Goal: Information Seeking & Learning: Check status

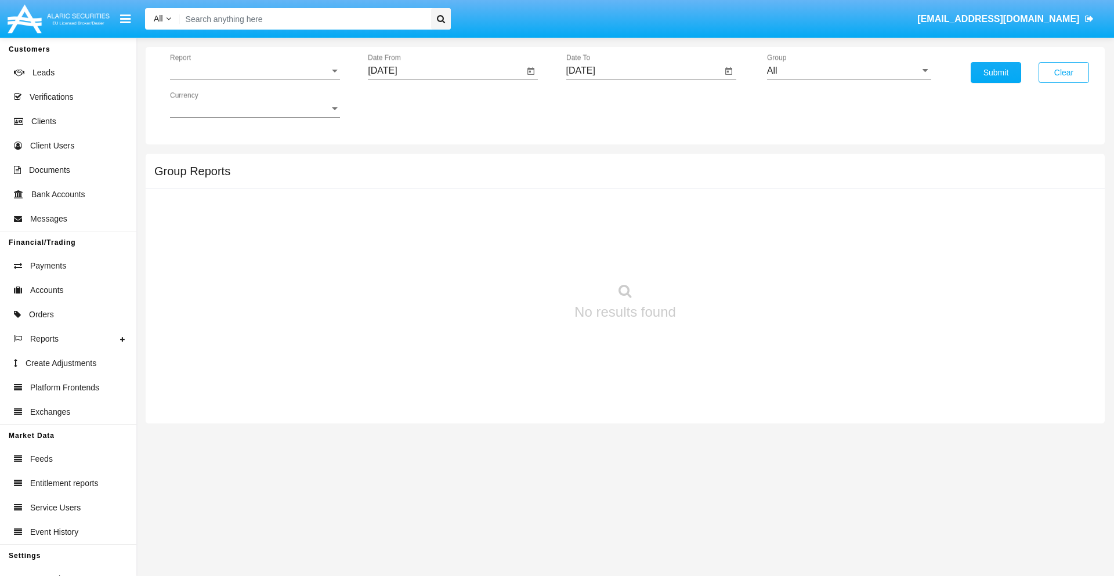
click at [255, 71] on span "Report" at bounding box center [250, 71] width 160 height 10
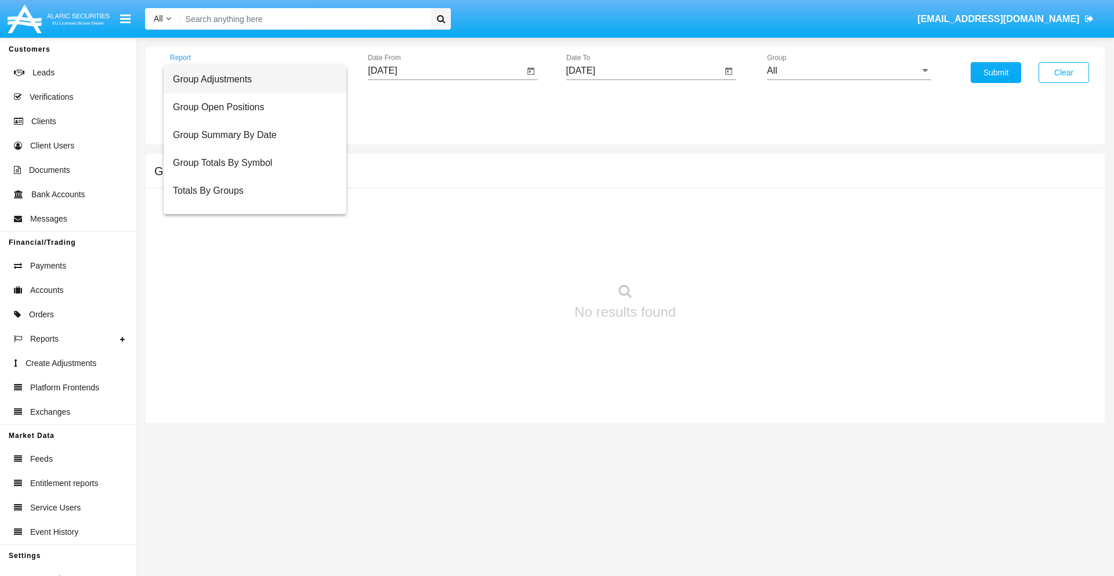
click at [250, 79] on span "Group Adjustments" at bounding box center [255, 80] width 164 height 28
click at [446, 71] on input "[DATE]" at bounding box center [446, 71] width 156 height 10
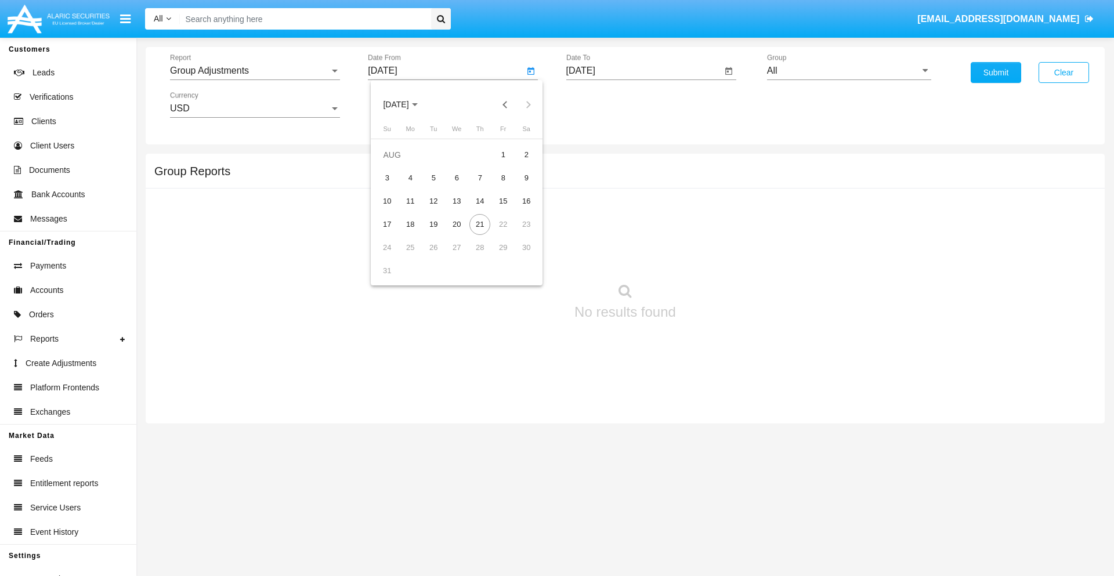
click at [406, 104] on span "[DATE]" at bounding box center [396, 104] width 26 height 9
click at [518, 256] on div "2025" at bounding box center [518, 256] width 37 height 21
click at [396, 187] on div "MAY" at bounding box center [396, 186] width 37 height 21
click at [457, 224] on div "21" at bounding box center [456, 224] width 21 height 21
type input "05/21/25"
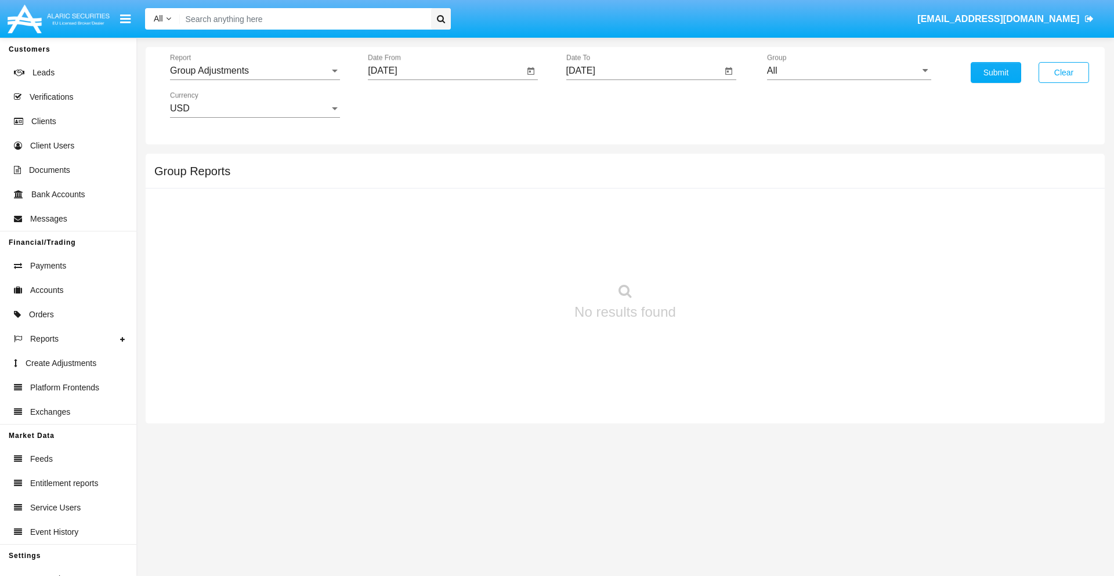
click at [644, 71] on input "[DATE]" at bounding box center [644, 71] width 156 height 10
click at [604, 104] on span "[DATE]" at bounding box center [594, 104] width 26 height 9
click at [715, 256] on div "2025" at bounding box center [715, 256] width 37 height 21
click at [715, 187] on div "AUG" at bounding box center [715, 186] width 37 height 21
click at [678, 224] on div "21" at bounding box center [678, 224] width 21 height 21
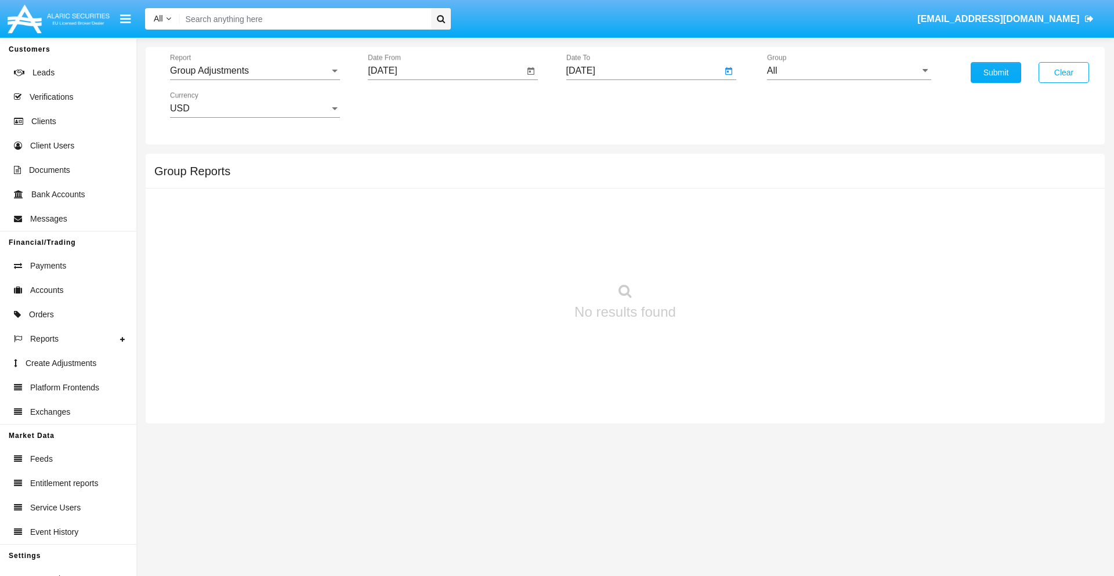
type input "[DATE]"
click at [849, 71] on input "All" at bounding box center [849, 71] width 164 height 10
click at [809, 479] on span "Company AQA" at bounding box center [810, 484] width 62 height 10
type input "Company AQA"
click at [996, 73] on button "Submit" at bounding box center [996, 72] width 50 height 21
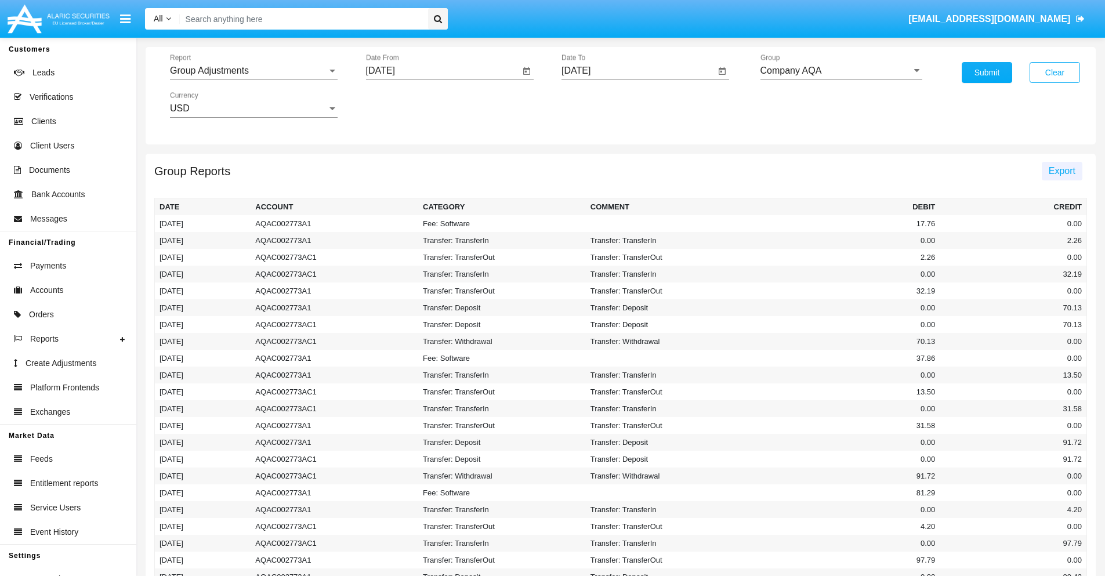
click at [1062, 171] on span "Export" at bounding box center [1062, 171] width 27 height 10
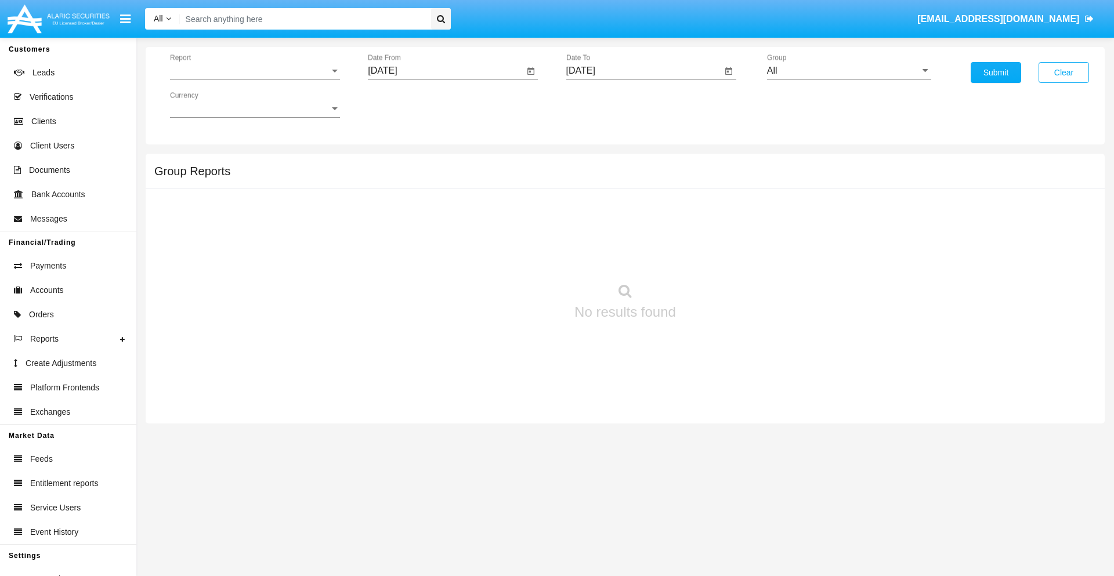
click at [255, 71] on span "Report" at bounding box center [250, 71] width 160 height 10
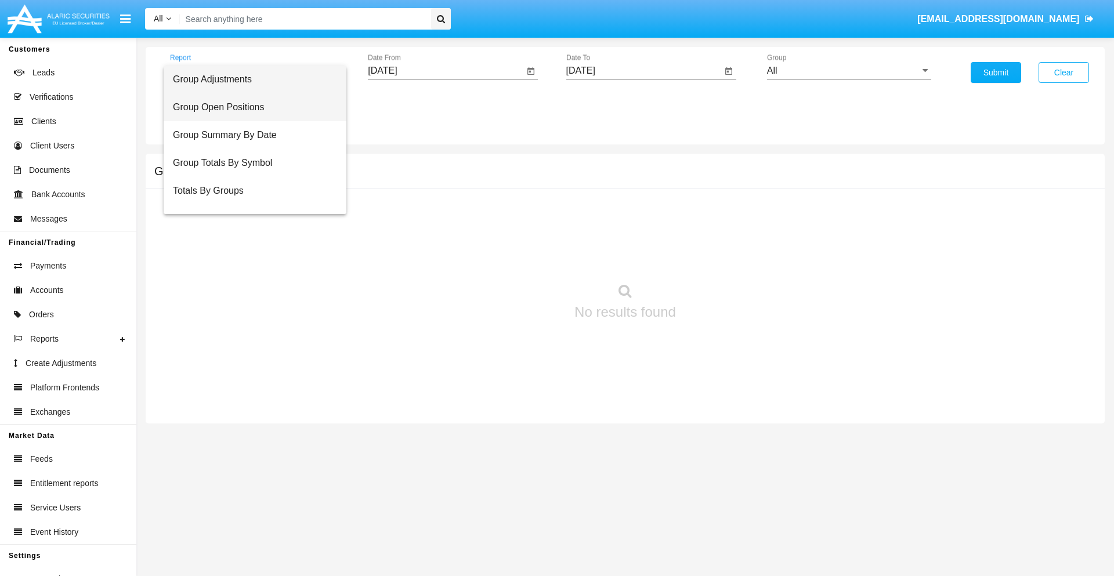
click at [250, 107] on span "Group Open Positions" at bounding box center [255, 107] width 164 height 28
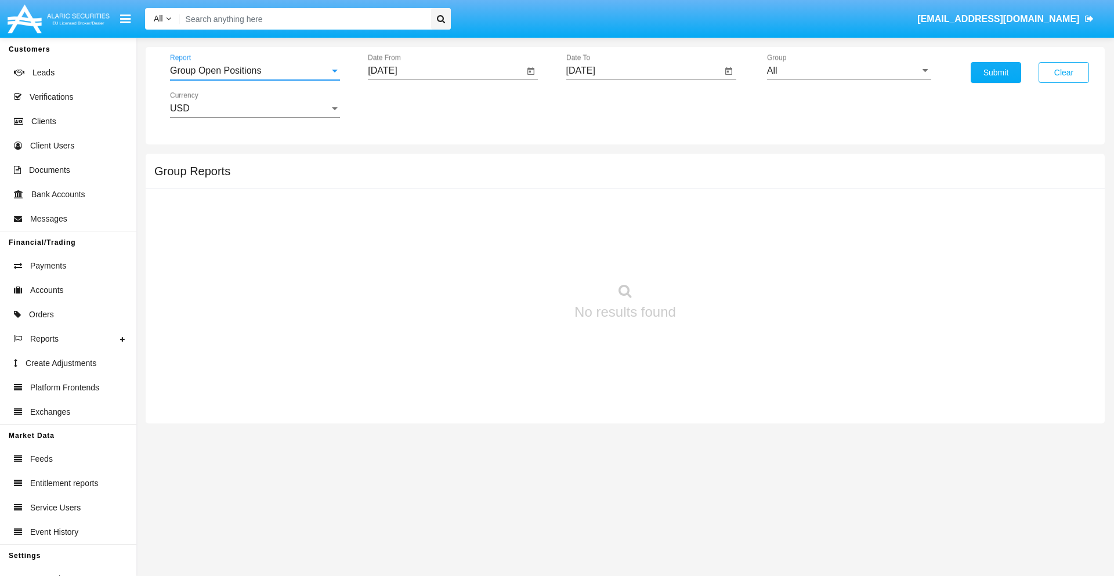
click at [446, 71] on input "[DATE]" at bounding box center [446, 71] width 156 height 10
click at [406, 104] on span "[DATE]" at bounding box center [396, 104] width 26 height 9
click at [518, 256] on div "2025" at bounding box center [518, 256] width 37 height 21
click at [477, 187] on div "[DATE]" at bounding box center [477, 186] width 37 height 21
click at [410, 247] on div "21" at bounding box center [410, 247] width 21 height 21
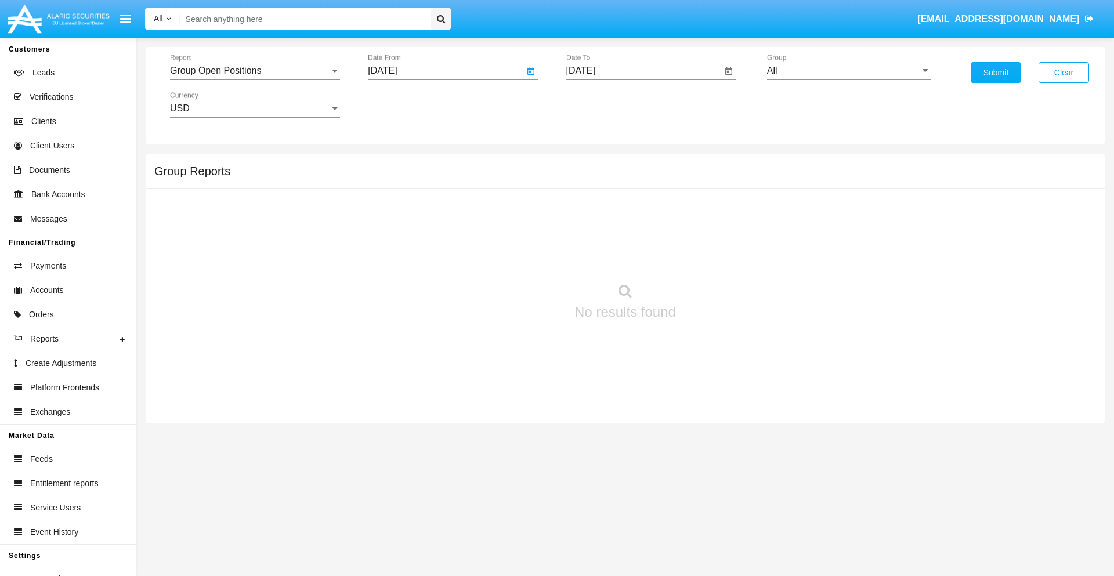
type input "[DATE]"
click at [644, 71] on input "[DATE]" at bounding box center [644, 71] width 156 height 10
click at [604, 104] on span "[DATE]" at bounding box center [594, 104] width 26 height 9
click at [715, 256] on div "2025" at bounding box center [715, 256] width 37 height 21
click at [715, 187] on div "AUG" at bounding box center [715, 186] width 37 height 21
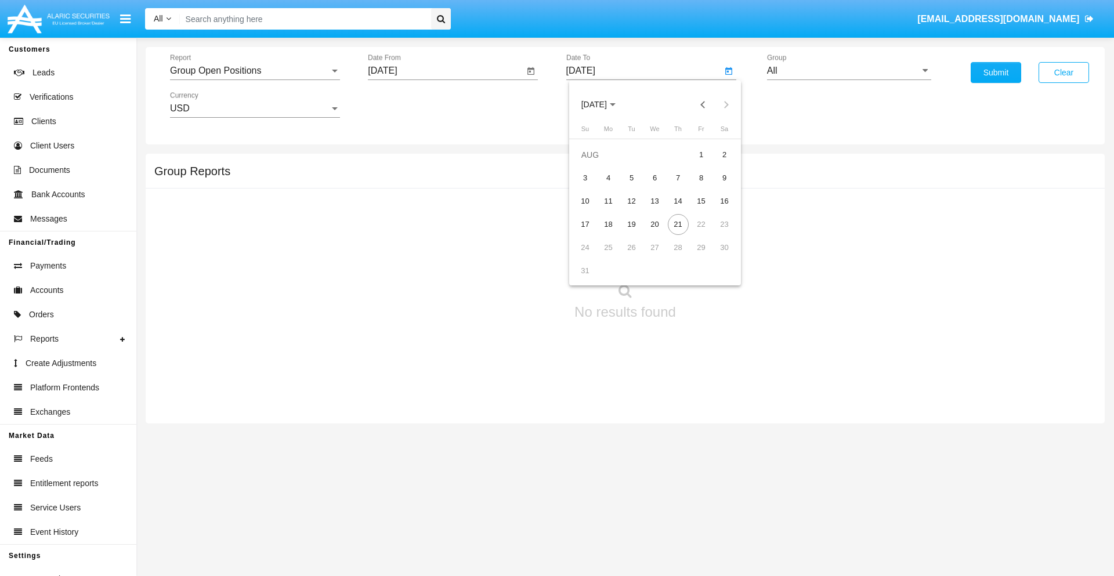
click at [678, 224] on div "21" at bounding box center [678, 224] width 21 height 21
type input "[DATE]"
click at [849, 71] on input "All" at bounding box center [849, 71] width 164 height 10
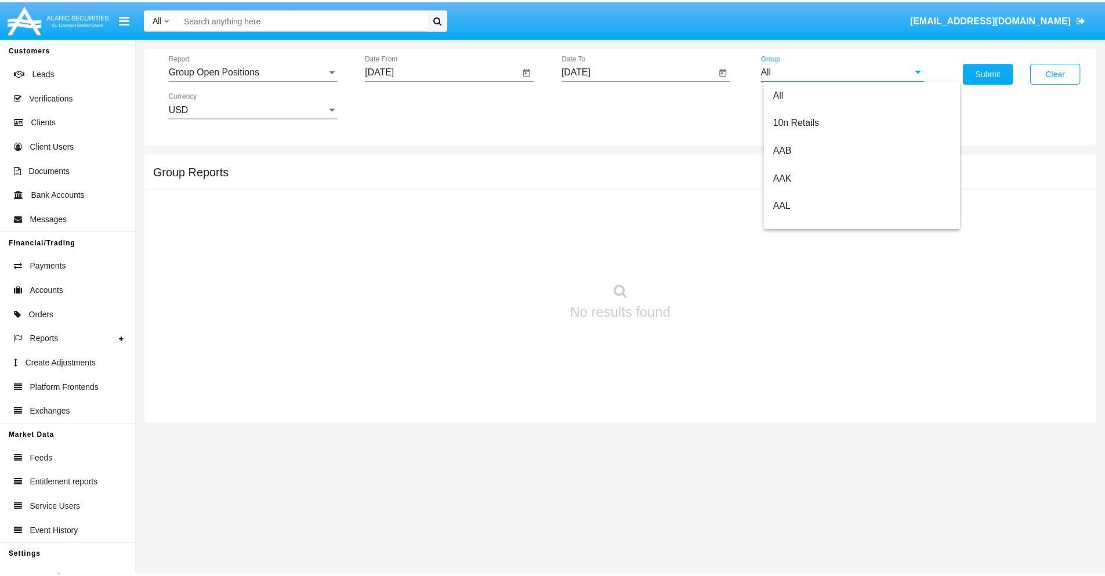
scroll to position [622, 0]
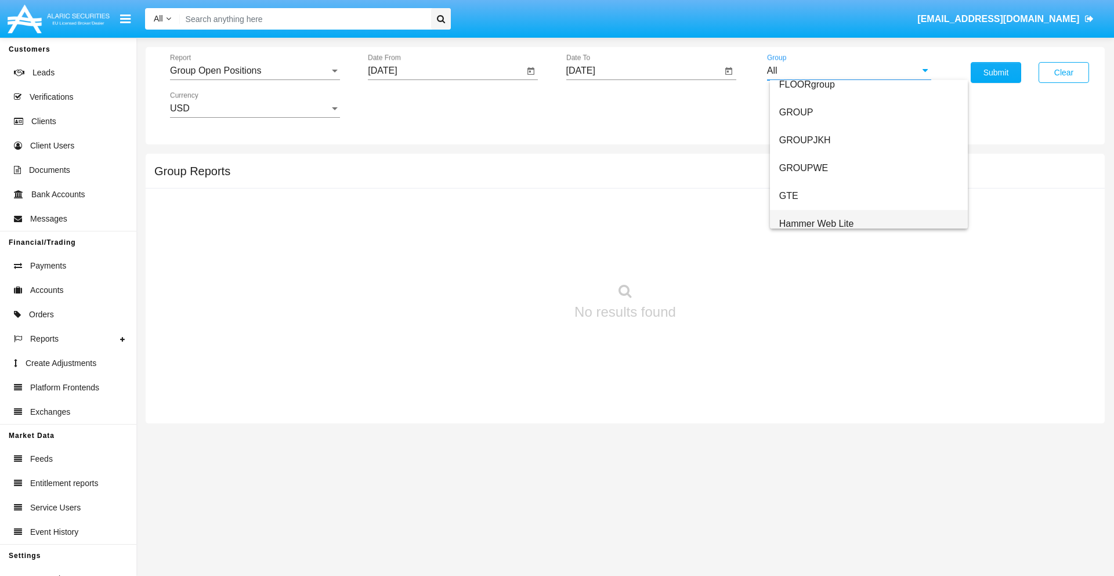
click at [816, 223] on span "Hammer Web Lite" at bounding box center [816, 224] width 75 height 10
type input "Hammer Web Lite"
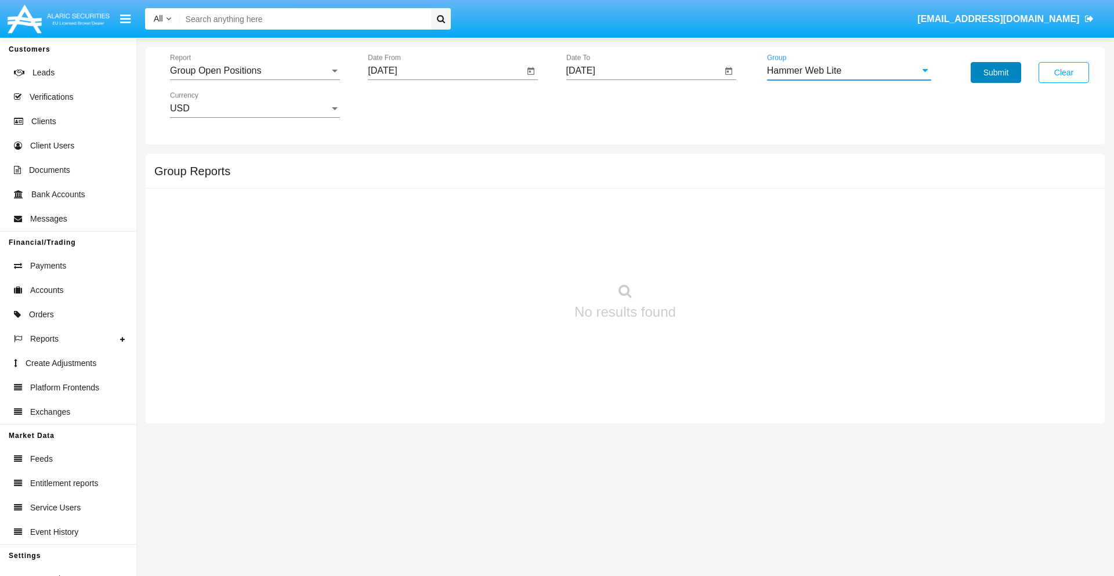
click at [996, 73] on button "Submit" at bounding box center [996, 72] width 50 height 21
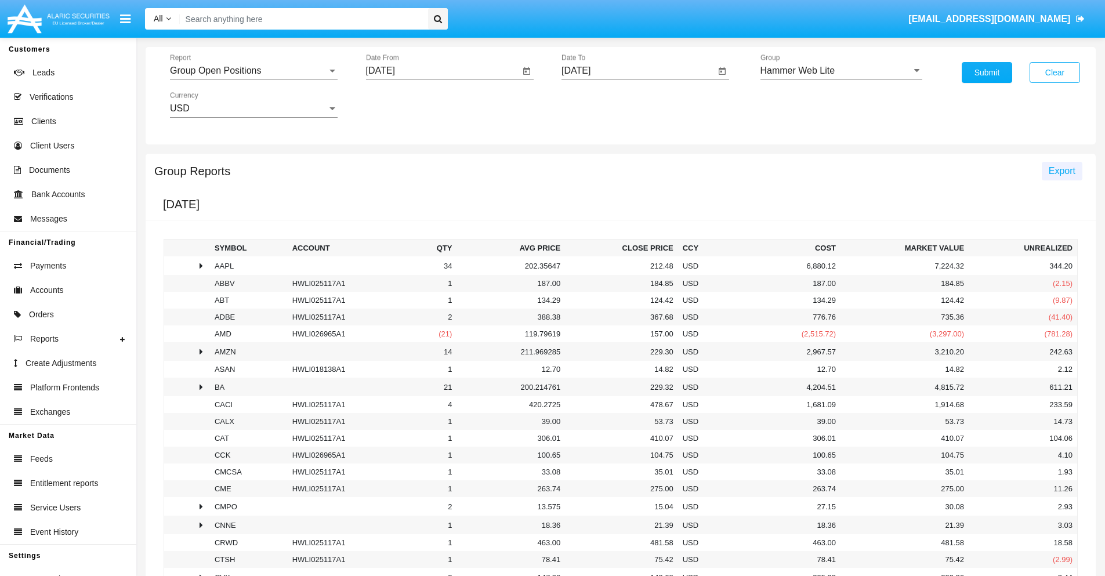
click at [1062, 171] on span "Export" at bounding box center [1062, 171] width 27 height 10
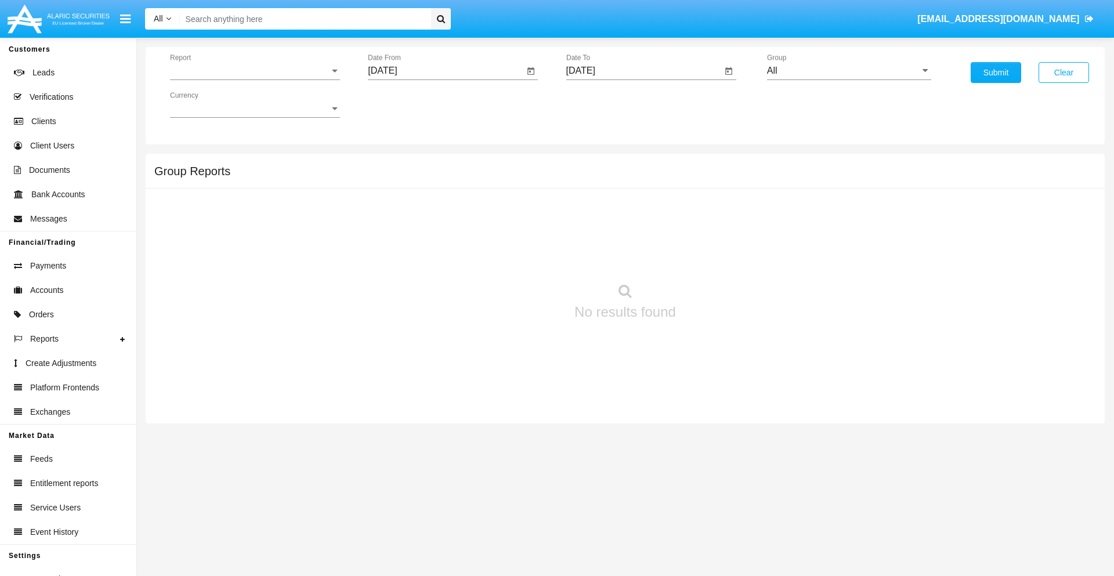
click at [255, 71] on span "Report" at bounding box center [250, 71] width 160 height 10
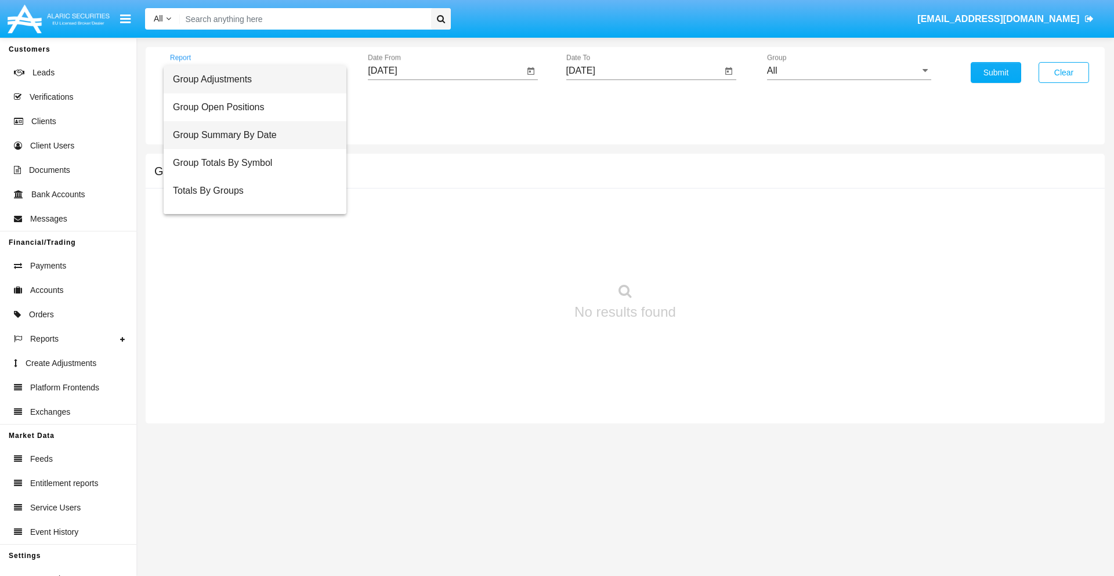
click at [250, 135] on span "Group Summary By Date" at bounding box center [255, 135] width 164 height 28
click at [446, 71] on input "[DATE]" at bounding box center [446, 71] width 156 height 10
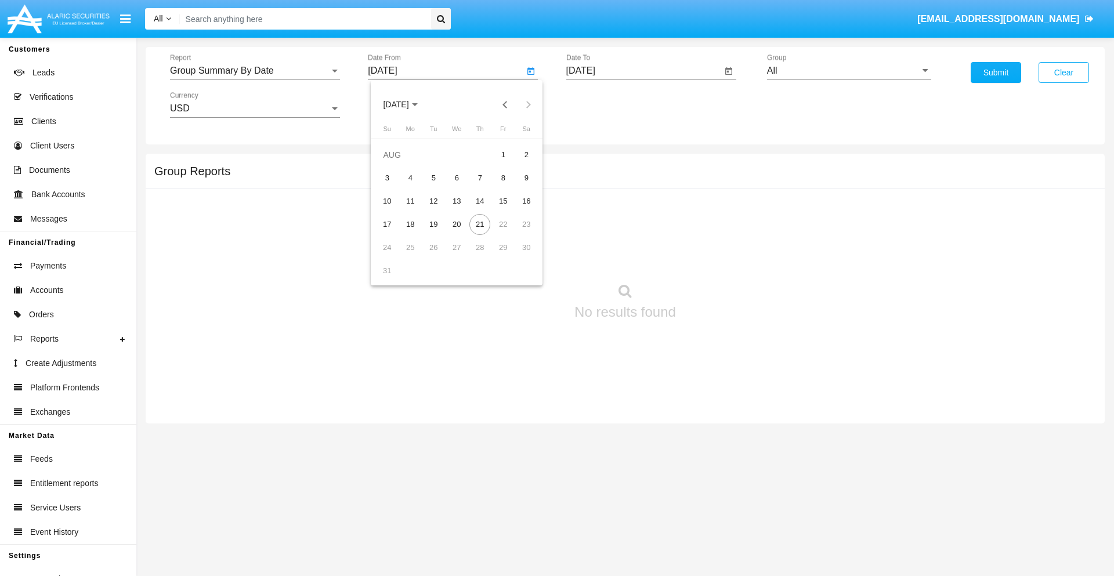
click at [406, 104] on span "[DATE]" at bounding box center [396, 104] width 26 height 9
click at [518, 256] on div "2025" at bounding box center [518, 256] width 37 height 21
click at [477, 187] on div "[DATE]" at bounding box center [477, 186] width 37 height 21
click at [410, 247] on div "21" at bounding box center [410, 247] width 21 height 21
type input "[DATE]"
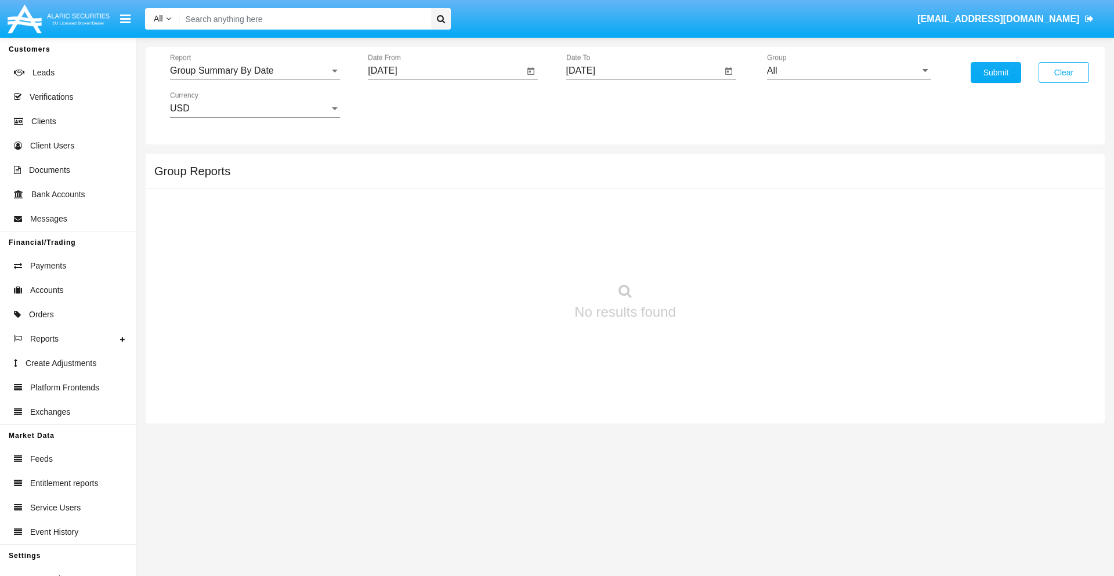
click at [644, 71] on input "[DATE]" at bounding box center [644, 71] width 156 height 10
click at [604, 104] on span "[DATE]" at bounding box center [594, 104] width 26 height 9
click at [715, 256] on div "2025" at bounding box center [715, 256] width 37 height 21
click at [715, 187] on div "AUG" at bounding box center [715, 186] width 37 height 21
click at [678, 224] on div "21" at bounding box center [678, 224] width 21 height 21
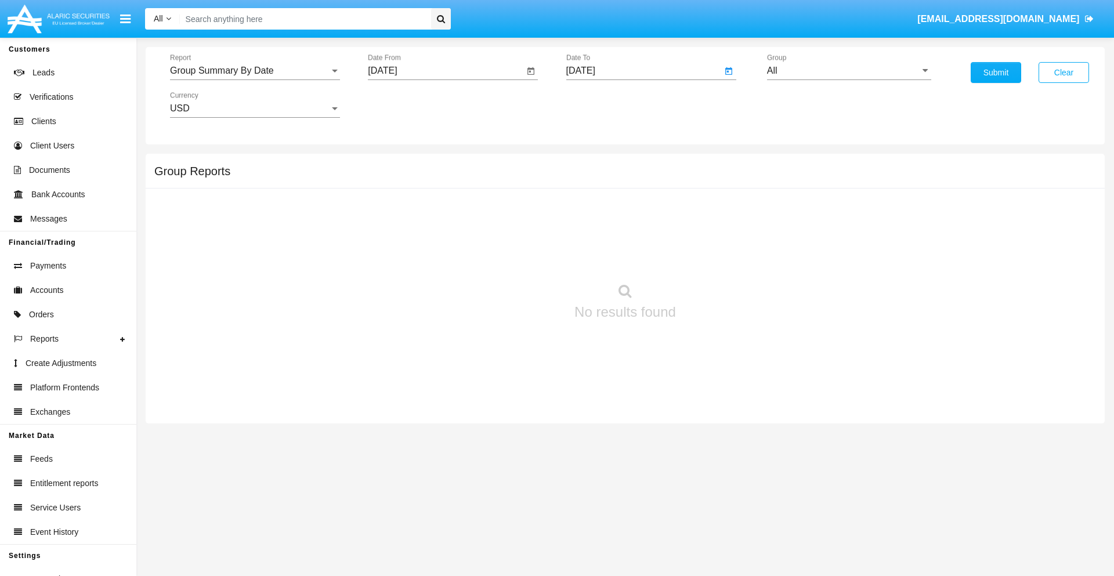
type input "[DATE]"
click at [849, 71] on input "All" at bounding box center [849, 71] width 164 height 10
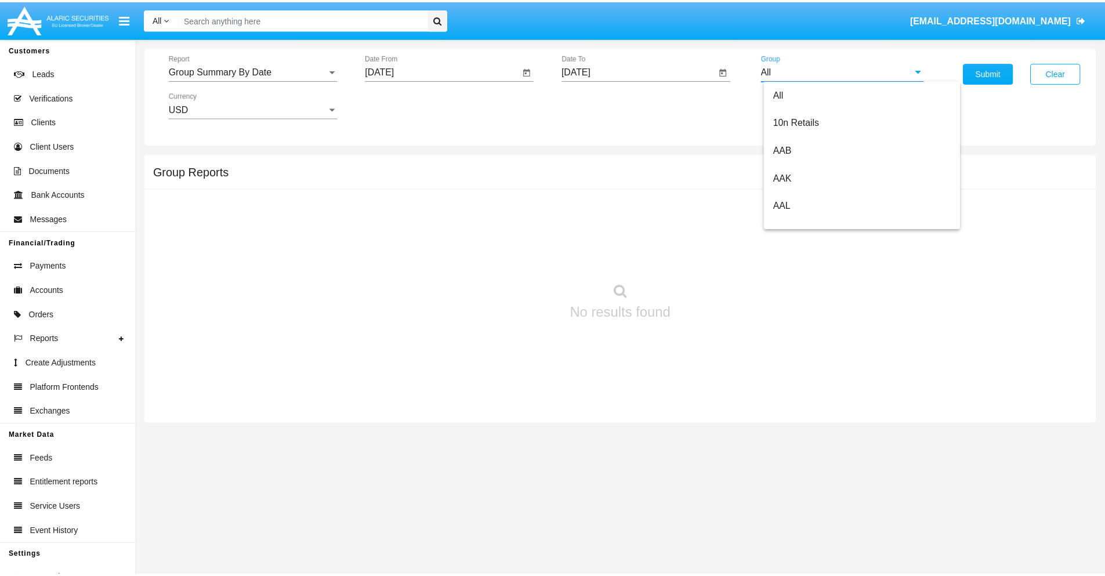
scroll to position [622, 0]
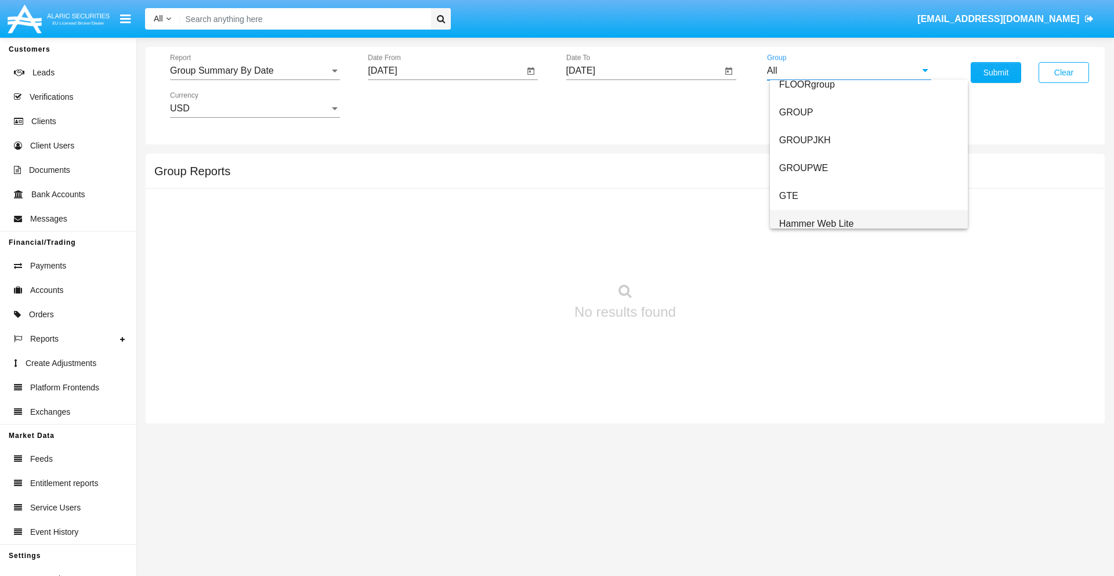
click at [816, 223] on span "Hammer Web Lite" at bounding box center [816, 224] width 75 height 10
type input "Hammer Web Lite"
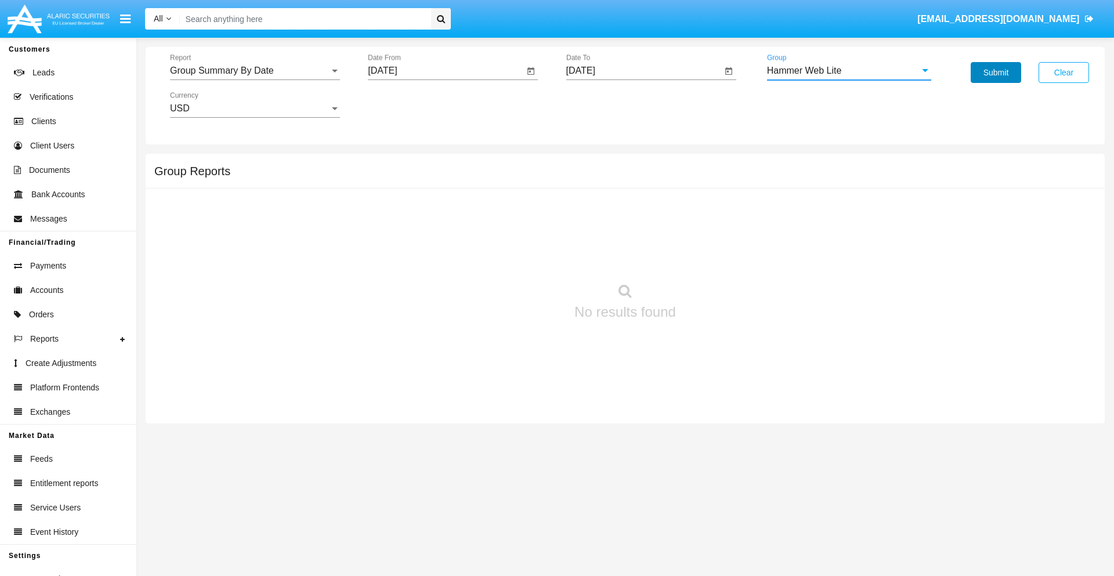
click at [996, 73] on button "Submit" at bounding box center [996, 72] width 50 height 21
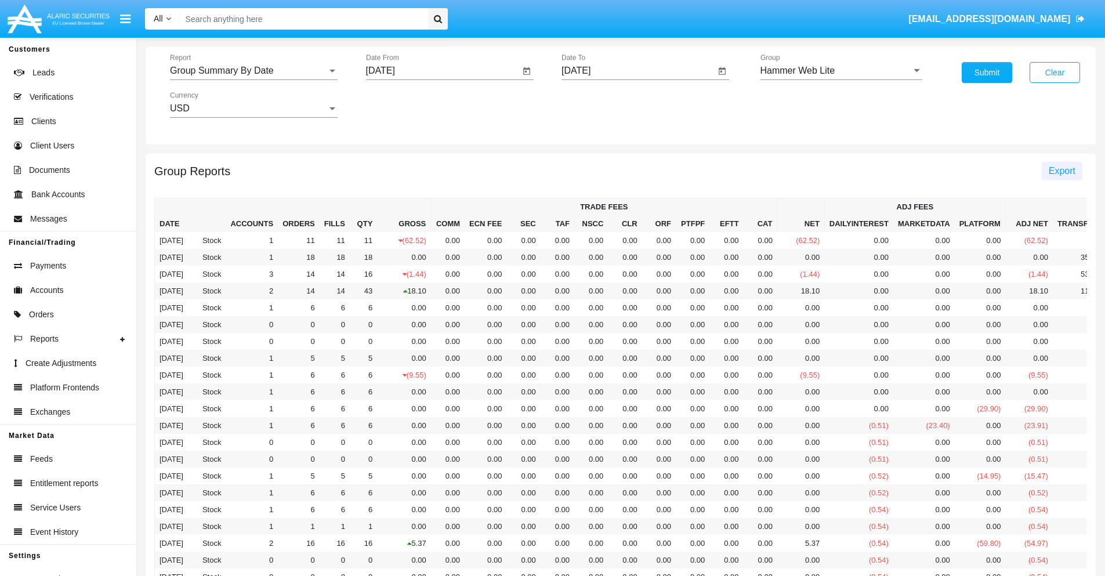
click at [1062, 171] on span "Export" at bounding box center [1062, 171] width 27 height 10
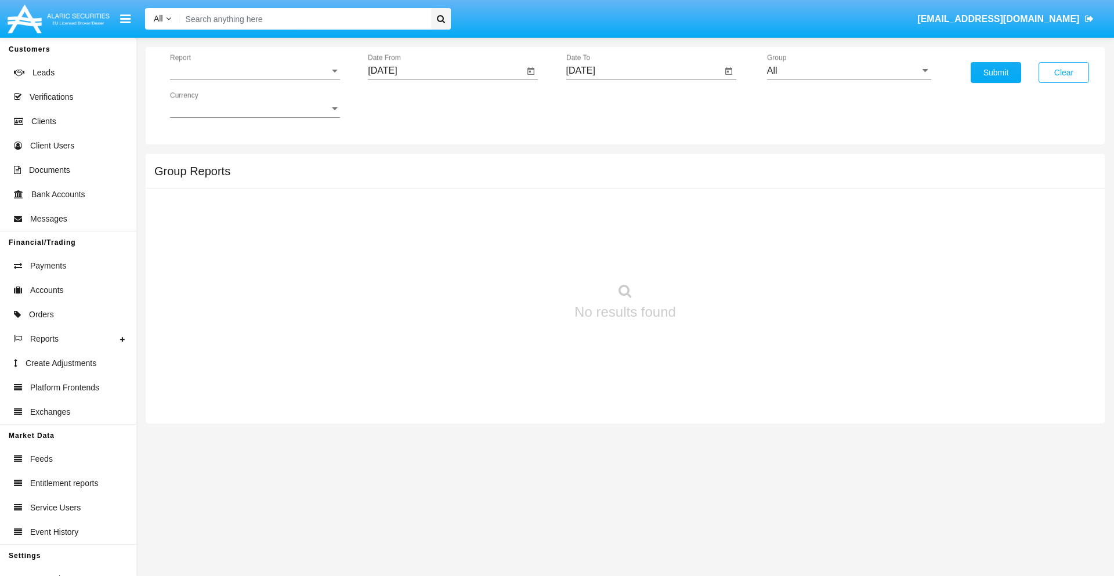
click at [255, 71] on span "Report" at bounding box center [250, 71] width 160 height 10
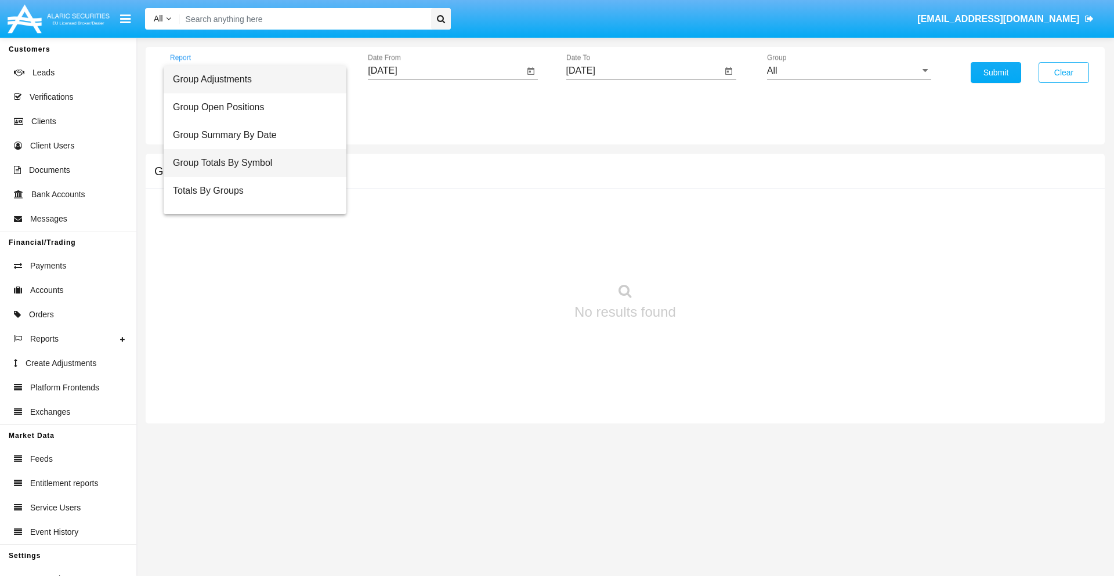
click at [250, 163] on span "Group Totals By Symbol" at bounding box center [255, 163] width 164 height 28
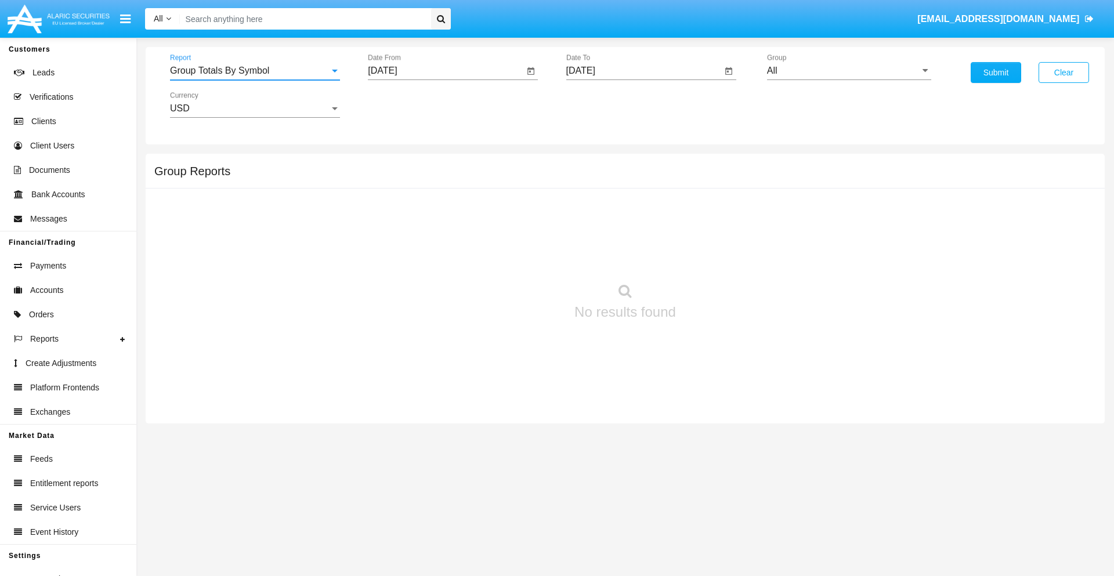
click at [446, 71] on input "[DATE]" at bounding box center [446, 71] width 156 height 10
click at [406, 104] on span "[DATE]" at bounding box center [396, 104] width 26 height 9
click at [518, 256] on div "2025" at bounding box center [518, 256] width 37 height 21
click at [477, 187] on div "[DATE]" at bounding box center [477, 186] width 37 height 21
click at [410, 247] on div "21" at bounding box center [410, 247] width 21 height 21
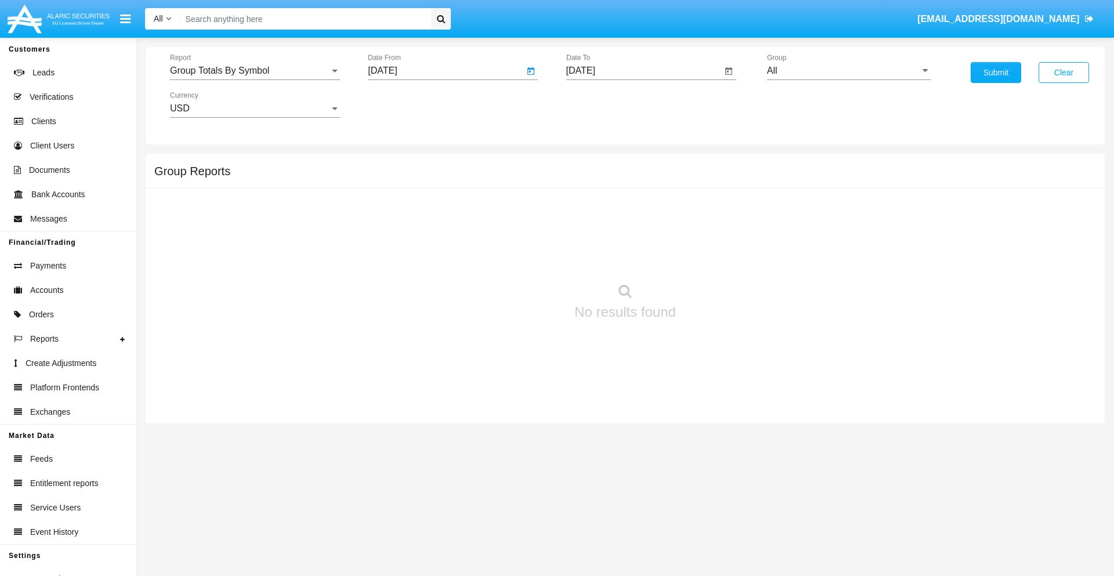
type input "[DATE]"
click at [644, 71] on input "[DATE]" at bounding box center [644, 71] width 156 height 10
click at [604, 104] on span "[DATE]" at bounding box center [594, 104] width 26 height 9
click at [715, 256] on div "2025" at bounding box center [715, 256] width 37 height 21
click at [715, 187] on div "AUG" at bounding box center [715, 186] width 37 height 21
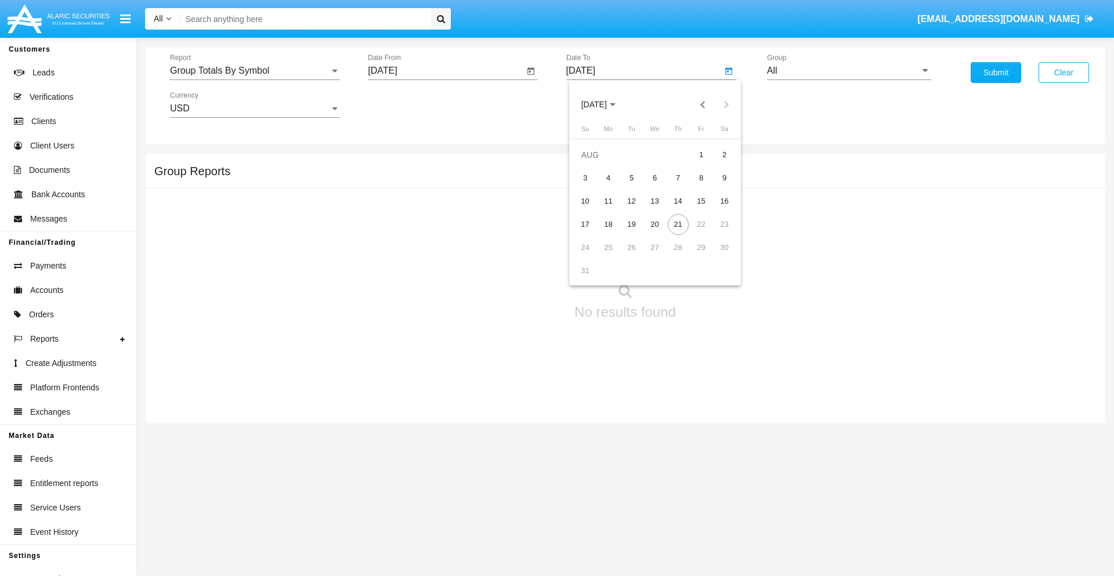
click at [678, 224] on div "21" at bounding box center [678, 224] width 21 height 21
type input "[DATE]"
click at [849, 71] on input "All" at bounding box center [849, 71] width 164 height 10
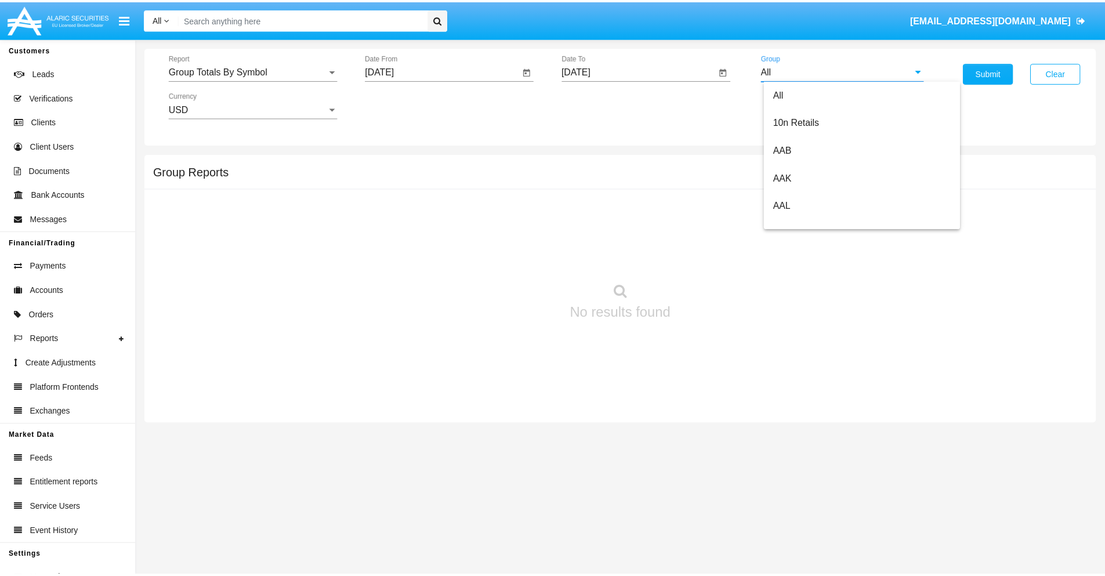
scroll to position [622, 0]
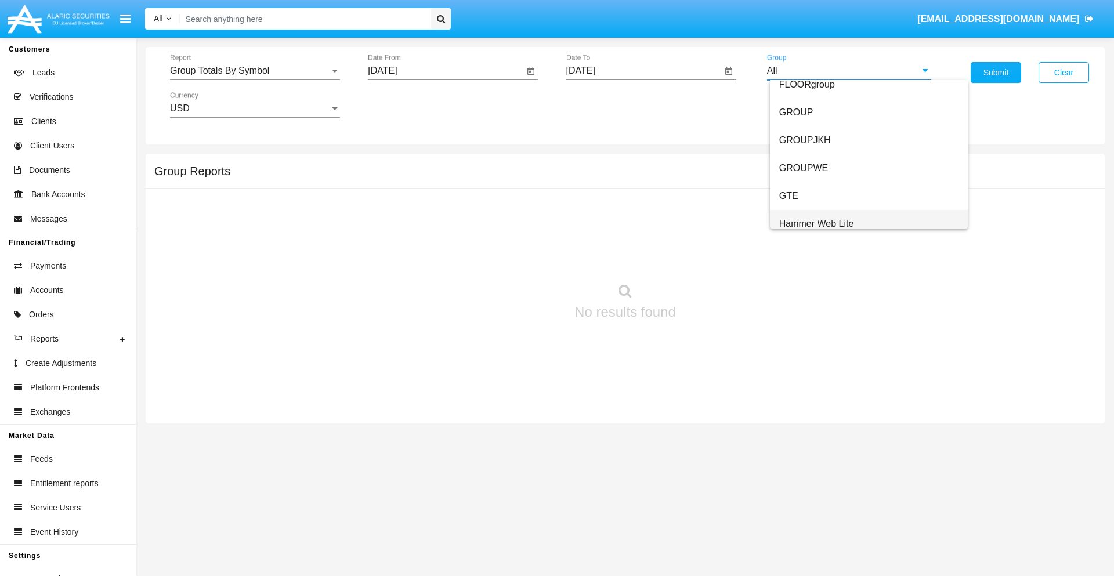
click at [816, 223] on span "Hammer Web Lite" at bounding box center [816, 224] width 75 height 10
type input "Hammer Web Lite"
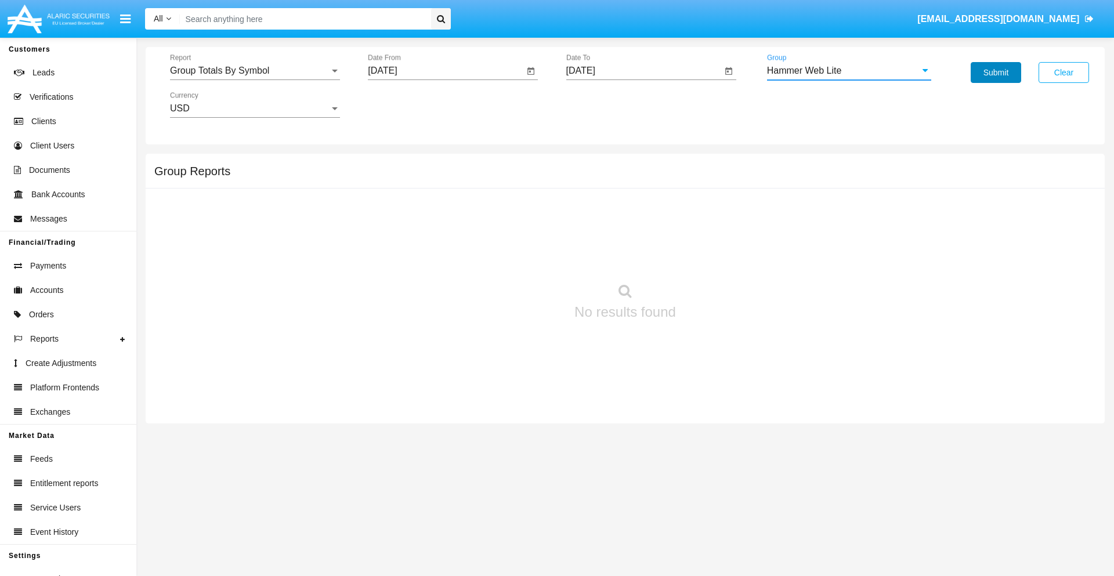
click at [996, 73] on button "Submit" at bounding box center [996, 72] width 50 height 21
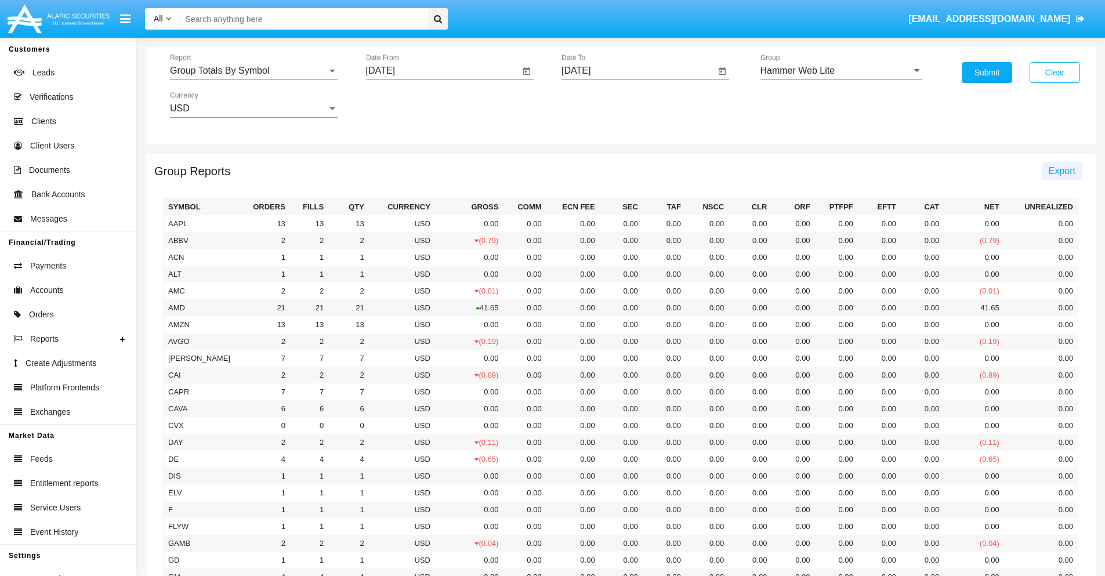
click at [1062, 171] on span "Export" at bounding box center [1062, 171] width 27 height 10
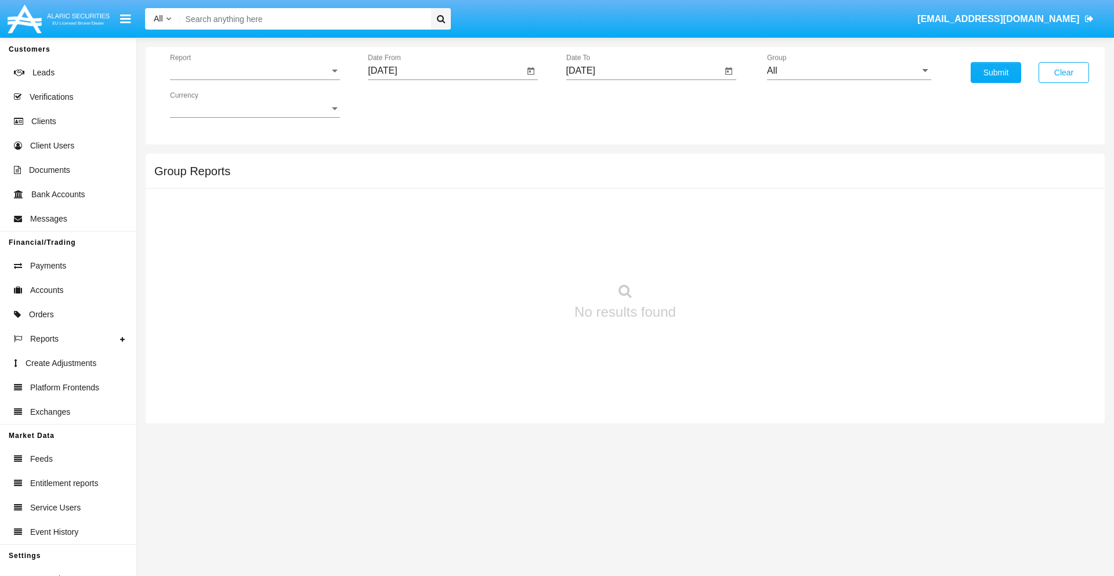
click at [255, 71] on span "Report" at bounding box center [250, 71] width 160 height 10
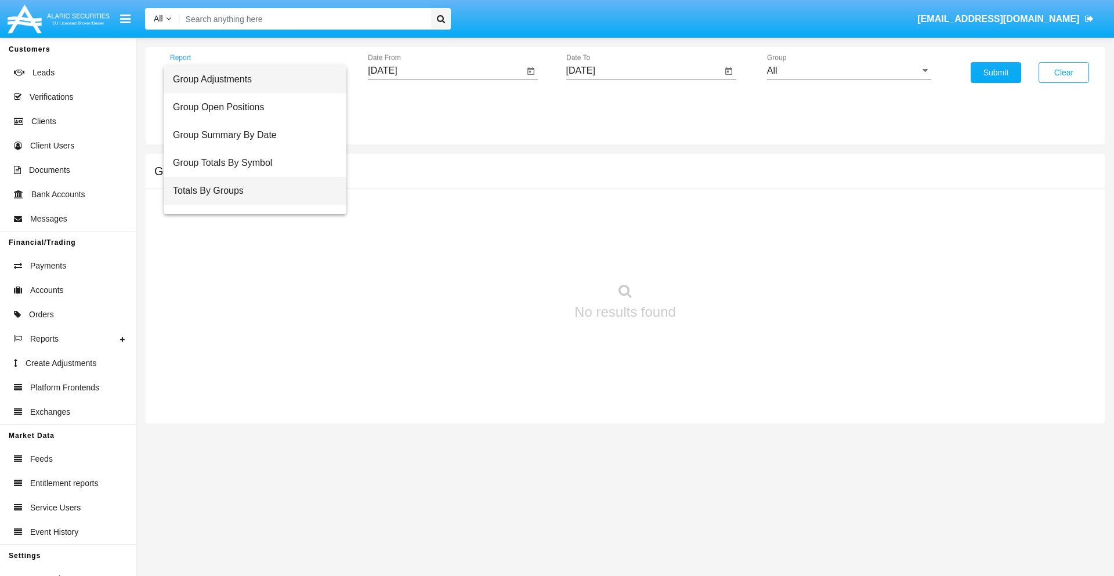
click at [250, 191] on span "Totals By Groups" at bounding box center [255, 191] width 164 height 28
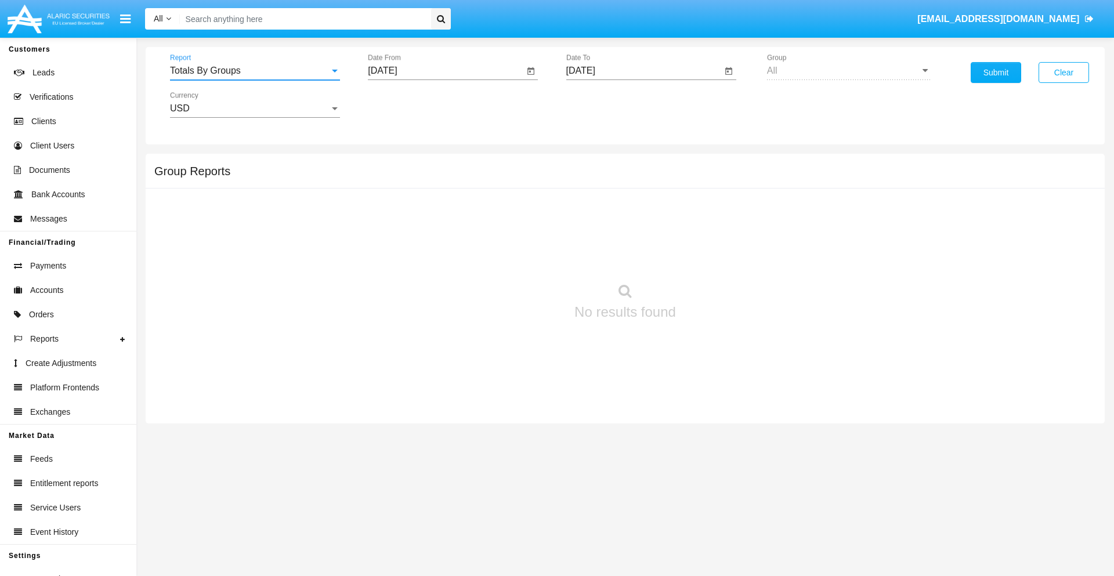
click at [446, 71] on input "[DATE]" at bounding box center [446, 71] width 156 height 10
click at [406, 104] on span "[DATE]" at bounding box center [396, 104] width 26 height 9
click at [518, 256] on div "2025" at bounding box center [518, 256] width 37 height 21
click at [518, 187] on div "AUG" at bounding box center [518, 186] width 37 height 21
click at [457, 178] on div "6" at bounding box center [456, 178] width 21 height 21
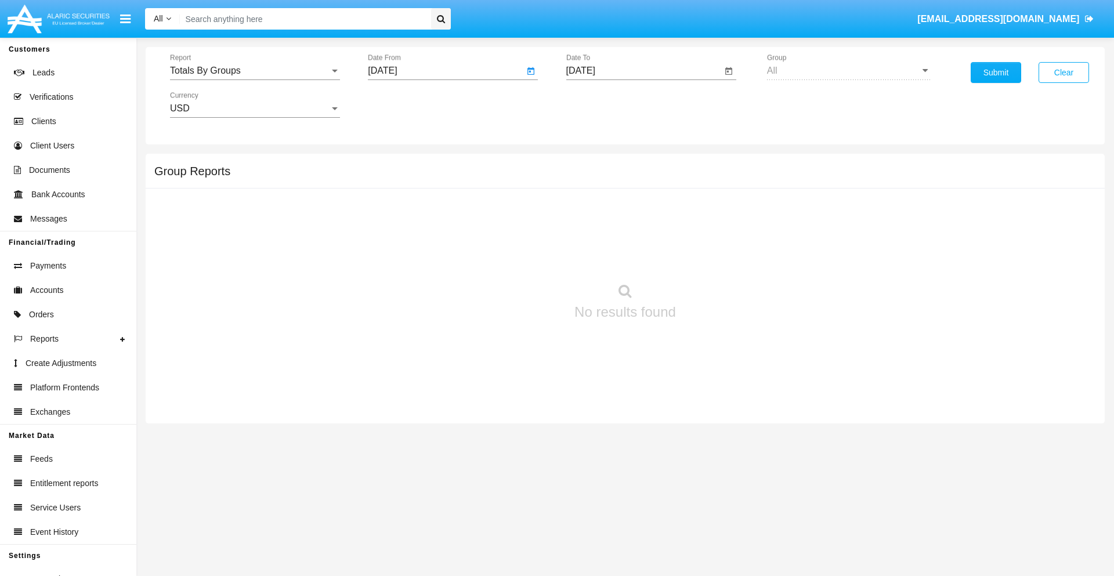
type input "08/06/25"
click at [644, 71] on input "[DATE]" at bounding box center [644, 71] width 156 height 10
click at [604, 104] on span "[DATE]" at bounding box center [594, 104] width 26 height 9
click at [715, 256] on div "2025" at bounding box center [715, 256] width 37 height 21
click at [715, 187] on div "AUG" at bounding box center [715, 186] width 37 height 21
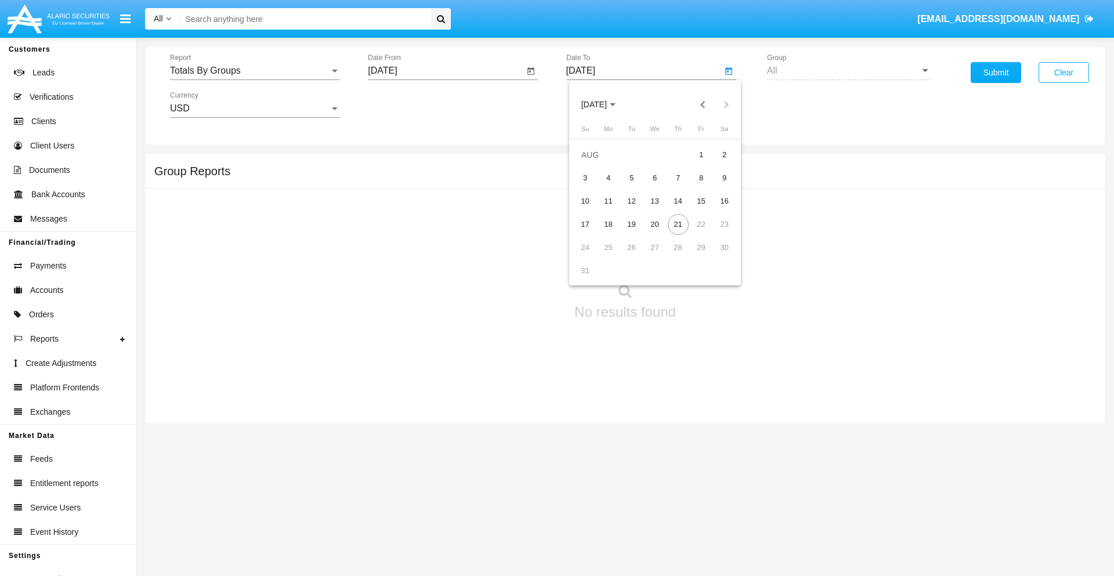
click at [678, 224] on div "21" at bounding box center [678, 224] width 21 height 21
type input "[DATE]"
click at [996, 73] on button "Submit" at bounding box center [996, 72] width 50 height 21
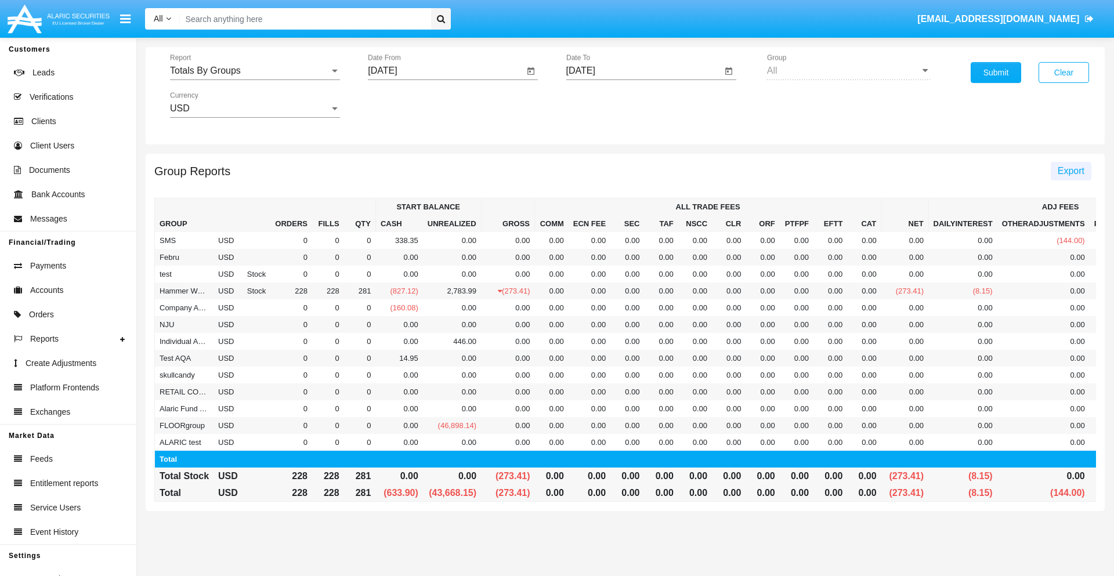
click at [1071, 171] on span "Export" at bounding box center [1071, 171] width 27 height 10
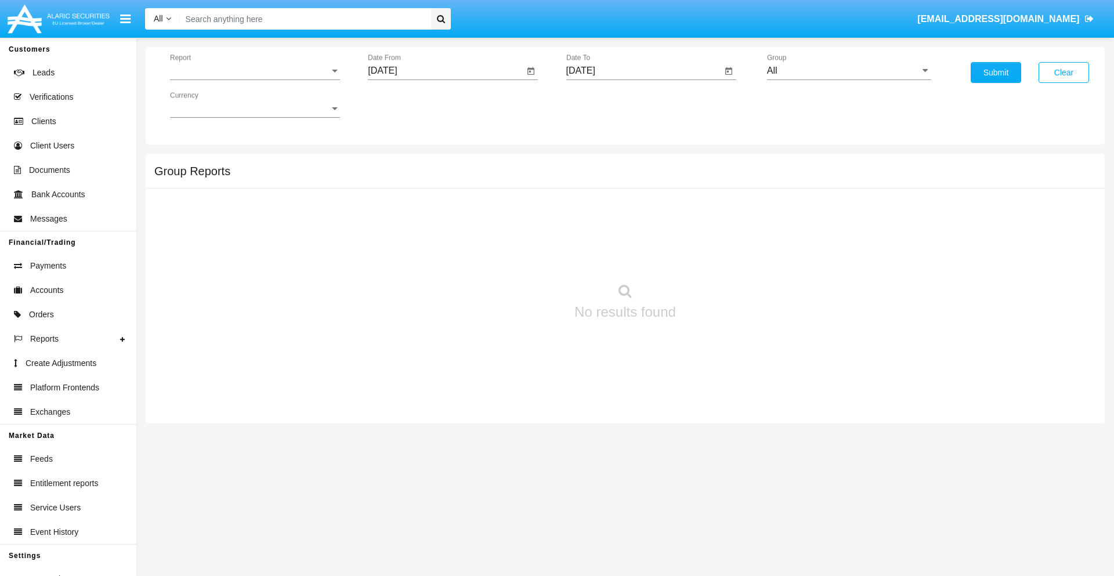
click at [255, 71] on span "Report" at bounding box center [250, 71] width 160 height 10
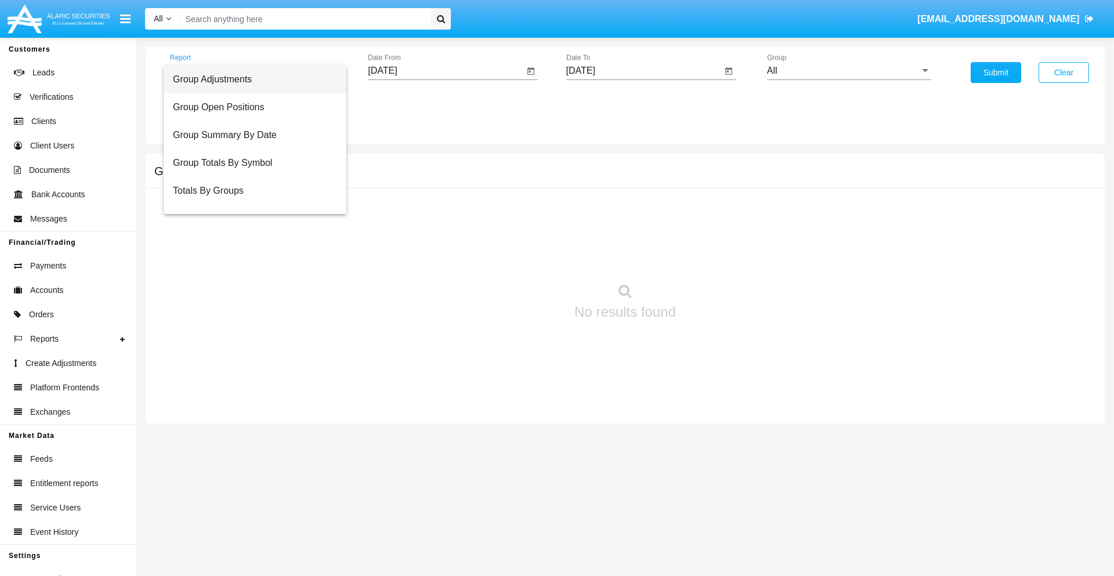
scroll to position [19, 0]
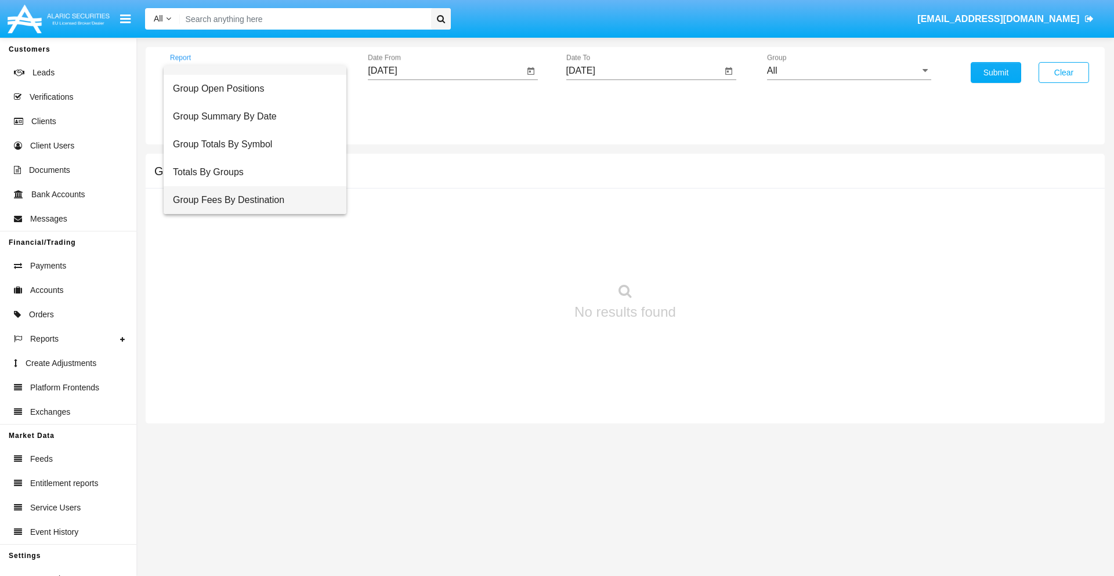
click at [250, 200] on span "Group Fees By Destination" at bounding box center [255, 200] width 164 height 28
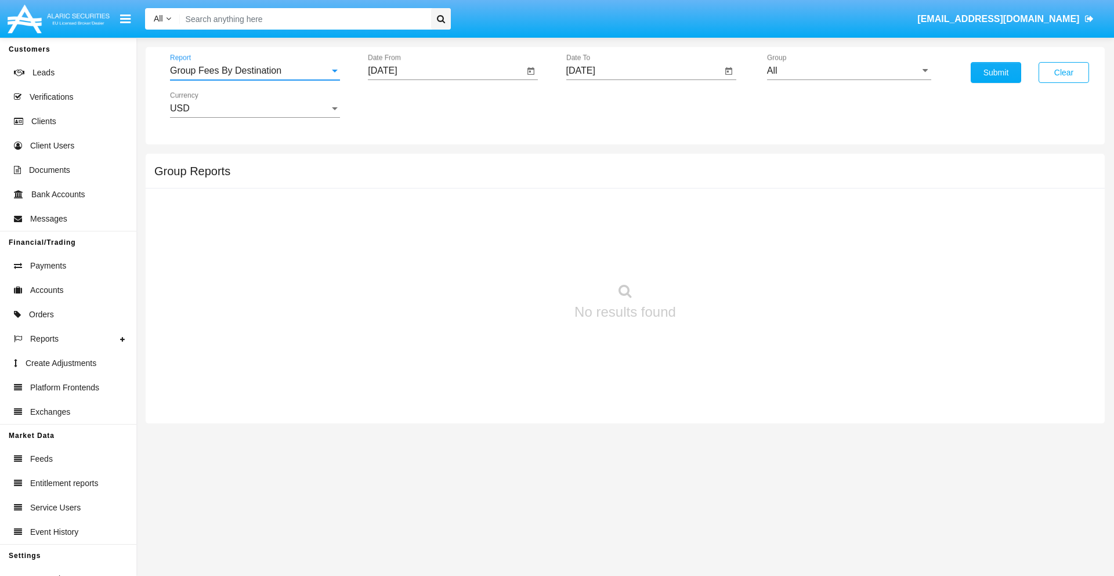
click at [446, 71] on input "[DATE]" at bounding box center [446, 71] width 156 height 10
click at [406, 104] on span "[DATE]" at bounding box center [396, 104] width 26 height 9
click at [518, 256] on div "2025" at bounding box center [518, 256] width 37 height 21
click at [436, 187] on div "JUN" at bounding box center [436, 186] width 37 height 21
click at [526, 224] on div "21" at bounding box center [526, 224] width 21 height 21
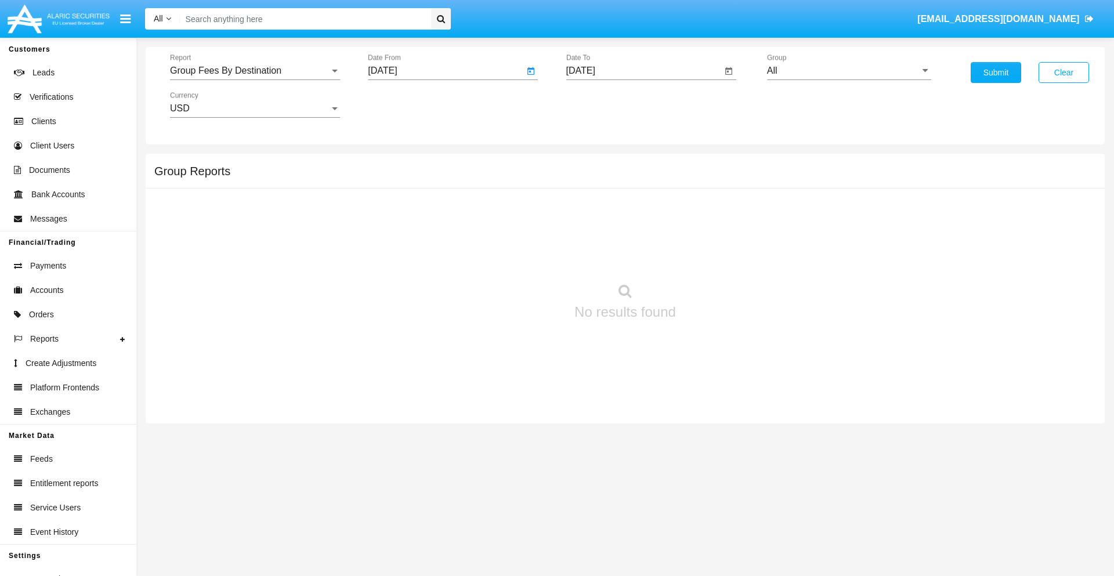
type input "06/21/25"
click at [644, 71] on input "[DATE]" at bounding box center [644, 71] width 156 height 10
click at [604, 104] on span "[DATE]" at bounding box center [594, 104] width 26 height 9
click at [715, 256] on div "2025" at bounding box center [715, 256] width 37 height 21
click at [715, 187] on div "AUG" at bounding box center [715, 186] width 37 height 21
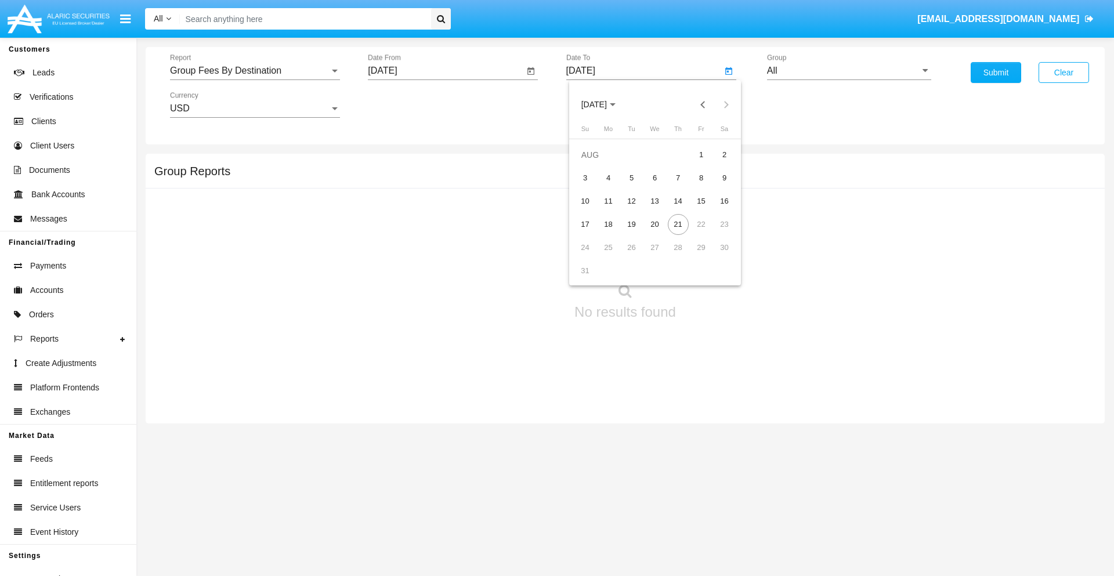
click at [678, 224] on div "21" at bounding box center [678, 224] width 21 height 21
type input "08/21/25"
click at [849, 71] on input "All" at bounding box center [849, 71] width 164 height 10
type input "Hammer Web Lite"
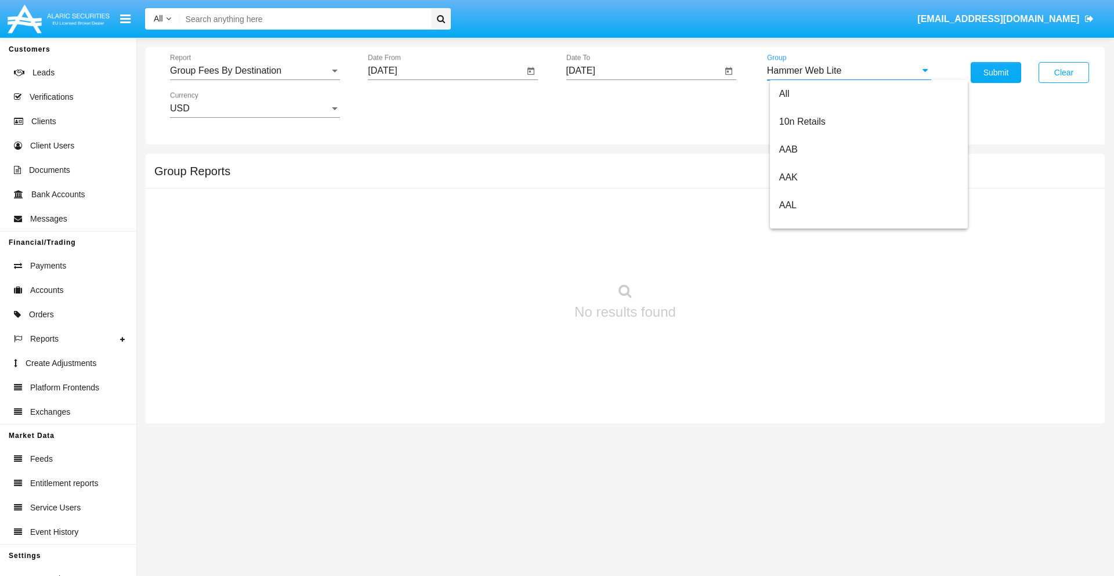
scroll to position [0, 0]
click at [996, 73] on button "Submit" at bounding box center [996, 72] width 50 height 21
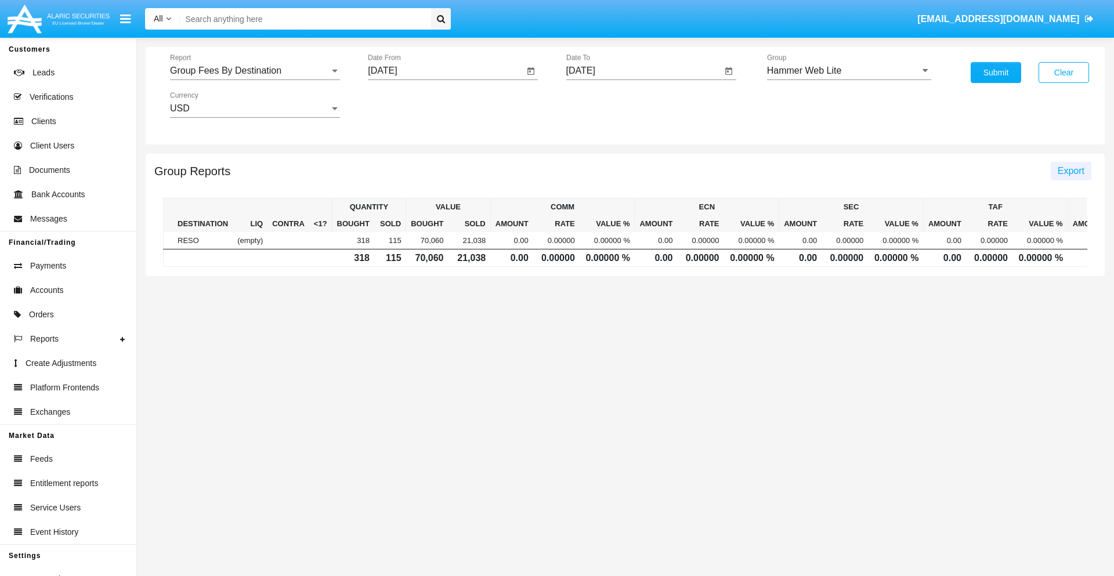
click at [1071, 171] on span "Export" at bounding box center [1071, 171] width 27 height 10
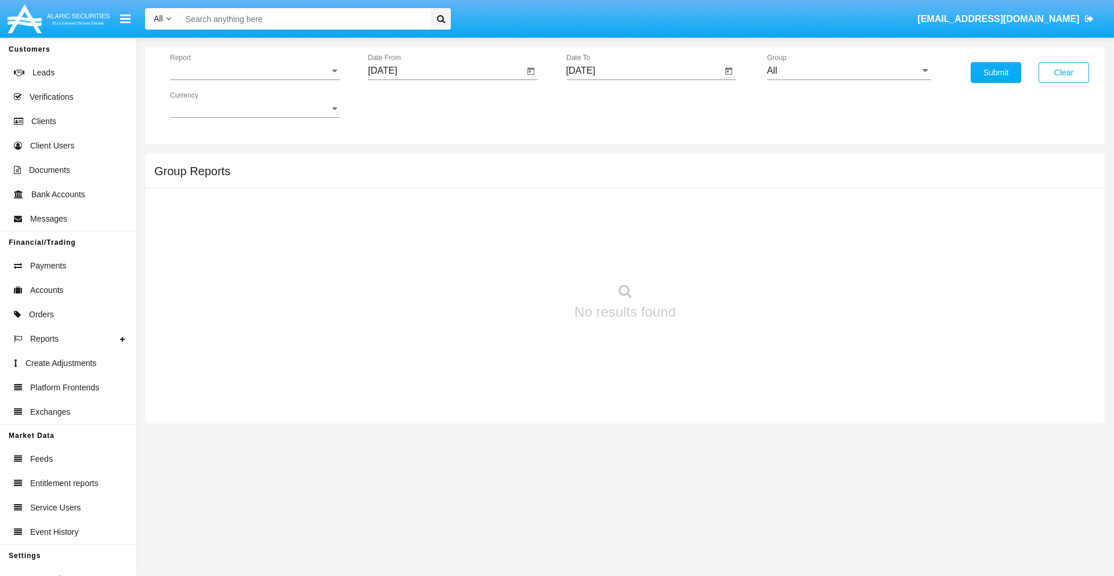
click at [255, 71] on span "Report" at bounding box center [250, 71] width 160 height 10
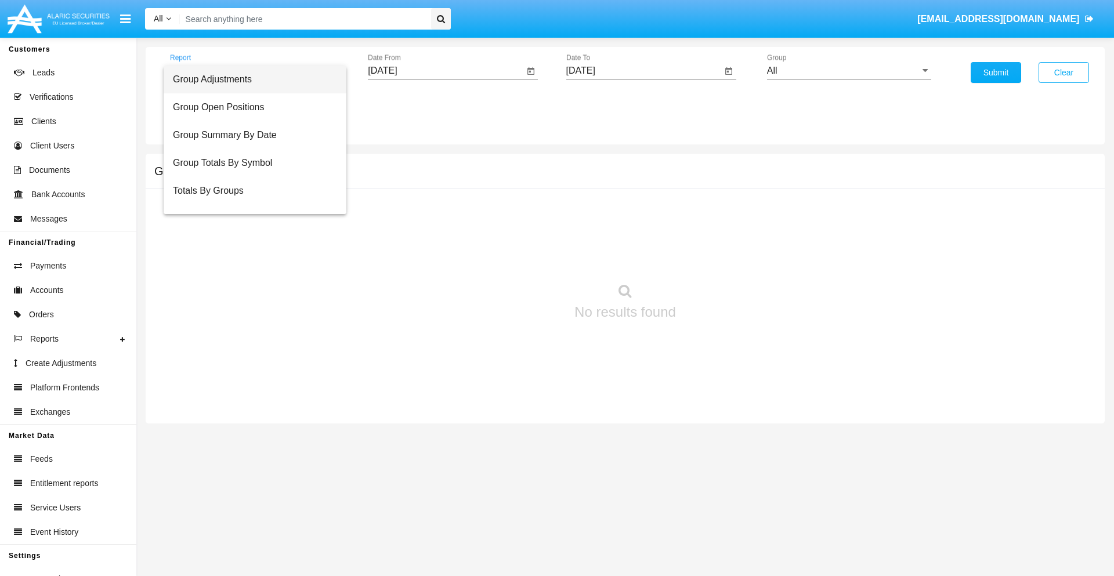
scroll to position [46, 0]
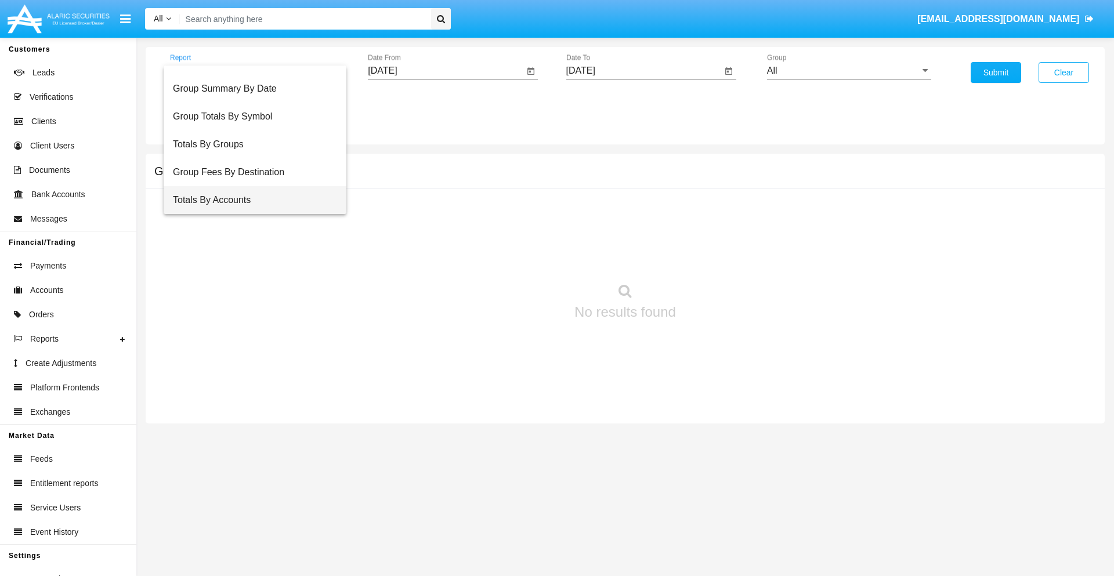
click at [250, 200] on span "Totals By Accounts" at bounding box center [255, 200] width 164 height 28
click at [446, 71] on input "[DATE]" at bounding box center [446, 71] width 156 height 10
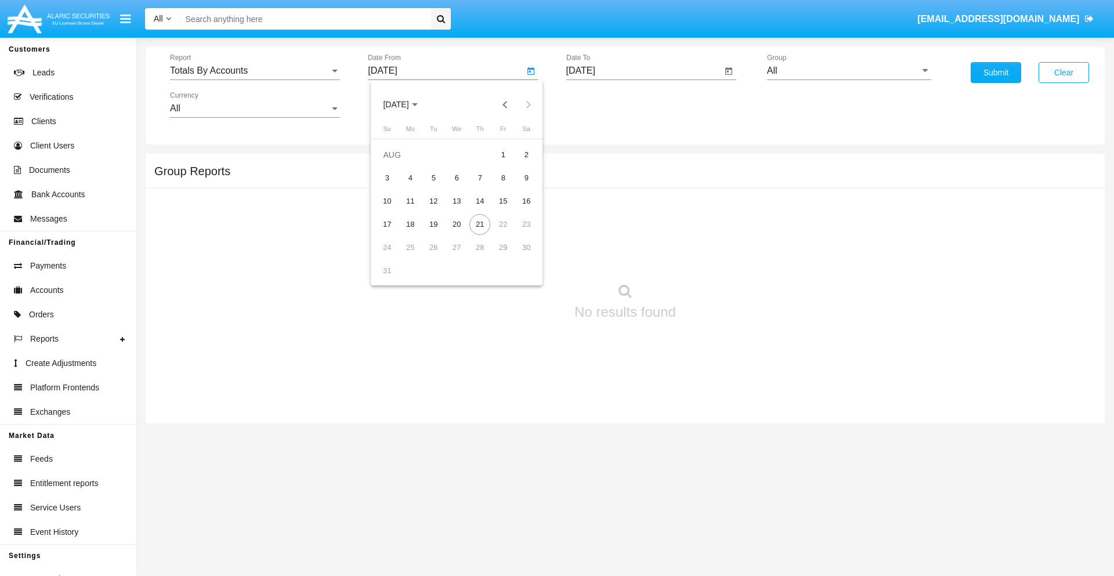
click at [406, 104] on span "[DATE]" at bounding box center [396, 104] width 26 height 9
click at [518, 256] on div "2025" at bounding box center [518, 256] width 37 height 21
click at [518, 187] on div "AUG" at bounding box center [518, 186] width 37 height 21
click at [457, 178] on div "6" at bounding box center [456, 178] width 21 height 21
type input "08/06/25"
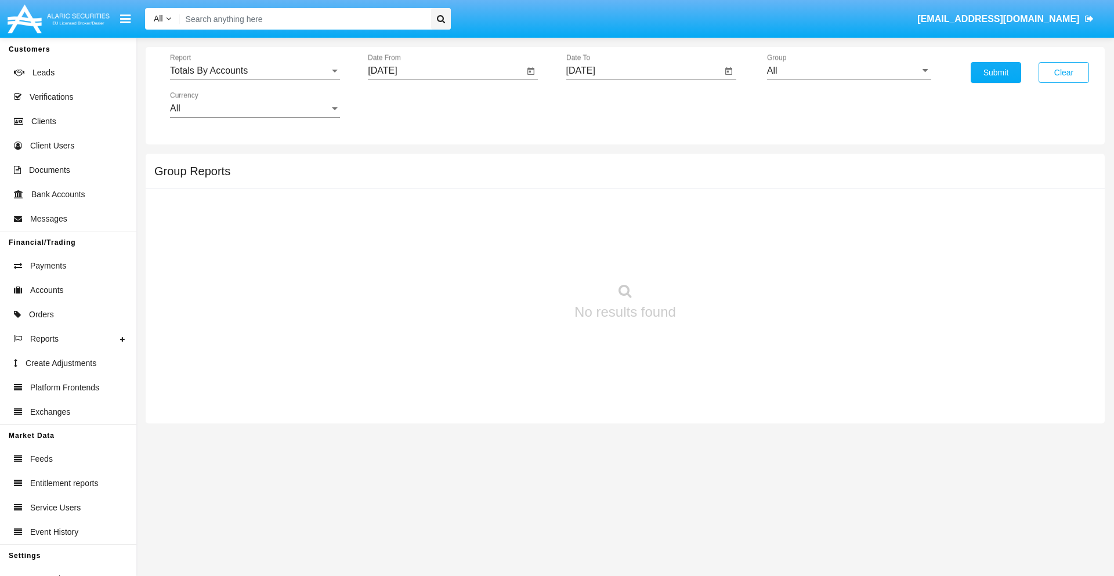
click at [644, 71] on input "[DATE]" at bounding box center [644, 71] width 156 height 10
click at [604, 104] on span "[DATE]" at bounding box center [594, 104] width 26 height 9
click at [715, 256] on div "2025" at bounding box center [715, 256] width 37 height 21
click at [715, 187] on div "AUG" at bounding box center [715, 186] width 37 height 21
click at [678, 224] on div "21" at bounding box center [678, 224] width 21 height 21
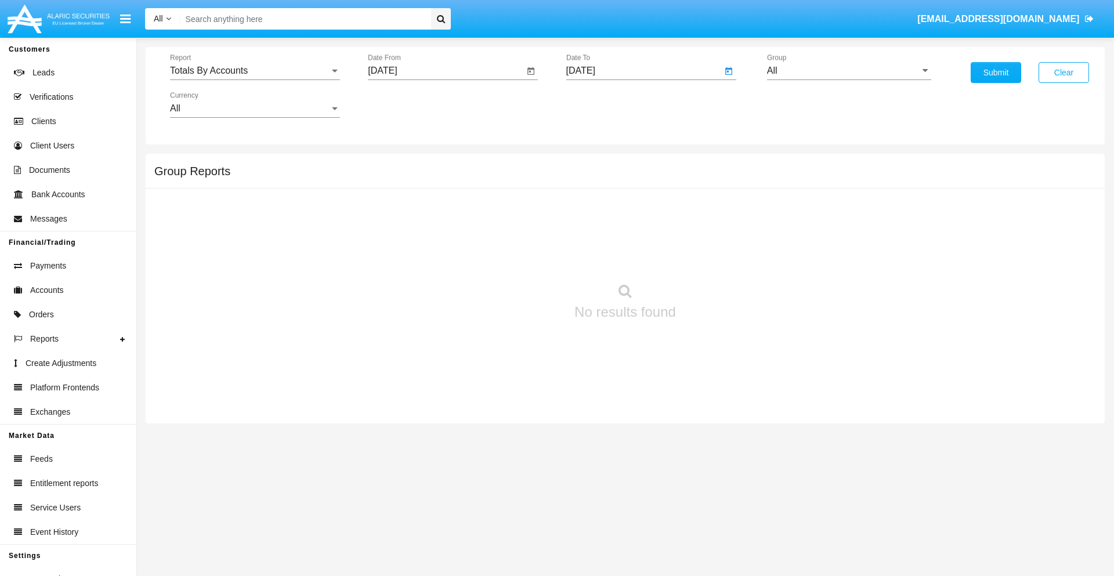
type input "08/21/25"
click at [849, 71] on input "All" at bounding box center [849, 71] width 164 height 10
type input "Hammer Web Lite"
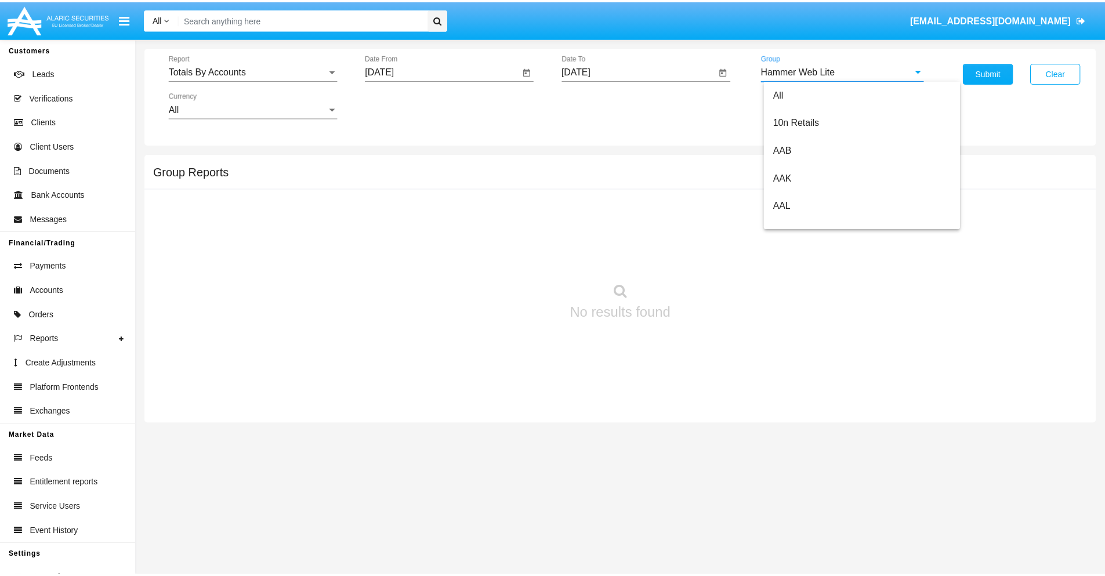
scroll to position [0, 0]
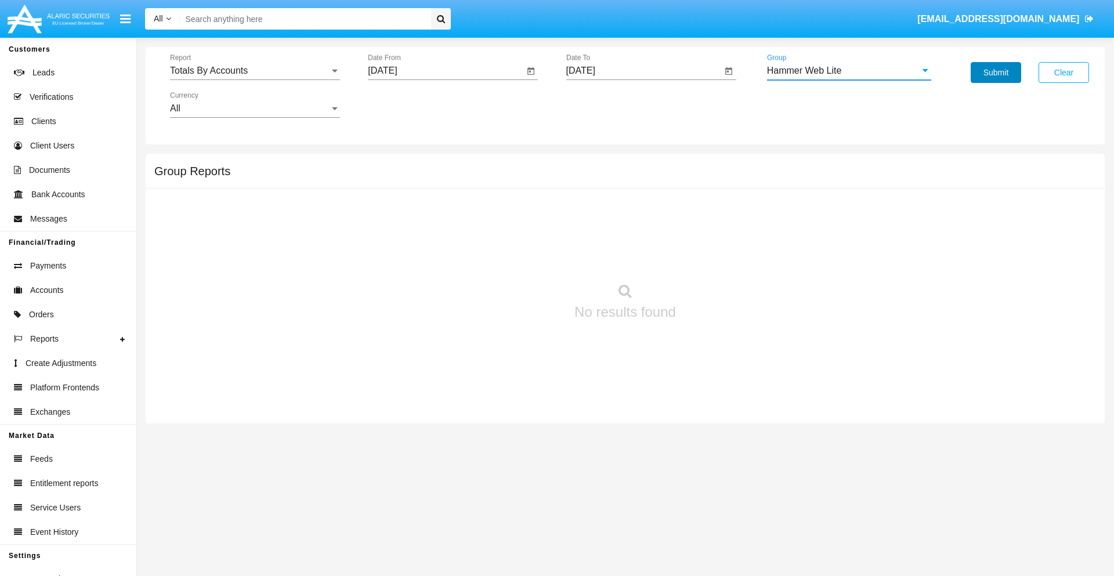
click at [996, 73] on button "Submit" at bounding box center [996, 72] width 50 height 21
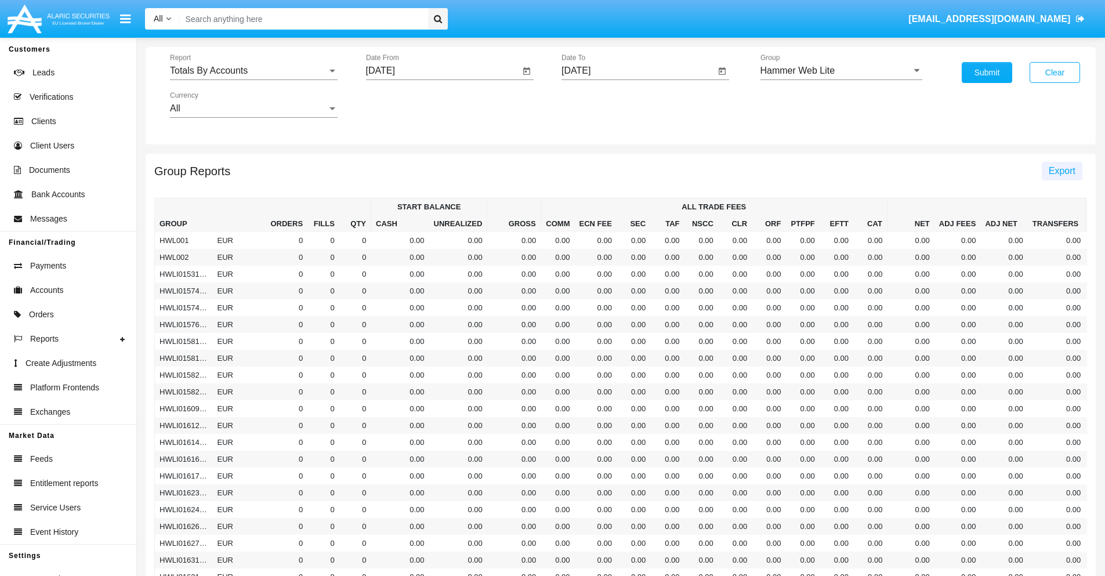
click at [1062, 171] on span "Export" at bounding box center [1062, 171] width 27 height 10
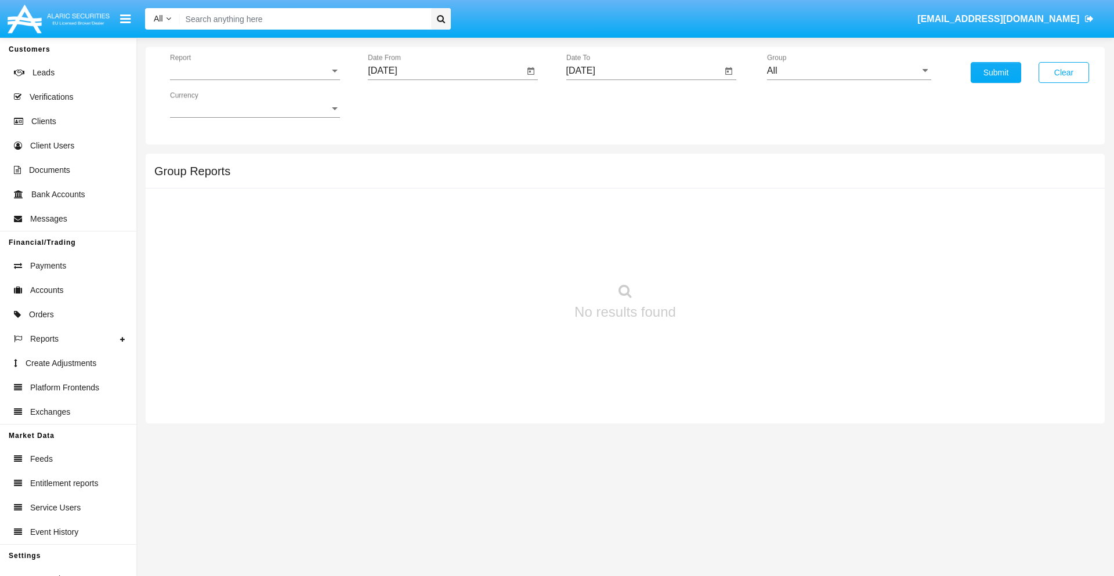
click at [255, 71] on span "Report" at bounding box center [250, 71] width 160 height 10
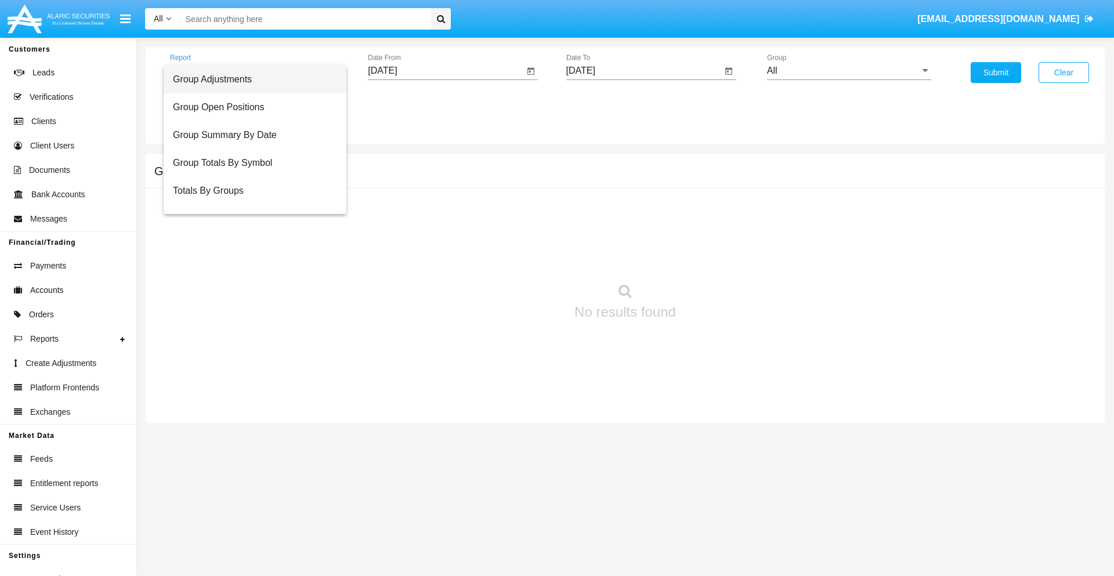
click at [250, 79] on span "Group Adjustments" at bounding box center [255, 80] width 164 height 28
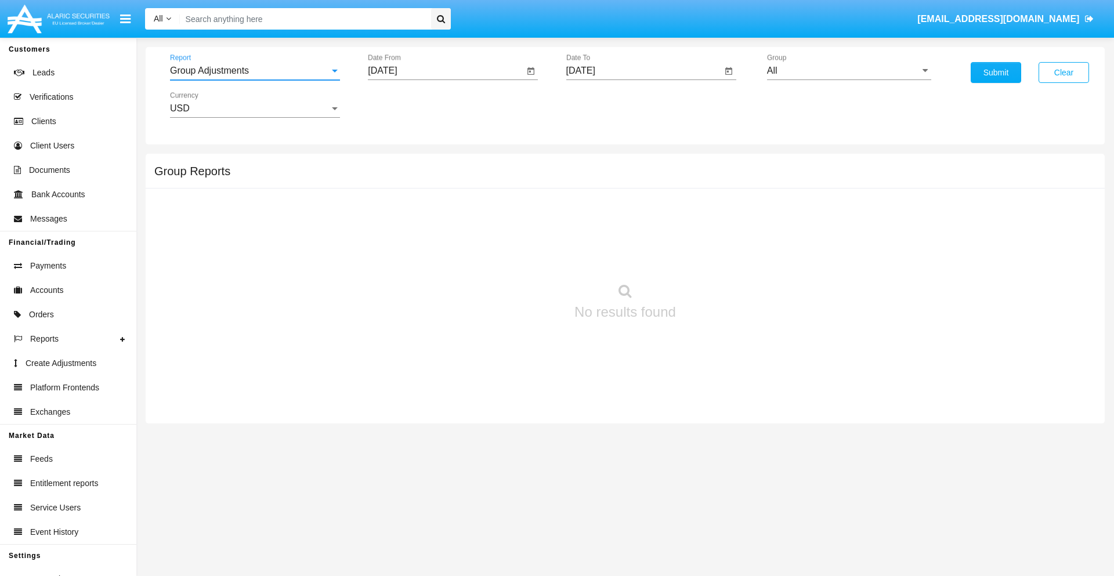
click at [446, 71] on input "[DATE]" at bounding box center [446, 71] width 156 height 10
click at [406, 104] on span "[DATE]" at bounding box center [396, 104] width 26 height 9
click at [436, 233] on div "2019" at bounding box center [436, 233] width 37 height 21
click at [396, 164] on div "JAN" at bounding box center [396, 163] width 37 height 21
click at [433, 178] on div "1" at bounding box center [433, 178] width 21 height 21
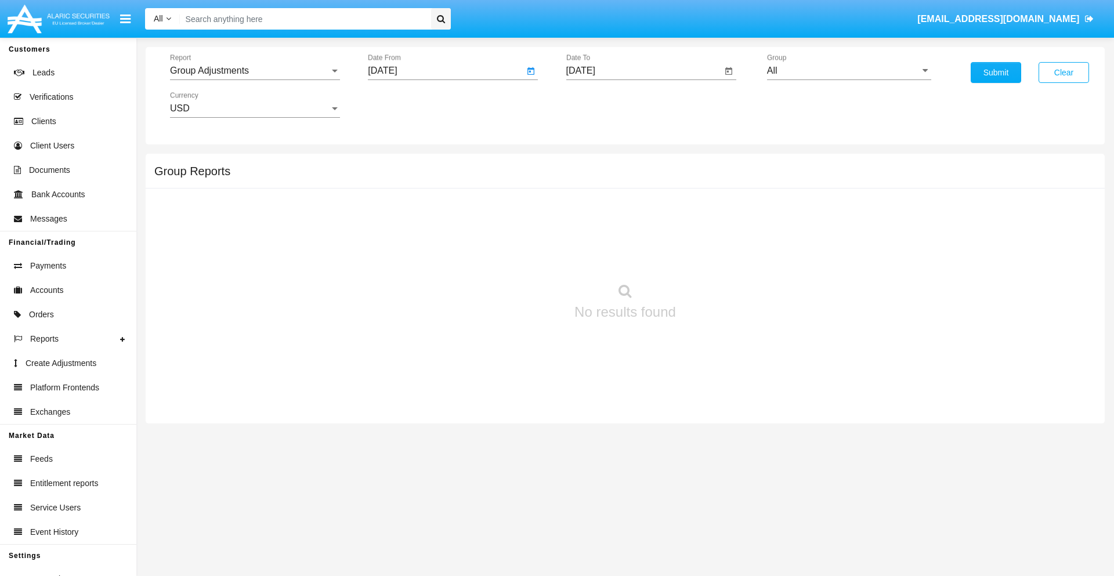
type input "[DATE]"
click at [644, 71] on input "[DATE]" at bounding box center [644, 71] width 156 height 10
click at [604, 104] on span "[DATE]" at bounding box center [594, 104] width 26 height 9
click at [634, 233] on div "2019" at bounding box center [634, 233] width 37 height 21
click at [594, 164] on div "JAN" at bounding box center [594, 163] width 37 height 21
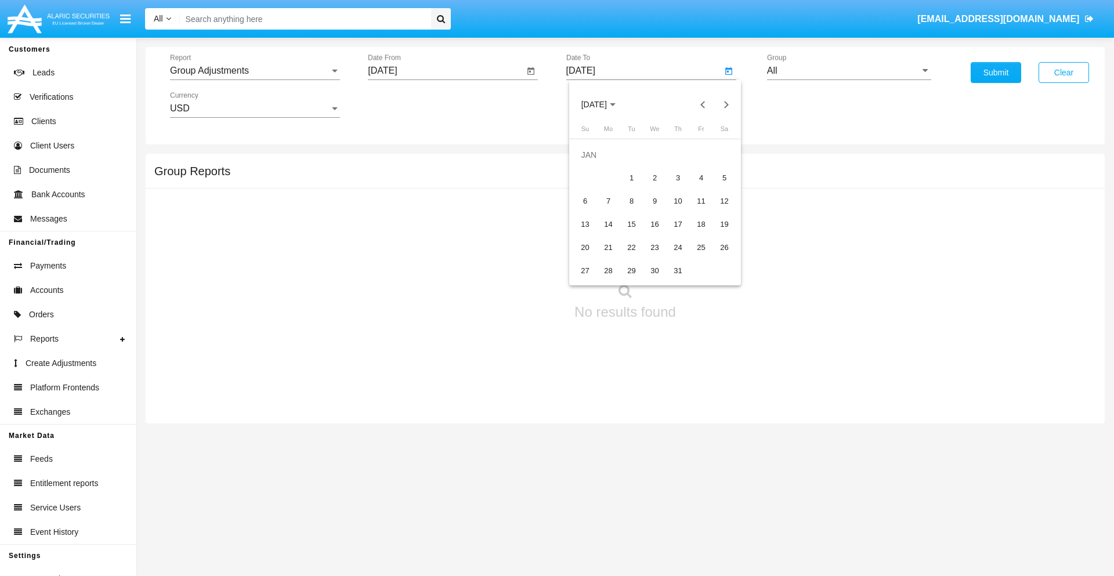
click at [631, 178] on div "1" at bounding box center [631, 178] width 21 height 21
type input "[DATE]"
click at [849, 71] on input "All" at bounding box center [849, 71] width 164 height 10
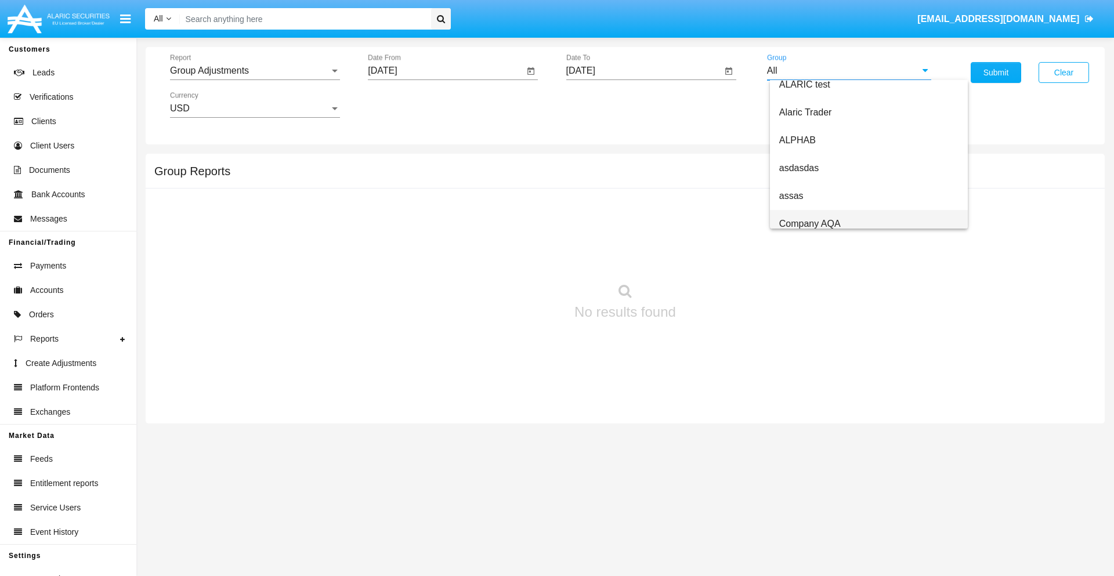
click at [809, 223] on span "Company AQA" at bounding box center [810, 224] width 62 height 10
type input "Company AQA"
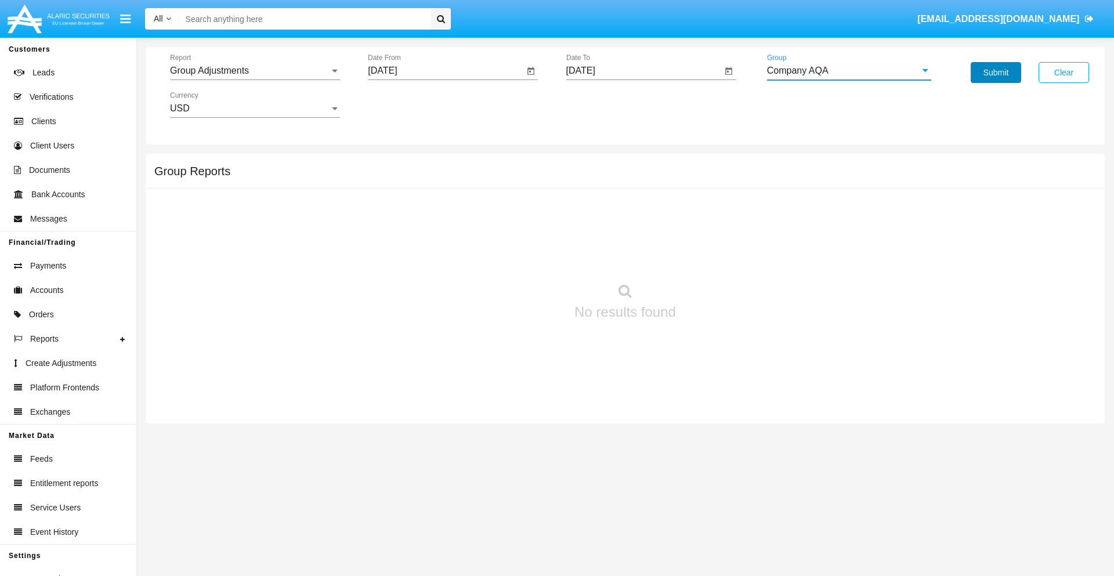
click at [996, 73] on button "Submit" at bounding box center [996, 72] width 50 height 21
click at [255, 71] on span "Report" at bounding box center [250, 71] width 160 height 10
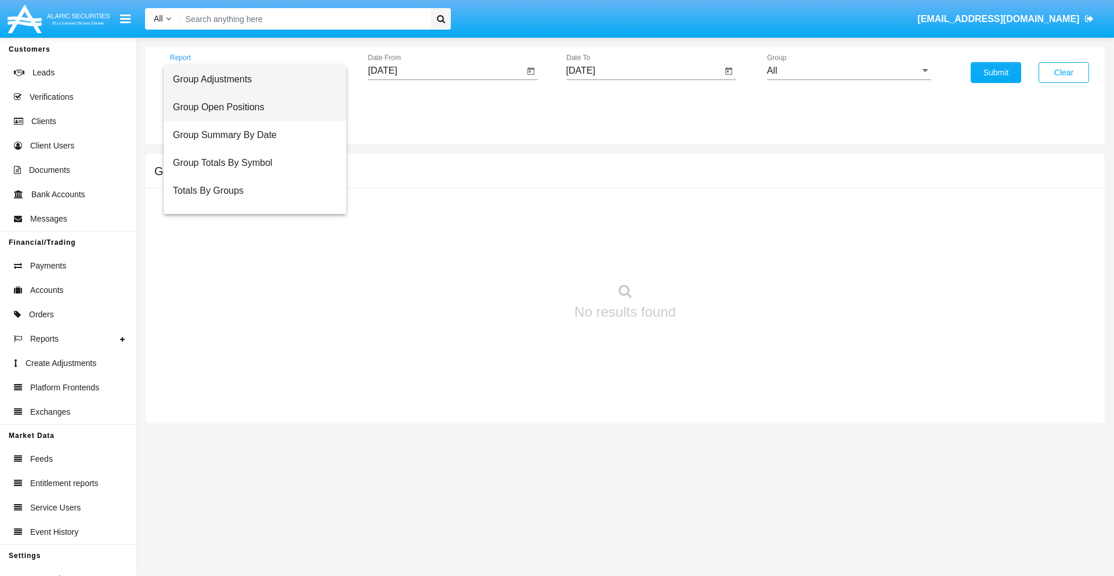
click at [250, 107] on span "Group Open Positions" at bounding box center [255, 107] width 164 height 28
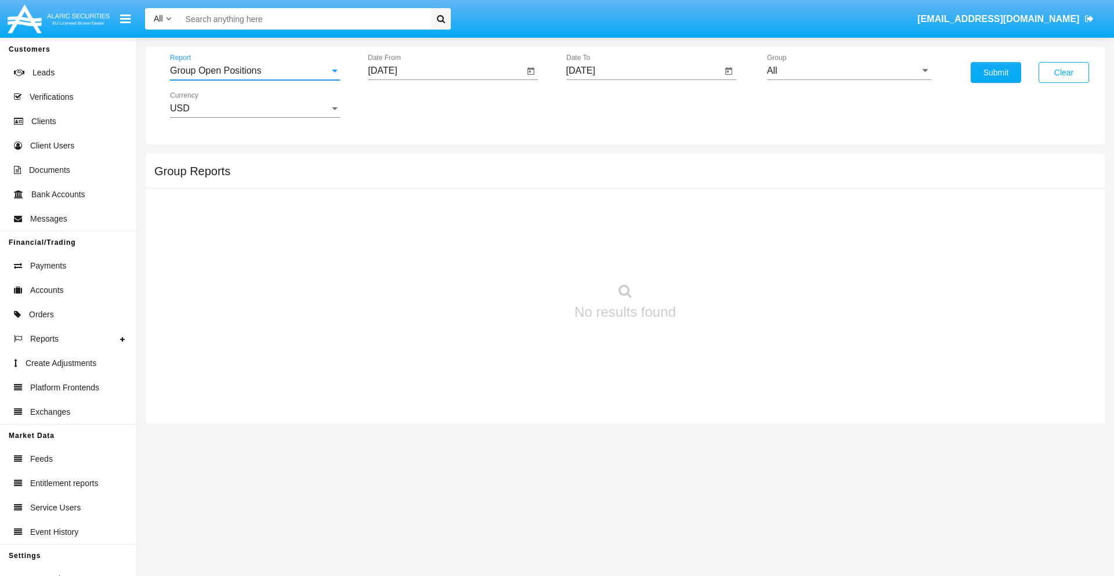
click at [446, 71] on input "[DATE]" at bounding box center [446, 71] width 156 height 10
click at [406, 104] on span "[DATE]" at bounding box center [396, 104] width 26 height 9
click at [436, 233] on div "2019" at bounding box center [436, 233] width 37 height 21
click at [396, 164] on div "JAN" at bounding box center [396, 163] width 37 height 21
click at [433, 178] on div "1" at bounding box center [433, 178] width 21 height 21
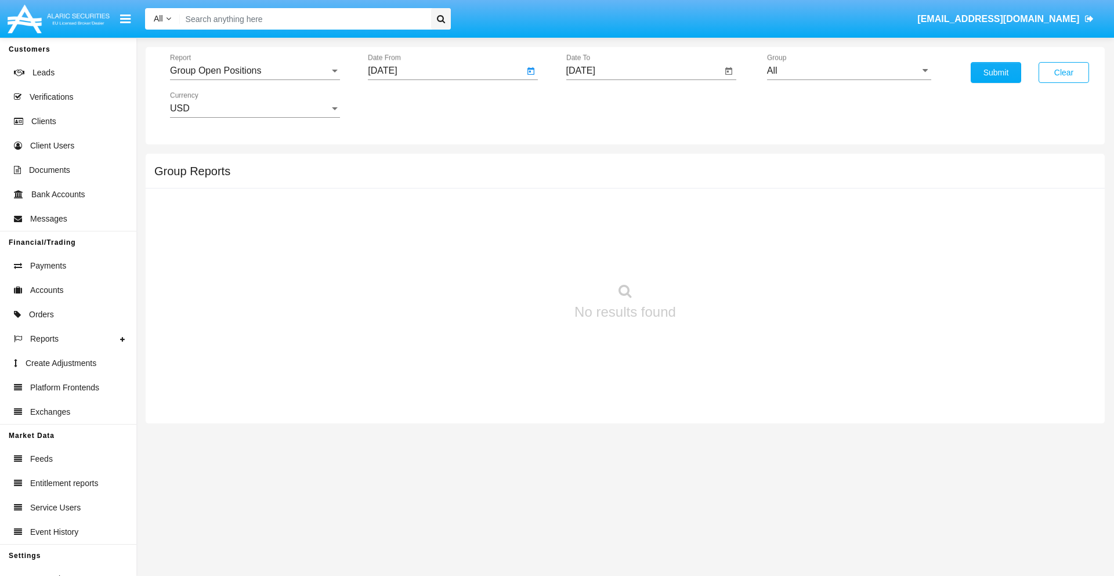
type input "[DATE]"
click at [644, 71] on input "[DATE]" at bounding box center [644, 71] width 156 height 10
click at [604, 104] on span "[DATE]" at bounding box center [594, 104] width 26 height 9
click at [634, 233] on div "2019" at bounding box center [634, 233] width 37 height 21
click at [594, 164] on div "JAN" at bounding box center [594, 163] width 37 height 21
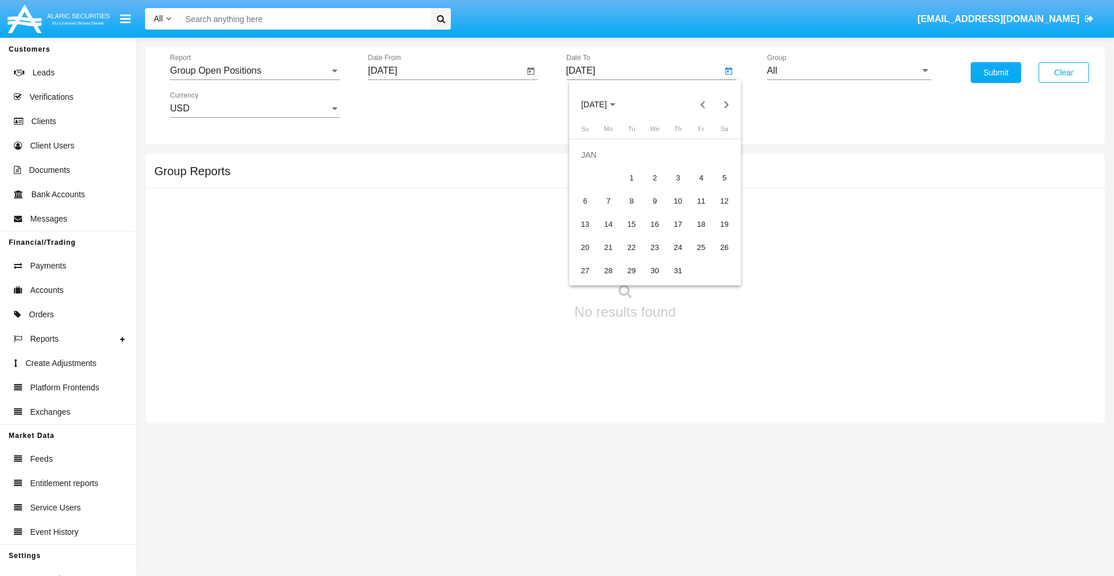
click at [631, 178] on div "1" at bounding box center [631, 178] width 21 height 21
type input "[DATE]"
click at [849, 71] on input "All" at bounding box center [849, 71] width 164 height 10
click at [809, 479] on span "Company AQA" at bounding box center [810, 484] width 62 height 10
type input "Company AQA"
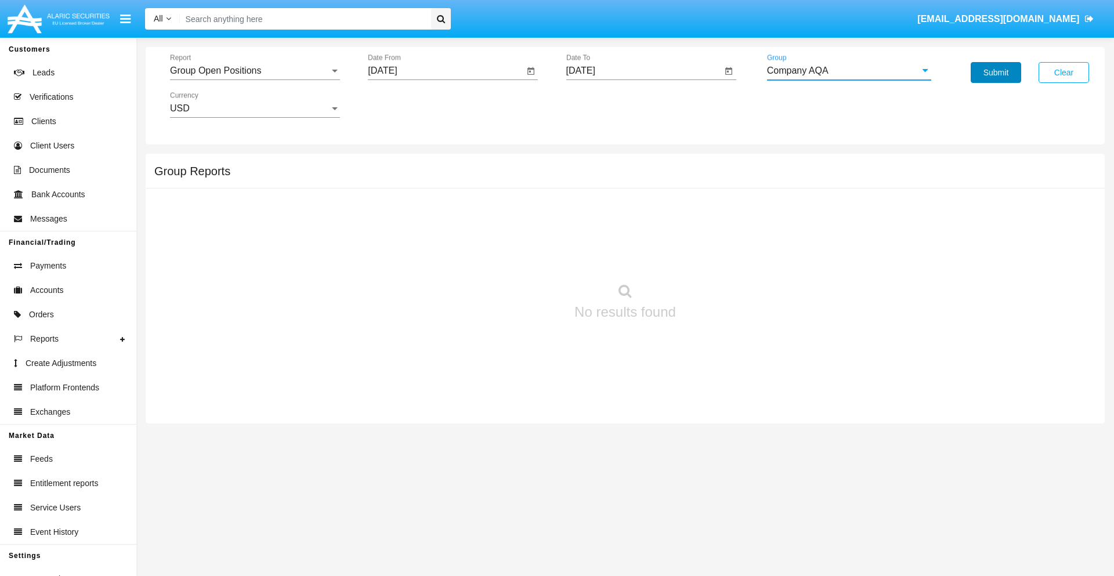
click at [996, 73] on button "Submit" at bounding box center [996, 72] width 50 height 21
click at [255, 71] on span "Report" at bounding box center [250, 71] width 160 height 10
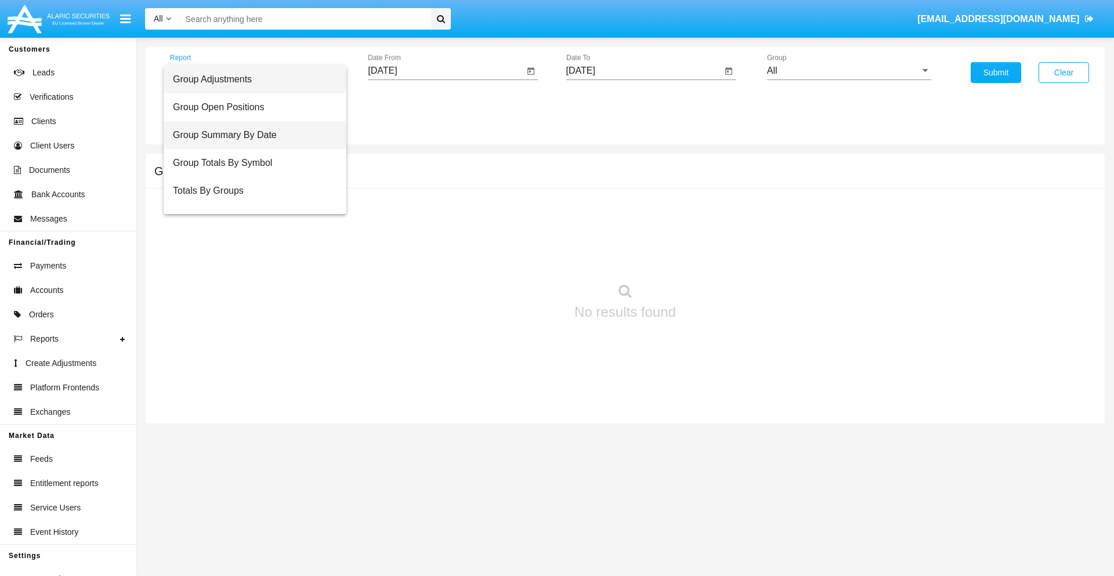
click at [250, 135] on span "Group Summary By Date" at bounding box center [255, 135] width 164 height 28
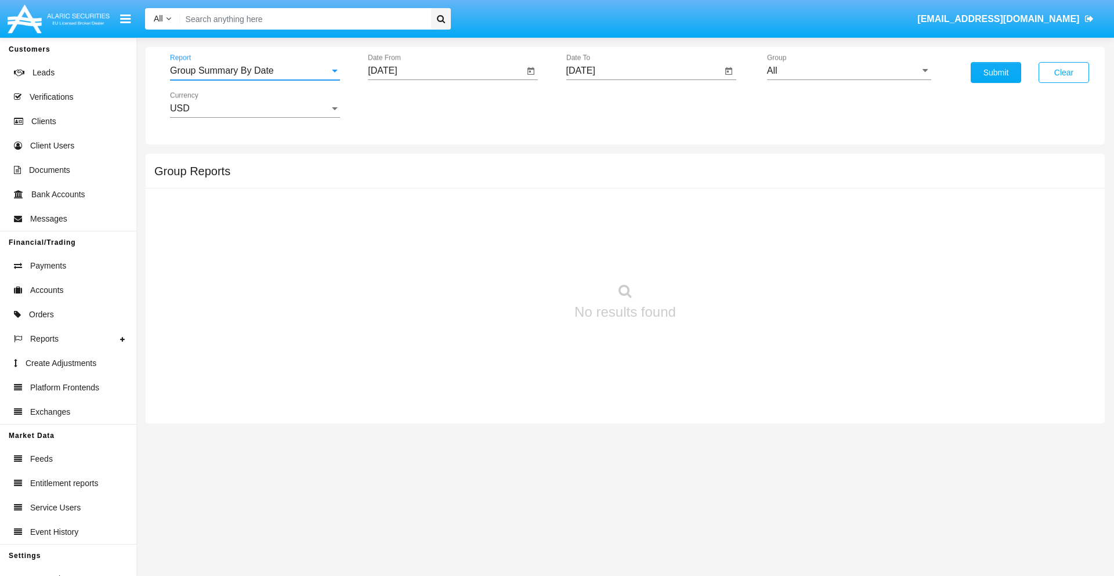
click at [446, 71] on input "[DATE]" at bounding box center [446, 71] width 156 height 10
click at [406, 104] on span "[DATE]" at bounding box center [396, 104] width 26 height 9
click at [436, 233] on div "2019" at bounding box center [436, 233] width 37 height 21
click at [396, 164] on div "JAN" at bounding box center [396, 163] width 37 height 21
click at [433, 178] on div "1" at bounding box center [433, 178] width 21 height 21
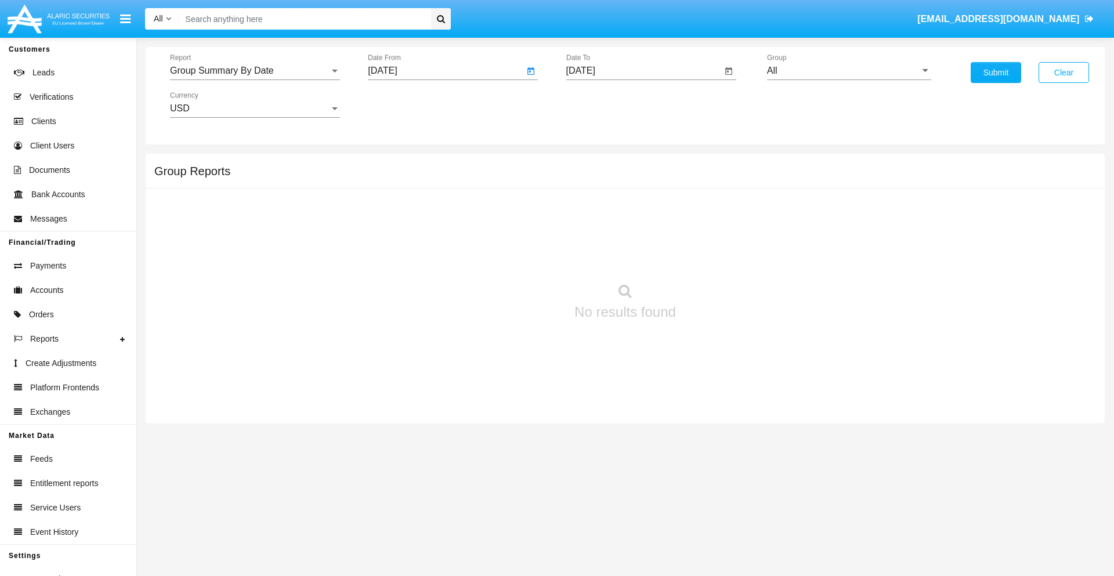
type input "01/01/19"
click at [644, 71] on input "[DATE]" at bounding box center [644, 71] width 156 height 10
click at [604, 104] on span "[DATE]" at bounding box center [594, 104] width 26 height 9
click at [634, 233] on div "2019" at bounding box center [634, 233] width 37 height 21
click at [594, 164] on div "JAN" at bounding box center [594, 163] width 37 height 21
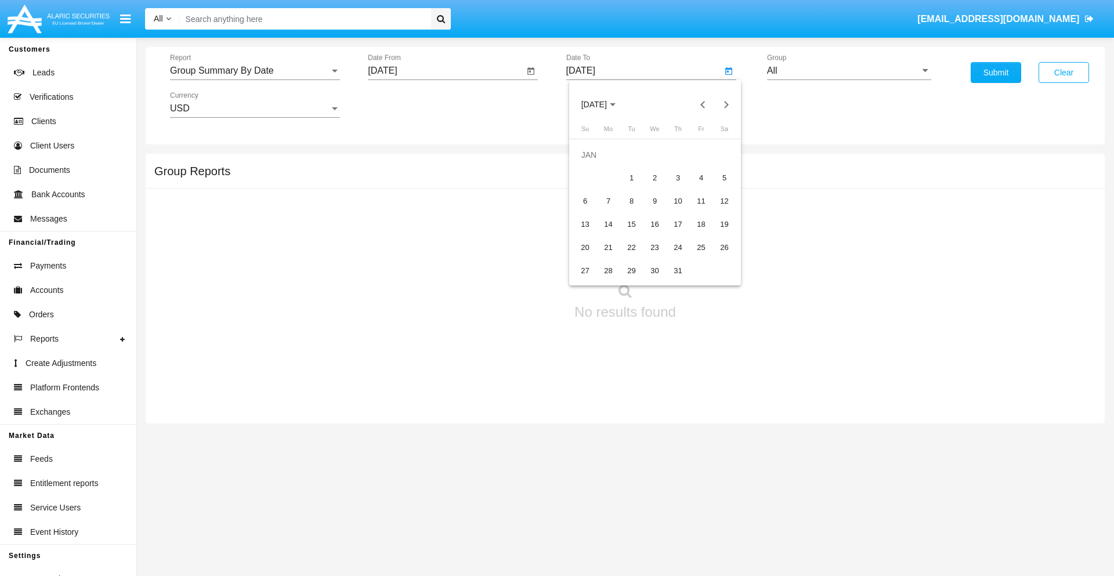
click at [631, 178] on div "1" at bounding box center [631, 178] width 21 height 21
type input "01/01/19"
click at [849, 71] on input "All" at bounding box center [849, 71] width 164 height 10
click at [809, 479] on span "Company AQA" at bounding box center [810, 484] width 62 height 10
type input "Company AQA"
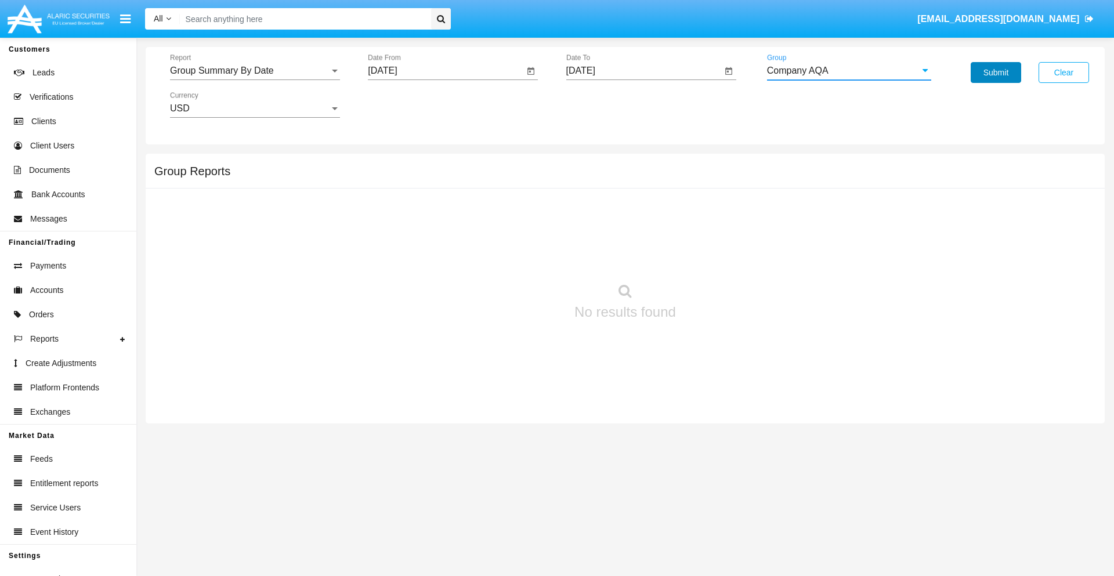
click at [996, 73] on button "Submit" at bounding box center [996, 72] width 50 height 21
click at [255, 71] on span "Report" at bounding box center [250, 71] width 160 height 10
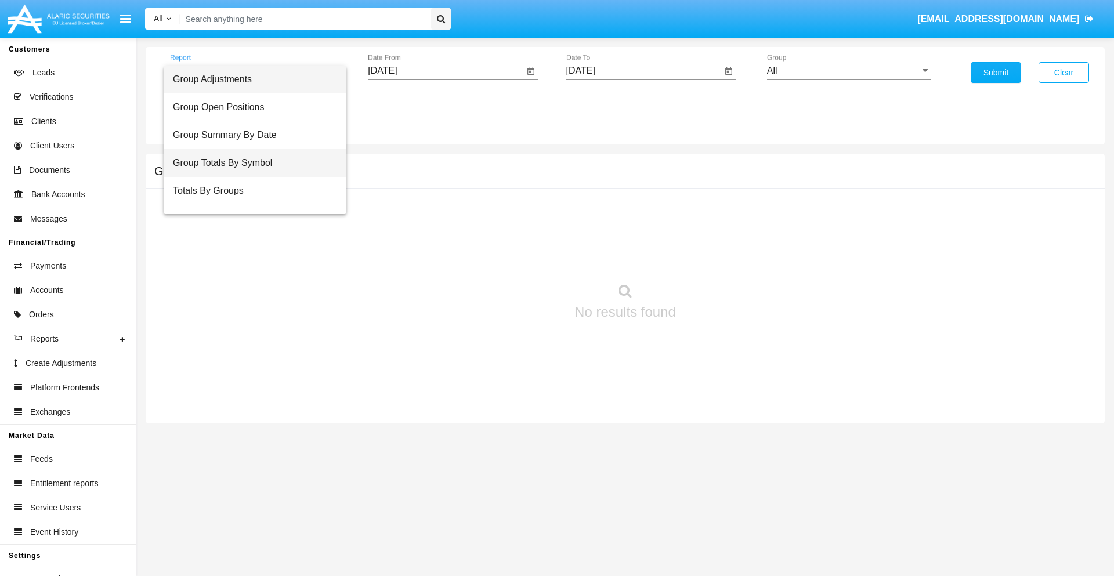
click at [250, 163] on span "Group Totals By Symbol" at bounding box center [255, 163] width 164 height 28
click at [446, 71] on input "[DATE]" at bounding box center [446, 71] width 156 height 10
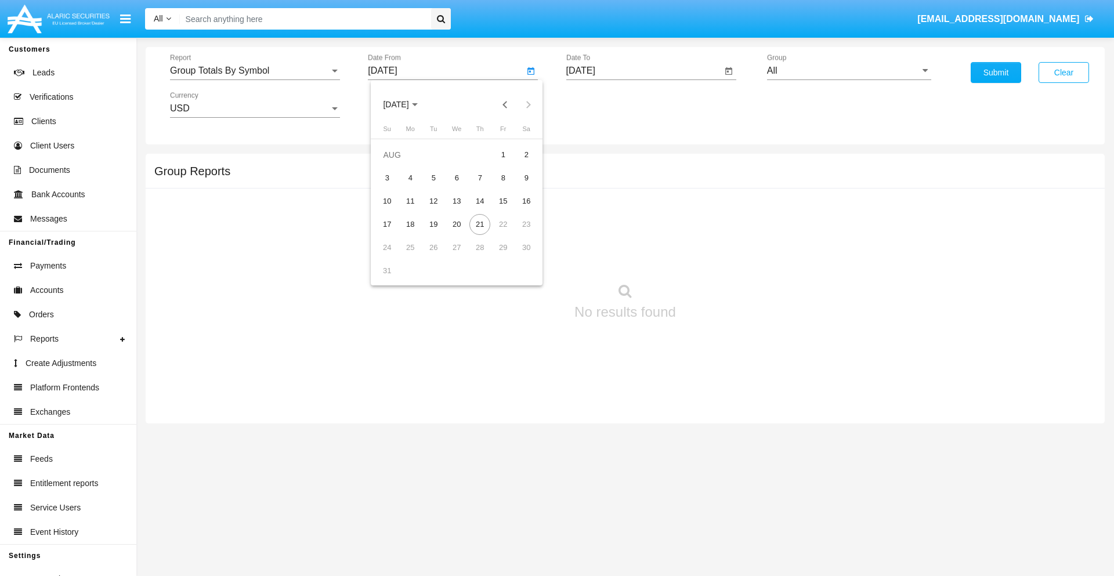
click at [406, 104] on span "[DATE]" at bounding box center [396, 104] width 26 height 9
click at [436, 233] on div "2019" at bounding box center [436, 233] width 37 height 21
click at [396, 164] on div "JAN" at bounding box center [396, 163] width 37 height 21
click at [433, 178] on div "1" at bounding box center [433, 178] width 21 height 21
type input "[DATE]"
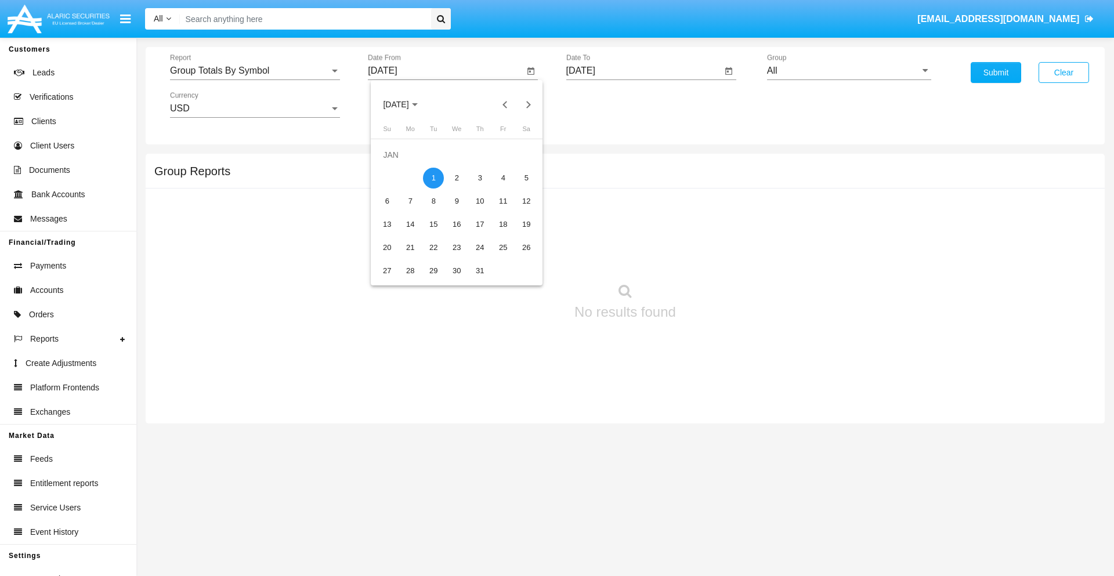
click at [644, 71] on input "[DATE]" at bounding box center [644, 71] width 156 height 10
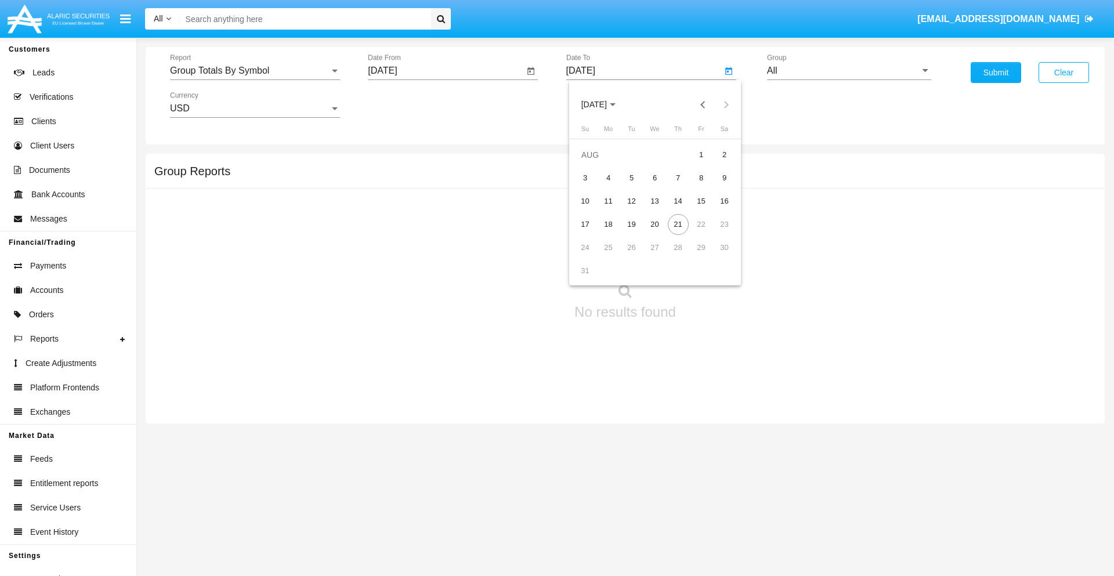
click at [604, 104] on span "[DATE]" at bounding box center [594, 104] width 26 height 9
click at [634, 233] on div "2019" at bounding box center [634, 233] width 37 height 21
click at [594, 164] on div "JAN" at bounding box center [594, 163] width 37 height 21
click at [631, 178] on div "1" at bounding box center [631, 178] width 21 height 21
type input "[DATE]"
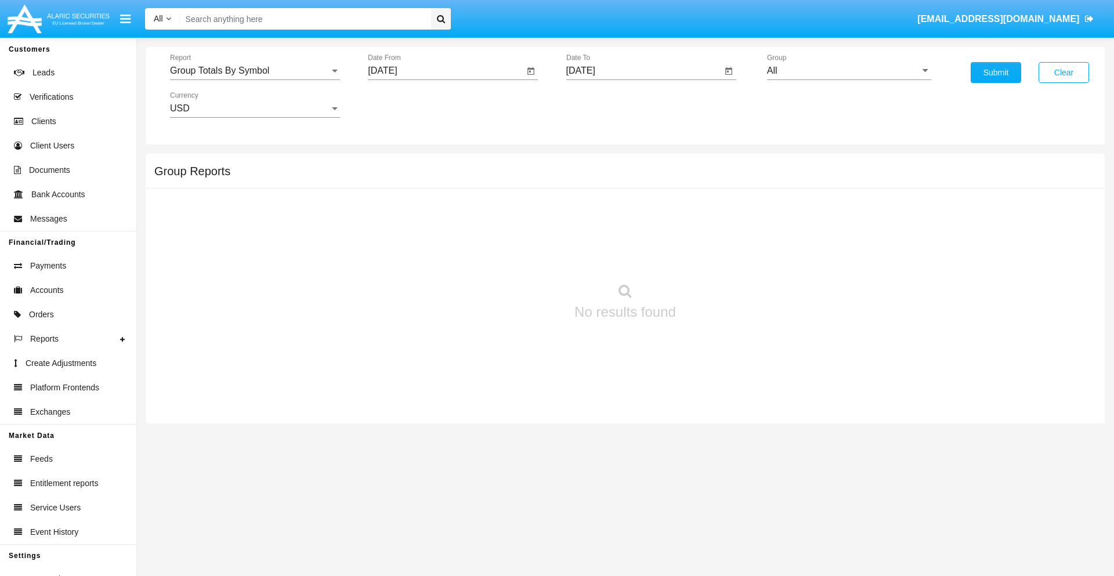
click at [849, 71] on input "All" at bounding box center [849, 71] width 164 height 10
click at [809, 479] on span "Company AQA" at bounding box center [810, 484] width 62 height 10
type input "Company AQA"
click at [996, 73] on button "Submit" at bounding box center [996, 72] width 50 height 21
click at [255, 71] on span "Report" at bounding box center [250, 71] width 160 height 10
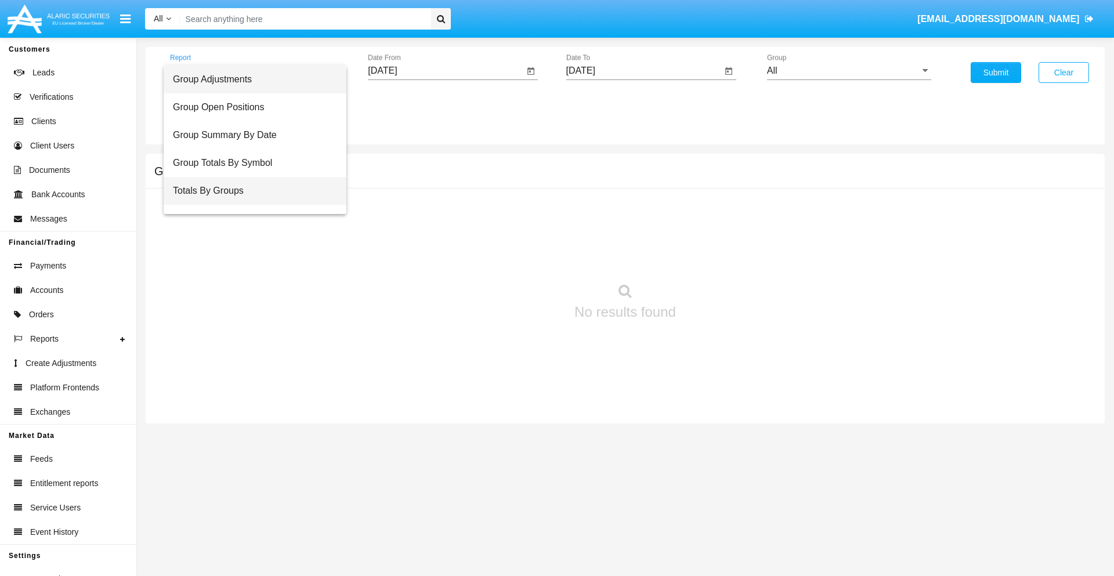
click at [250, 191] on span "Totals By Groups" at bounding box center [255, 191] width 164 height 28
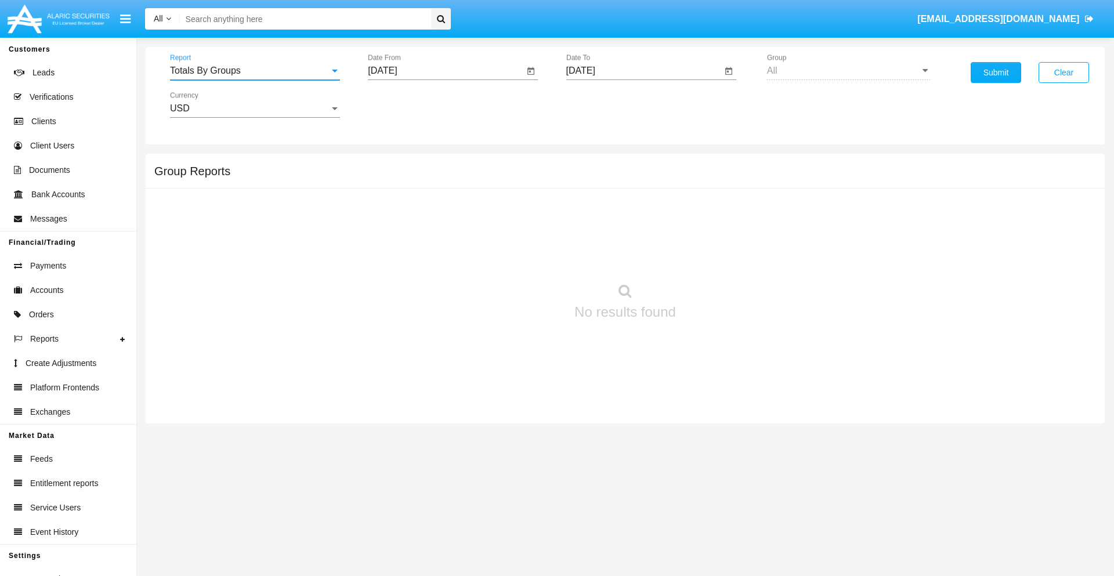
click at [446, 71] on input "[DATE]" at bounding box center [446, 71] width 156 height 10
click at [406, 104] on span "[DATE]" at bounding box center [396, 104] width 26 height 9
click at [436, 233] on div "2019" at bounding box center [436, 233] width 37 height 21
click at [396, 164] on div "JAN" at bounding box center [396, 163] width 37 height 21
click at [433, 178] on div "1" at bounding box center [433, 178] width 21 height 21
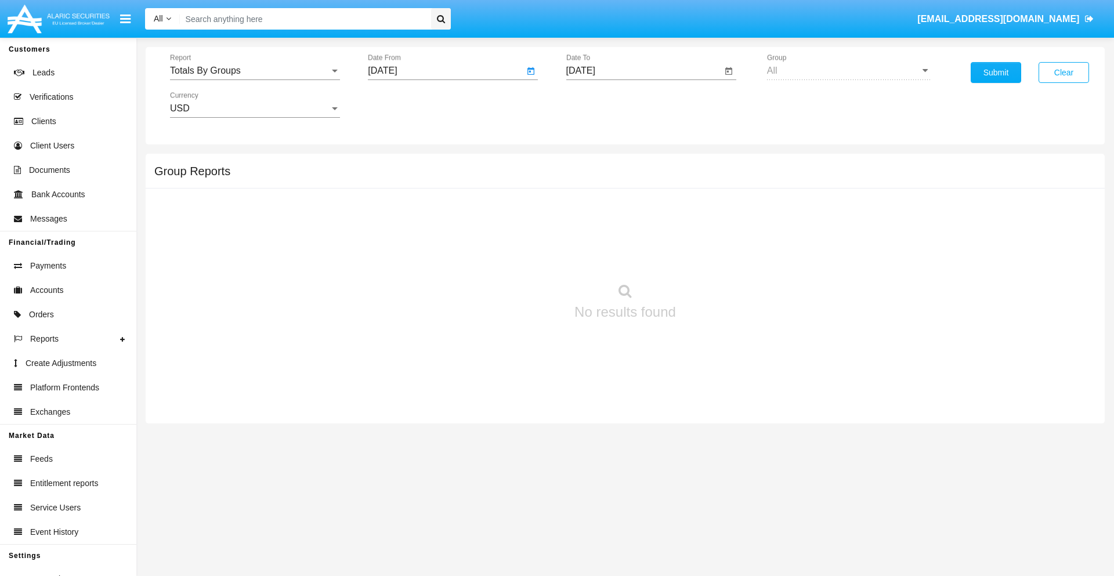
type input "[DATE]"
click at [644, 71] on input "[DATE]" at bounding box center [644, 71] width 156 height 10
click at [604, 104] on span "[DATE]" at bounding box center [594, 104] width 26 height 9
click at [634, 233] on div "2019" at bounding box center [634, 233] width 37 height 21
click at [594, 164] on div "JAN" at bounding box center [594, 163] width 37 height 21
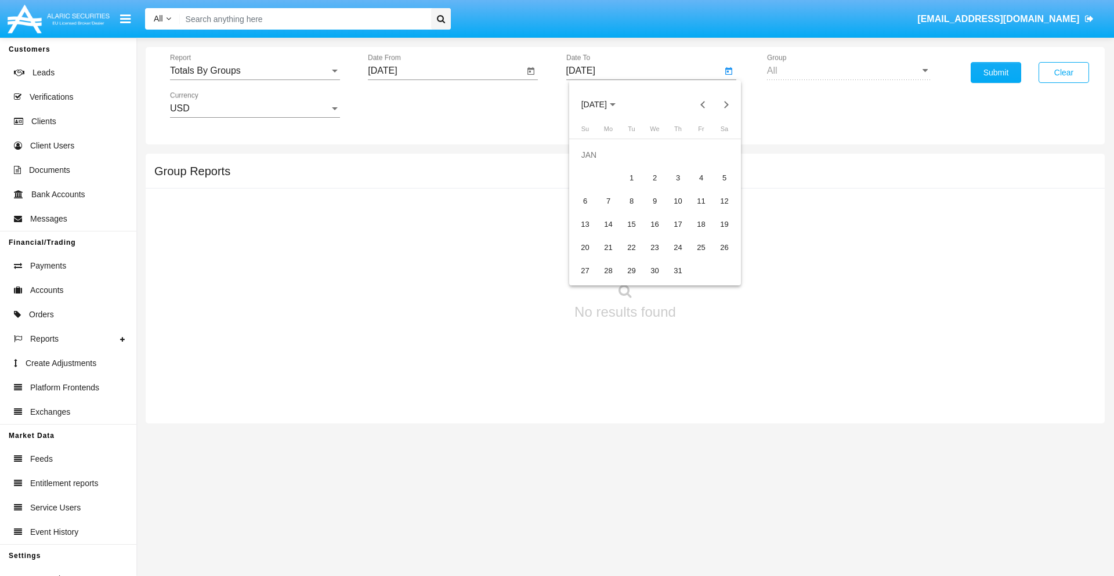
click at [631, 178] on div "1" at bounding box center [631, 178] width 21 height 21
type input "01/01/19"
click at [996, 73] on button "Submit" at bounding box center [996, 72] width 50 height 21
click at [255, 71] on span "Report" at bounding box center [250, 71] width 160 height 10
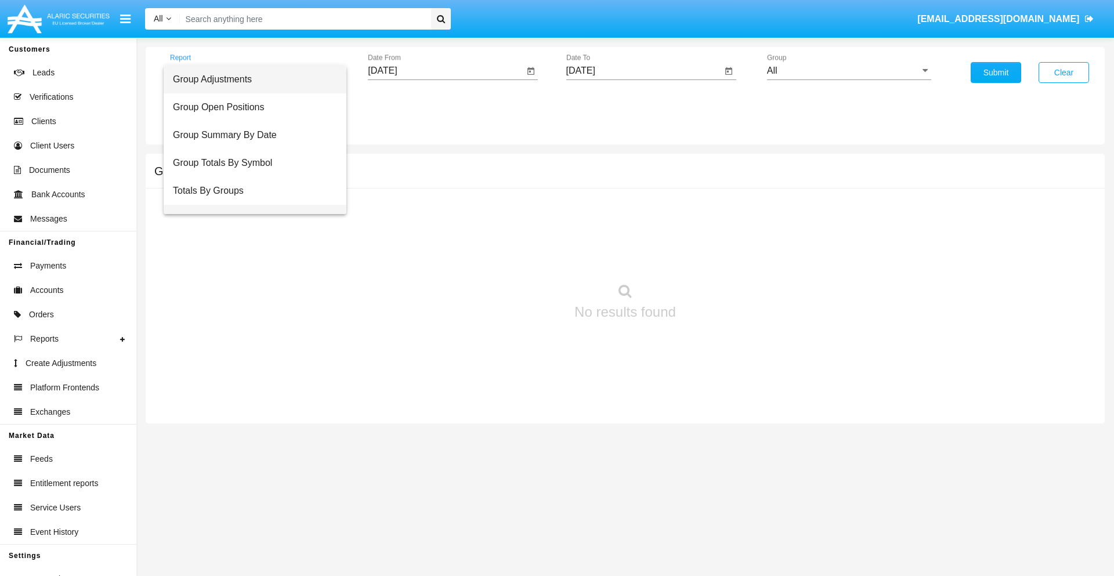
click at [250, 205] on span "Group Fees By Destination" at bounding box center [255, 219] width 164 height 28
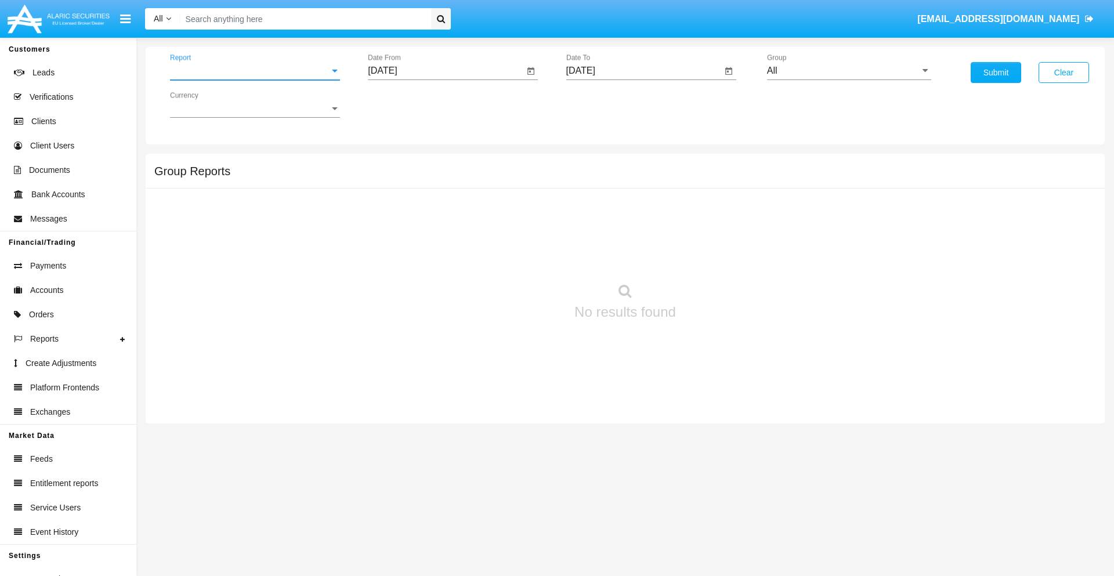
scroll to position [19, 0]
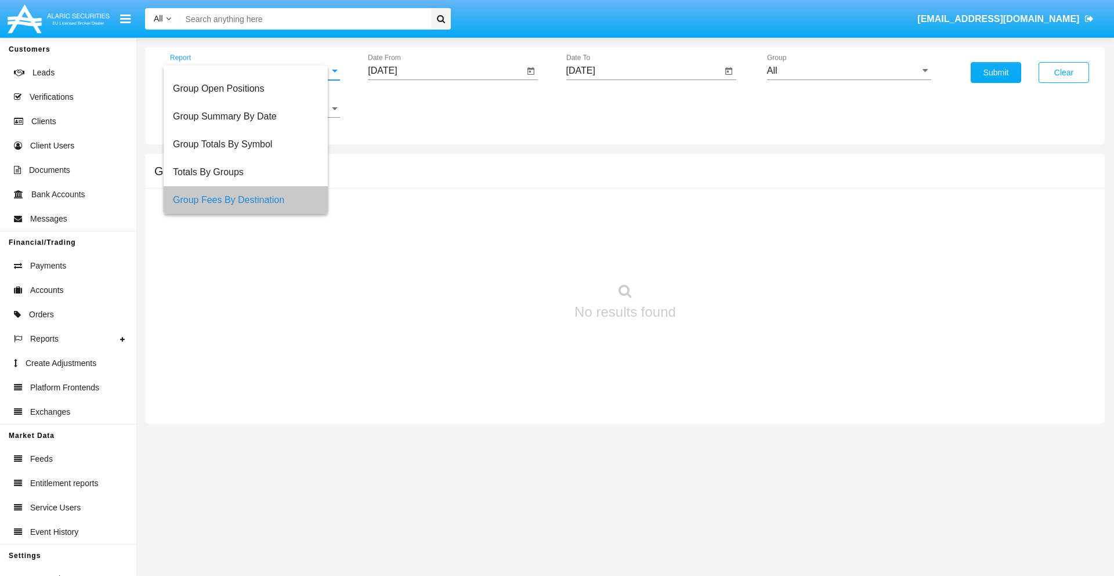
click at [446, 71] on input "[DATE]" at bounding box center [446, 71] width 156 height 10
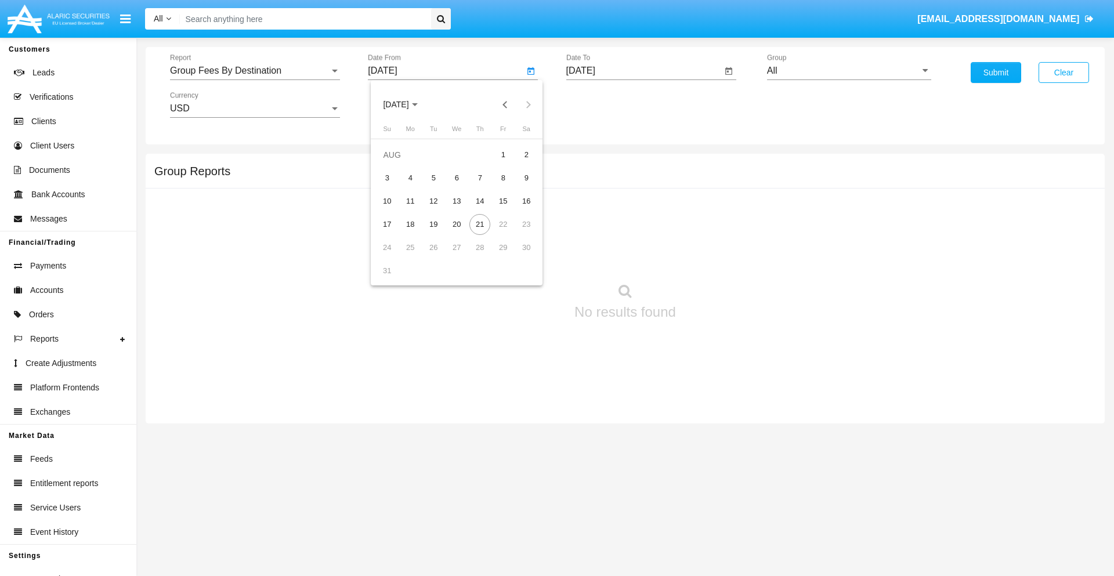
click at [406, 104] on span "[DATE]" at bounding box center [396, 104] width 26 height 9
click at [436, 233] on div "2019" at bounding box center [436, 233] width 37 height 21
click at [396, 164] on div "JAN" at bounding box center [396, 163] width 37 height 21
click at [433, 178] on div "1" at bounding box center [433, 178] width 21 height 21
type input "[DATE]"
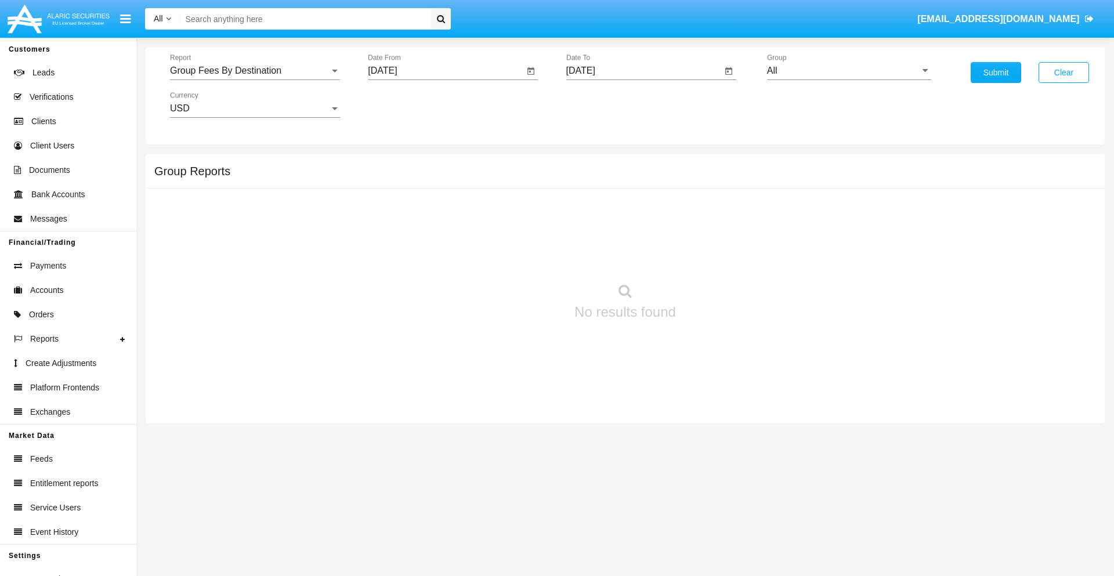
click at [644, 71] on input "[DATE]" at bounding box center [644, 71] width 156 height 10
click at [604, 104] on span "[DATE]" at bounding box center [594, 104] width 26 height 9
click at [634, 233] on div "2019" at bounding box center [634, 233] width 37 height 21
click at [594, 164] on div "JAN" at bounding box center [594, 163] width 37 height 21
click at [631, 178] on div "1" at bounding box center [631, 178] width 21 height 21
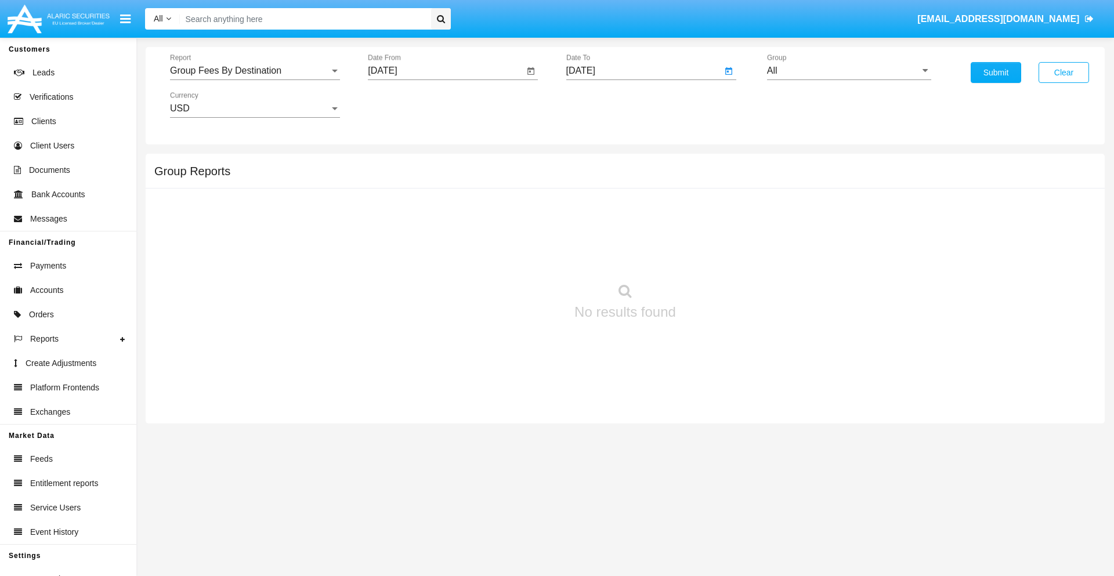
type input "[DATE]"
click at [849, 71] on input "All" at bounding box center [849, 71] width 164 height 10
click at [809, 479] on span "Company AQA" at bounding box center [810, 484] width 62 height 10
type input "Company AQA"
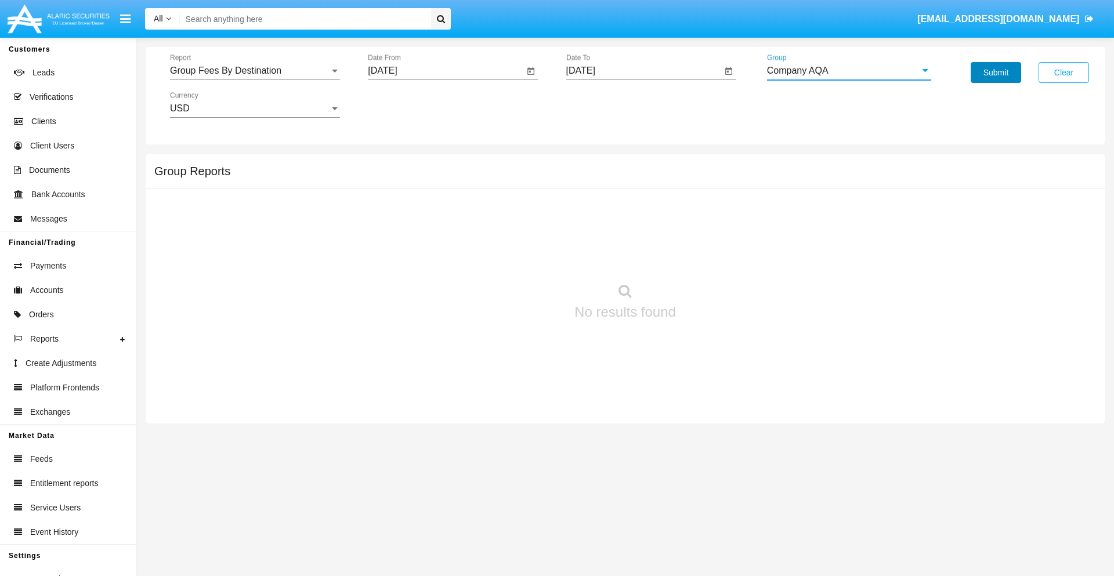
click at [996, 73] on button "Submit" at bounding box center [996, 72] width 50 height 21
click at [255, 71] on span "Report" at bounding box center [250, 71] width 160 height 10
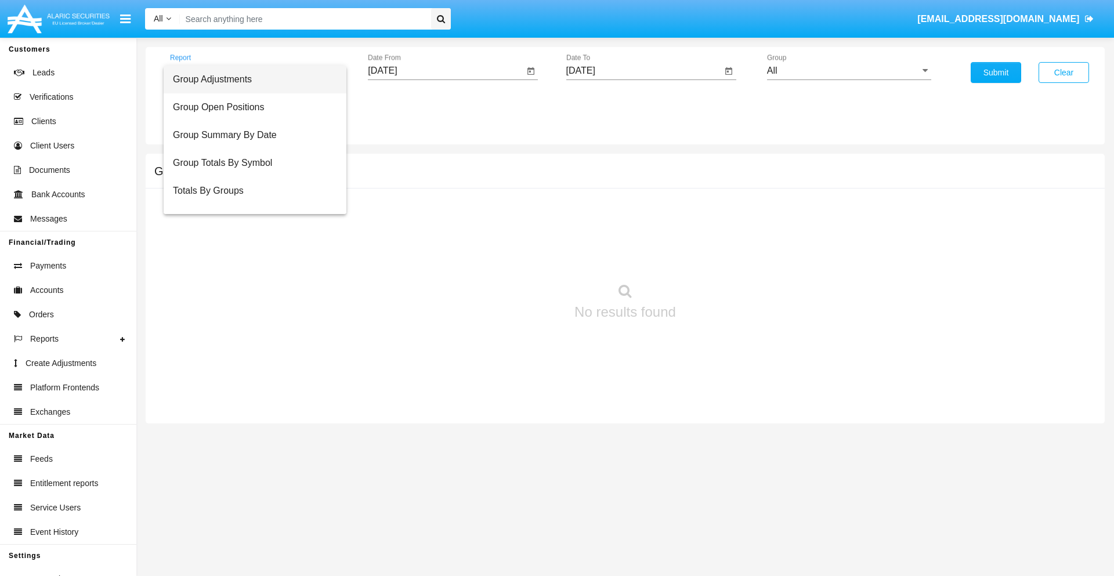
click at [250, 233] on span "Totals By Accounts" at bounding box center [255, 247] width 164 height 28
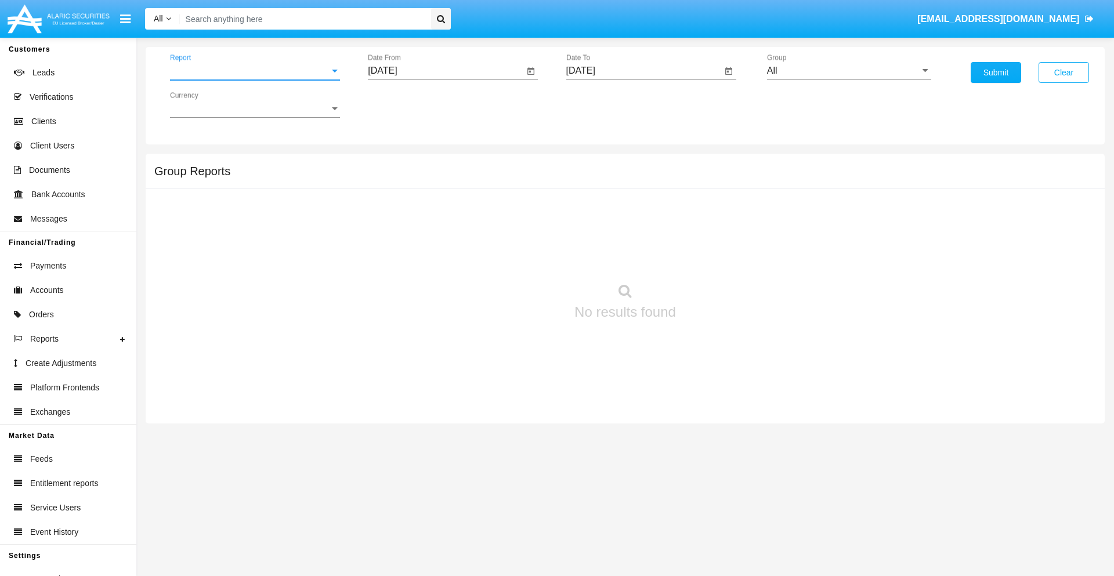
scroll to position [46, 0]
click at [446, 71] on input "[DATE]" at bounding box center [446, 71] width 156 height 10
click at [406, 104] on span "[DATE]" at bounding box center [396, 104] width 26 height 9
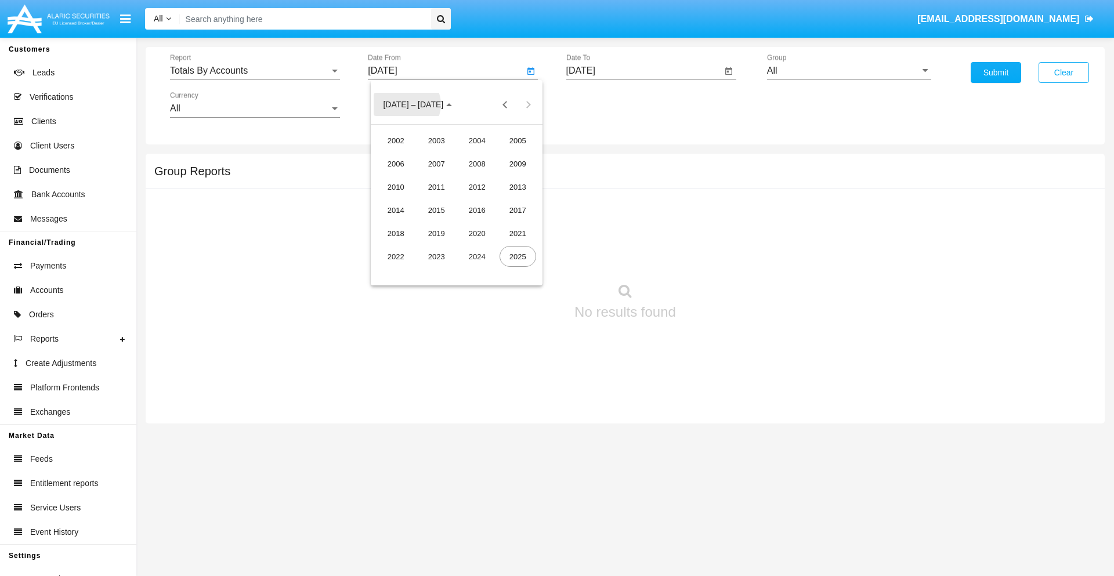
click at [436, 233] on div "2019" at bounding box center [436, 233] width 37 height 21
click at [396, 164] on div "JAN" at bounding box center [396, 163] width 37 height 21
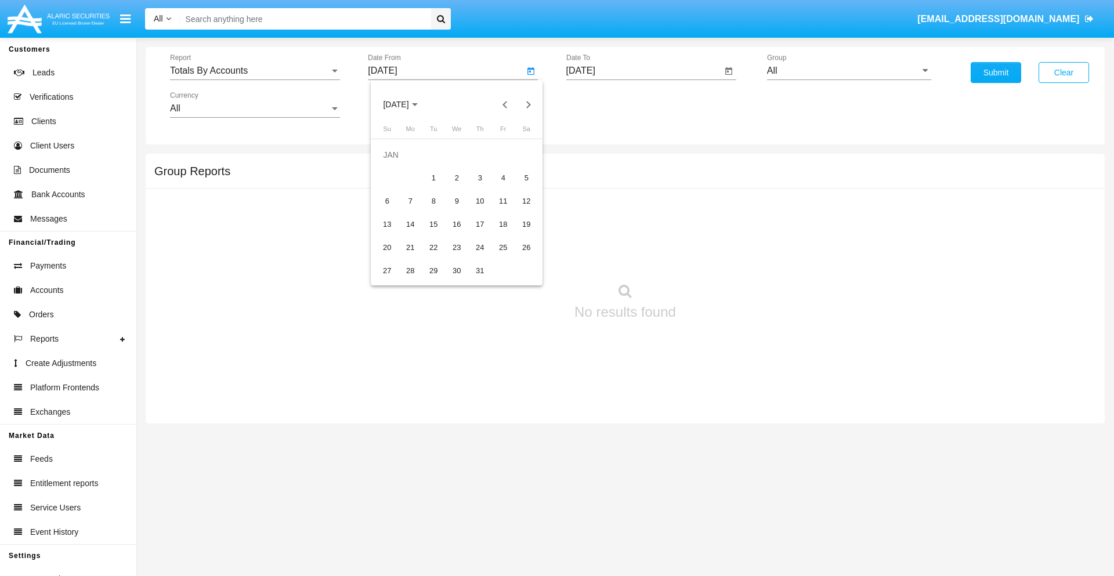
click at [433, 178] on div "1" at bounding box center [433, 178] width 21 height 21
type input "[DATE]"
click at [644, 71] on input "[DATE]" at bounding box center [644, 71] width 156 height 10
click at [604, 104] on span "[DATE]" at bounding box center [594, 104] width 26 height 9
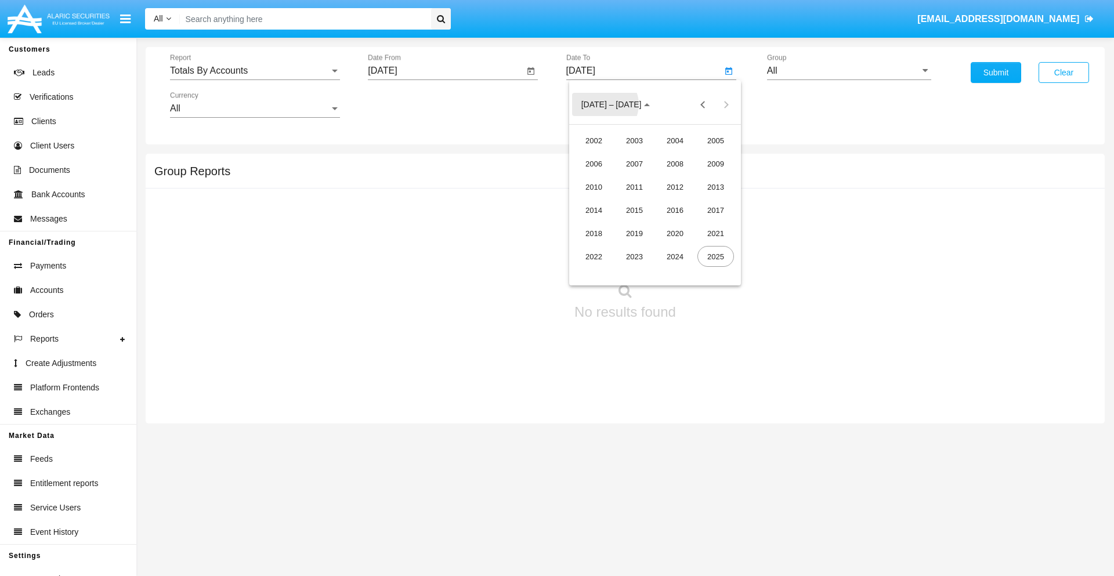
click at [634, 233] on div "2019" at bounding box center [634, 233] width 37 height 21
click at [594, 164] on div "JAN" at bounding box center [594, 163] width 37 height 21
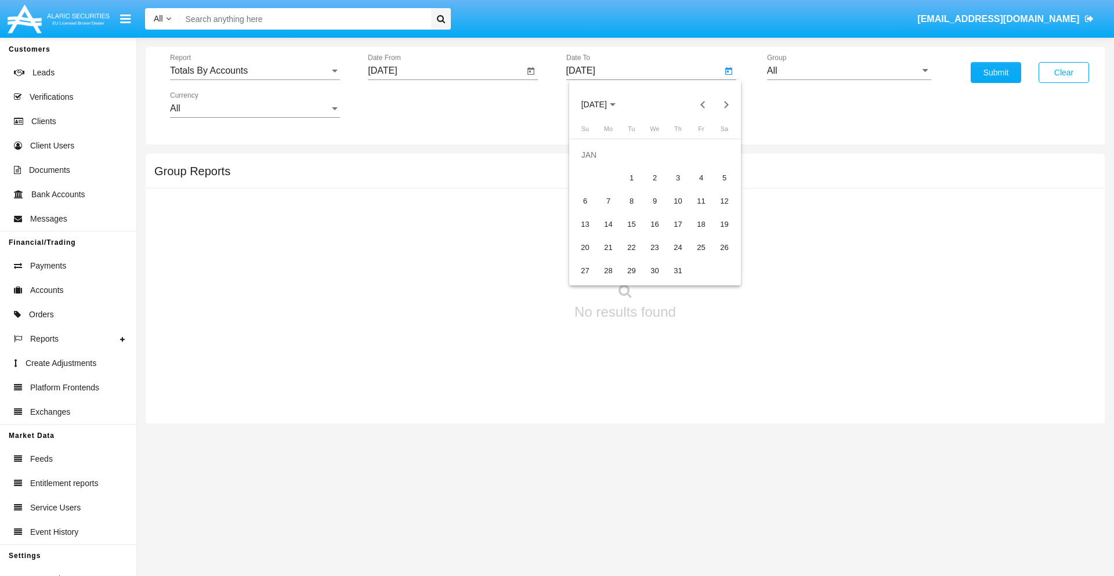
click at [631, 178] on div "1" at bounding box center [631, 178] width 21 height 21
type input "01/01/19"
click at [849, 71] on input "All" at bounding box center [849, 71] width 164 height 10
click at [809, 479] on span "Company AQA" at bounding box center [810, 484] width 62 height 10
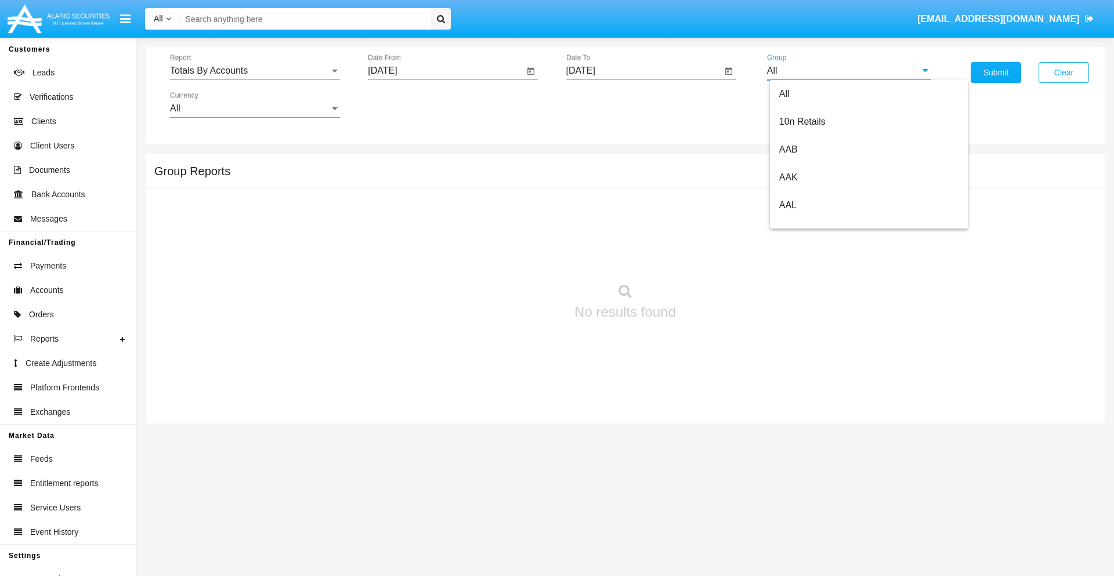
type input "Company AQA"
click at [996, 73] on button "Submit" at bounding box center [996, 72] width 50 height 21
click at [255, 71] on span "Report" at bounding box center [250, 71] width 160 height 10
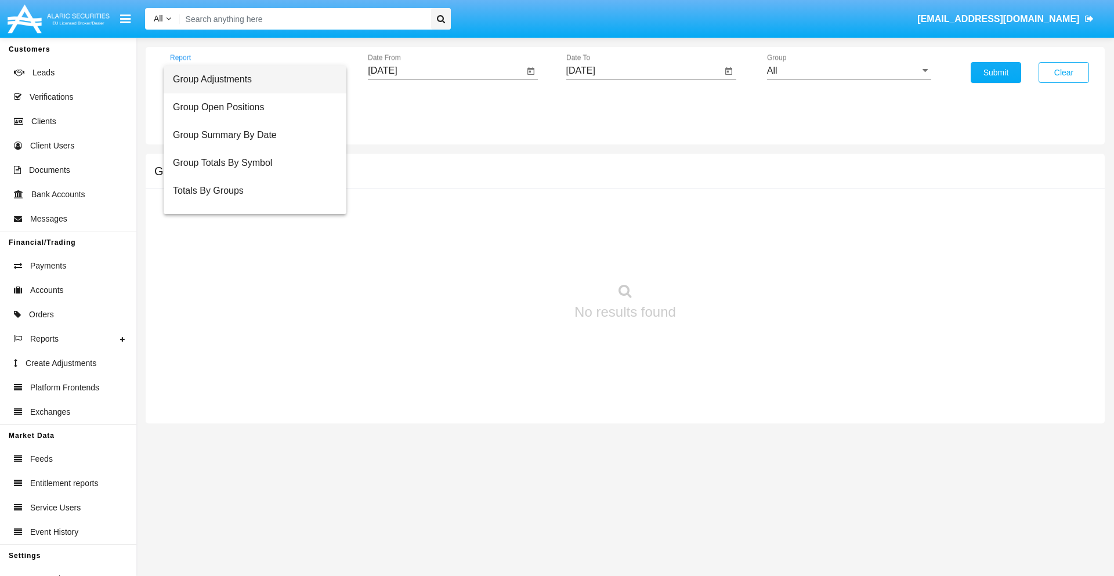
click at [250, 79] on span "Group Adjustments" at bounding box center [255, 80] width 164 height 28
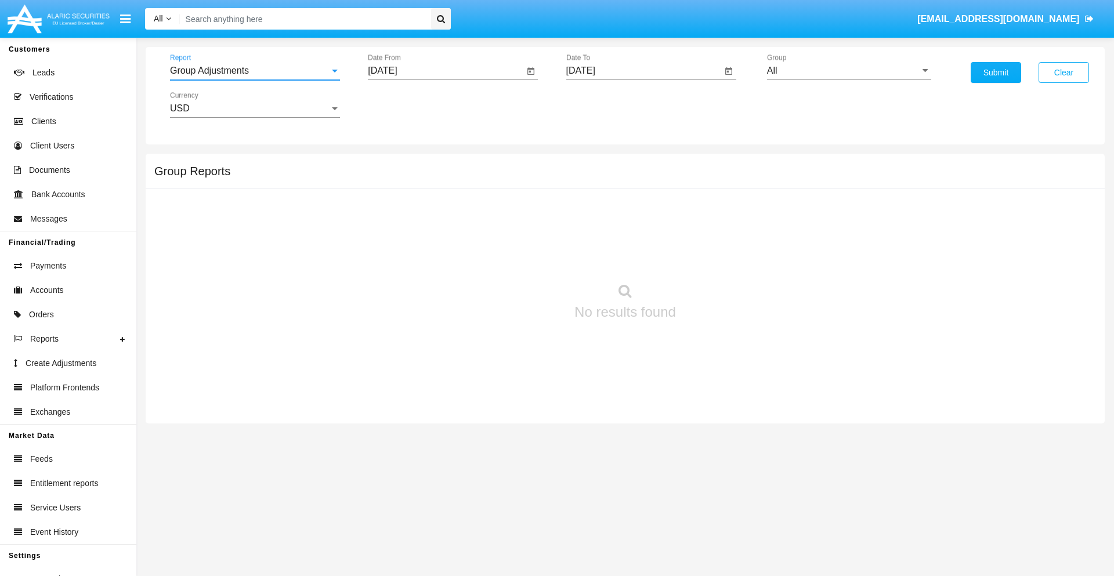
click at [446, 71] on input "[DATE]" at bounding box center [446, 71] width 156 height 10
click at [406, 104] on span "[DATE]" at bounding box center [396, 104] width 26 height 9
click at [518, 256] on div "2025" at bounding box center [518, 256] width 37 height 21
click at [396, 187] on div "MAY" at bounding box center [396, 186] width 37 height 21
click at [457, 224] on div "21" at bounding box center [456, 224] width 21 height 21
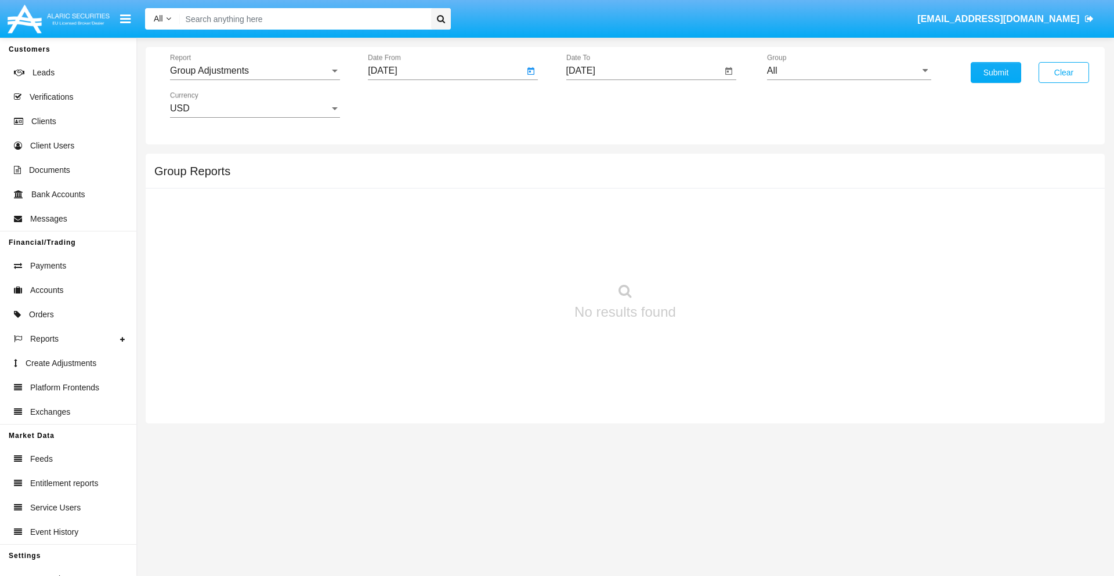
type input "[DATE]"
click at [644, 71] on input "[DATE]" at bounding box center [644, 71] width 156 height 10
click at [604, 104] on span "[DATE]" at bounding box center [594, 104] width 26 height 9
click at [715, 256] on div "2025" at bounding box center [715, 256] width 37 height 21
click at [715, 187] on div "AUG" at bounding box center [715, 186] width 37 height 21
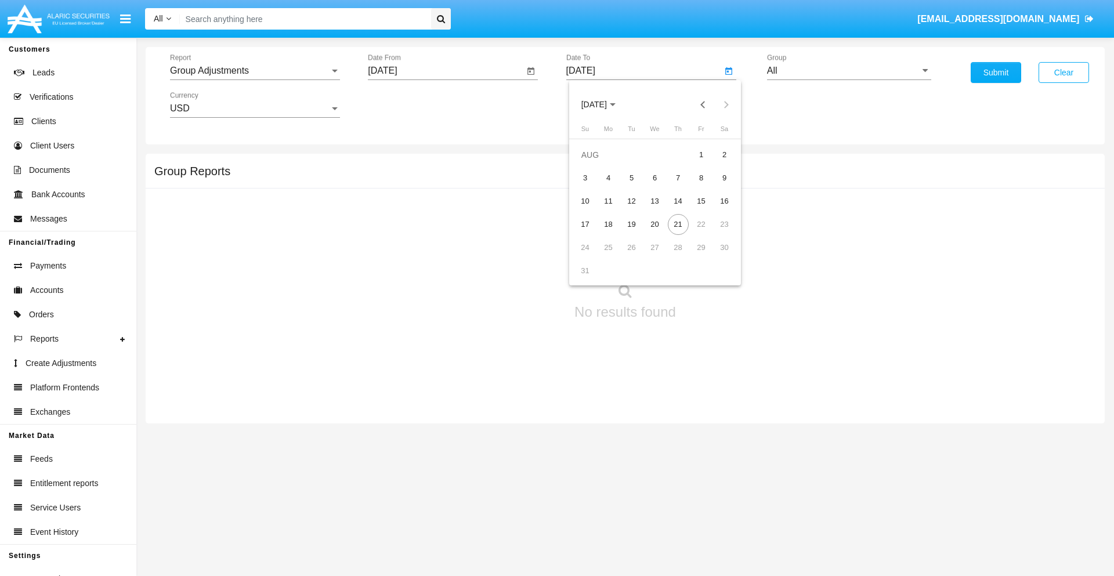
click at [678, 224] on div "21" at bounding box center [678, 224] width 21 height 21
type input "[DATE]"
click at [849, 71] on input "All" at bounding box center [849, 71] width 164 height 10
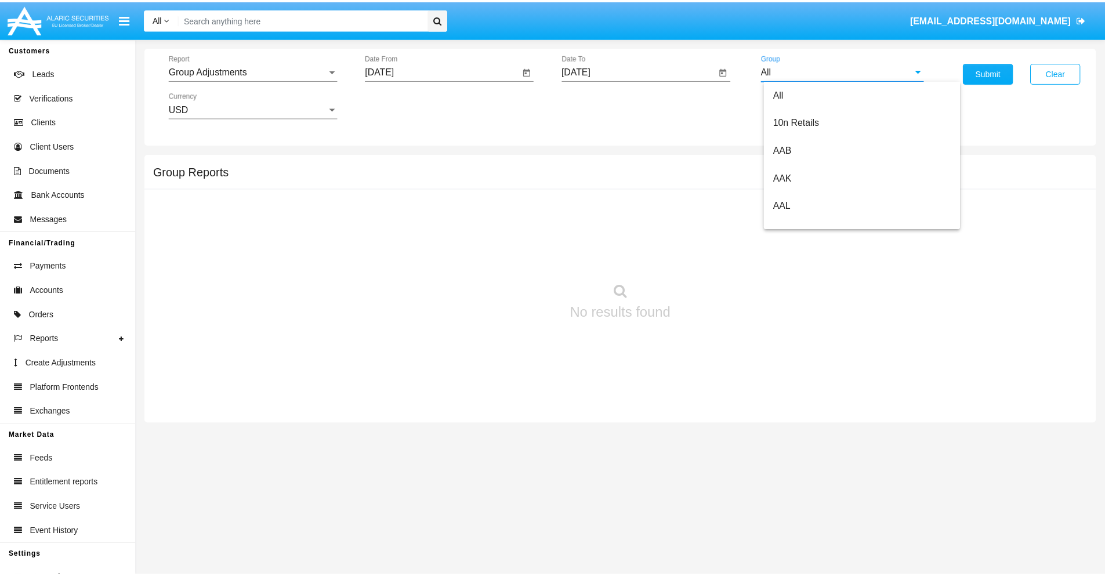
scroll to position [260, 0]
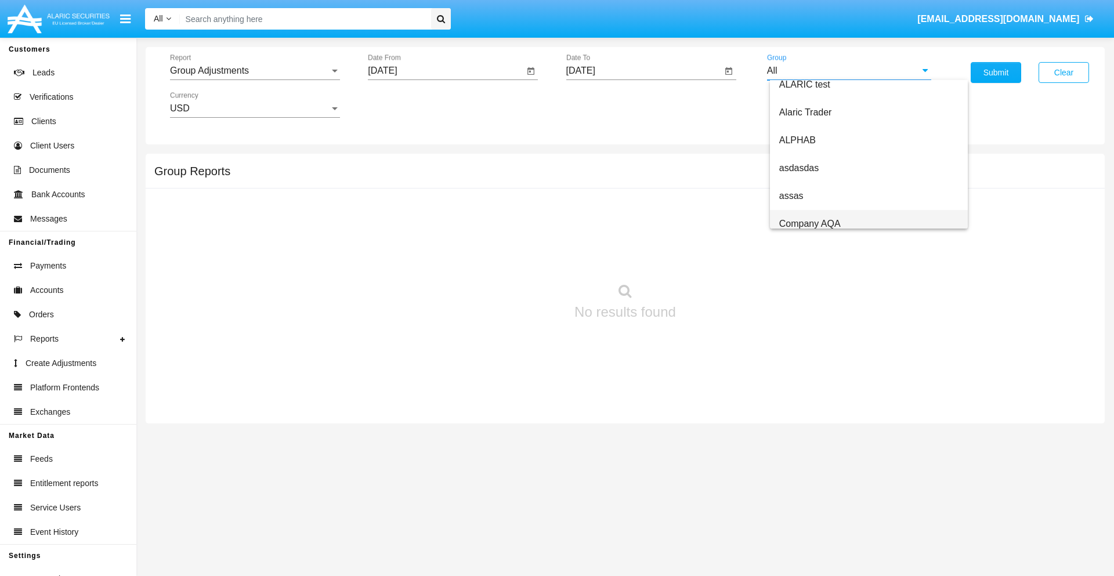
click at [809, 223] on span "Company AQA" at bounding box center [810, 224] width 62 height 10
type input "Company AQA"
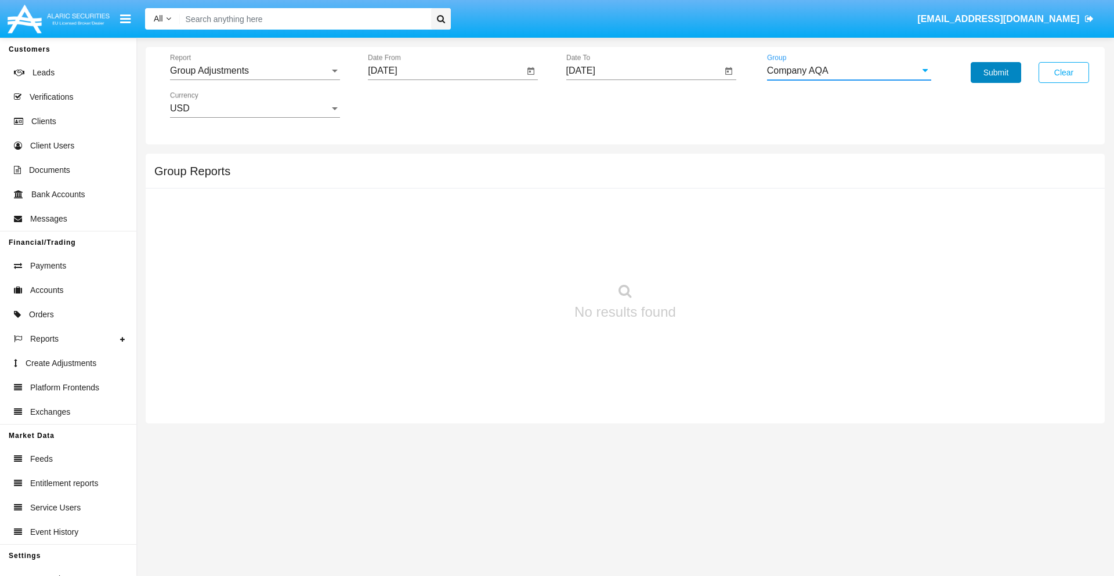
click at [996, 73] on button "Submit" at bounding box center [996, 72] width 50 height 21
click at [255, 71] on span "Report" at bounding box center [250, 71] width 160 height 10
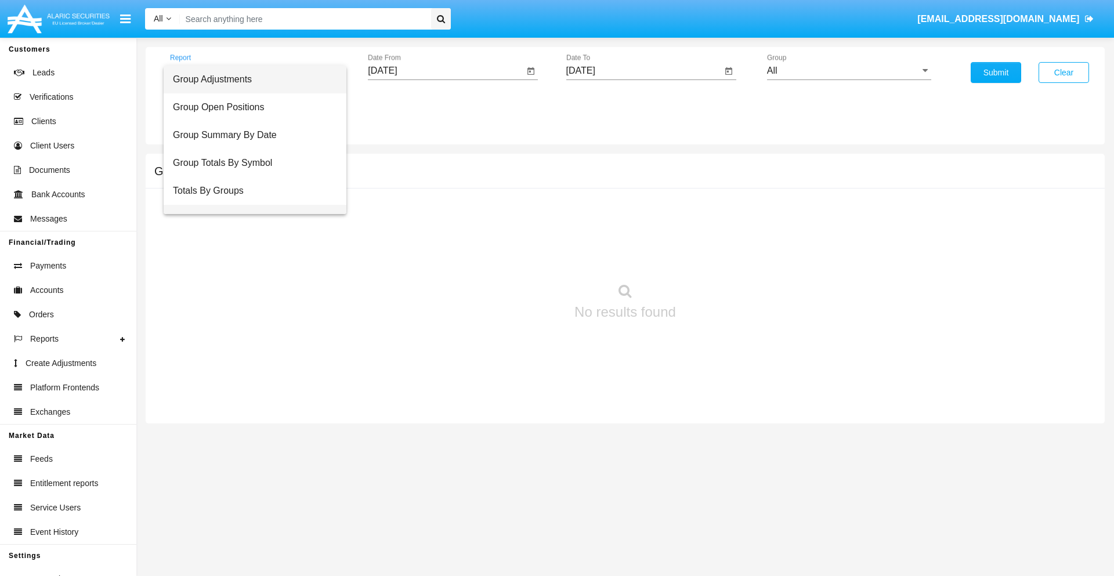
click at [250, 205] on span "Group Fees By Destination" at bounding box center [255, 219] width 164 height 28
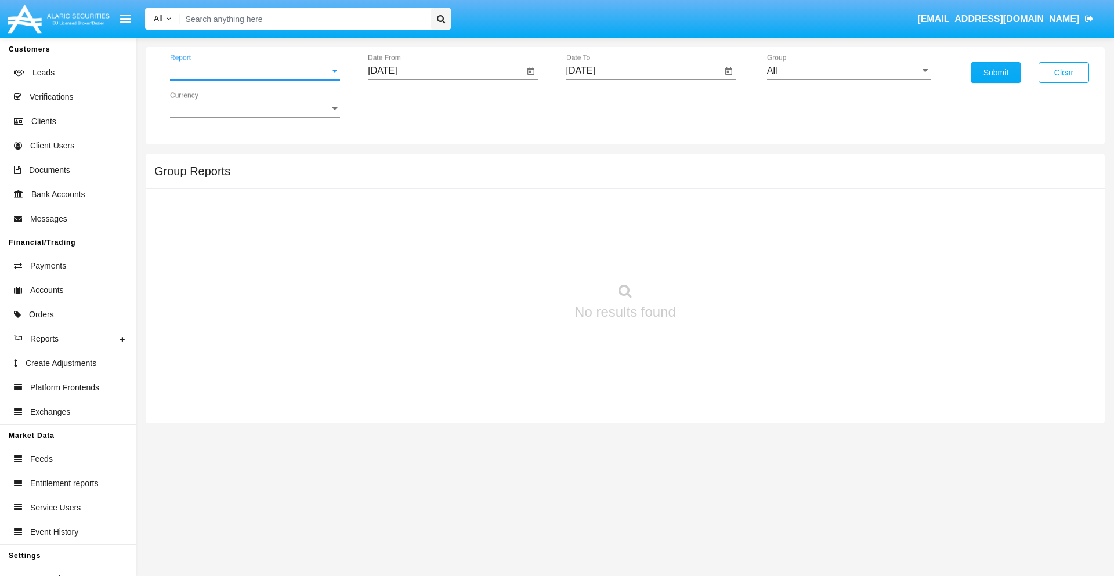
scroll to position [19, 0]
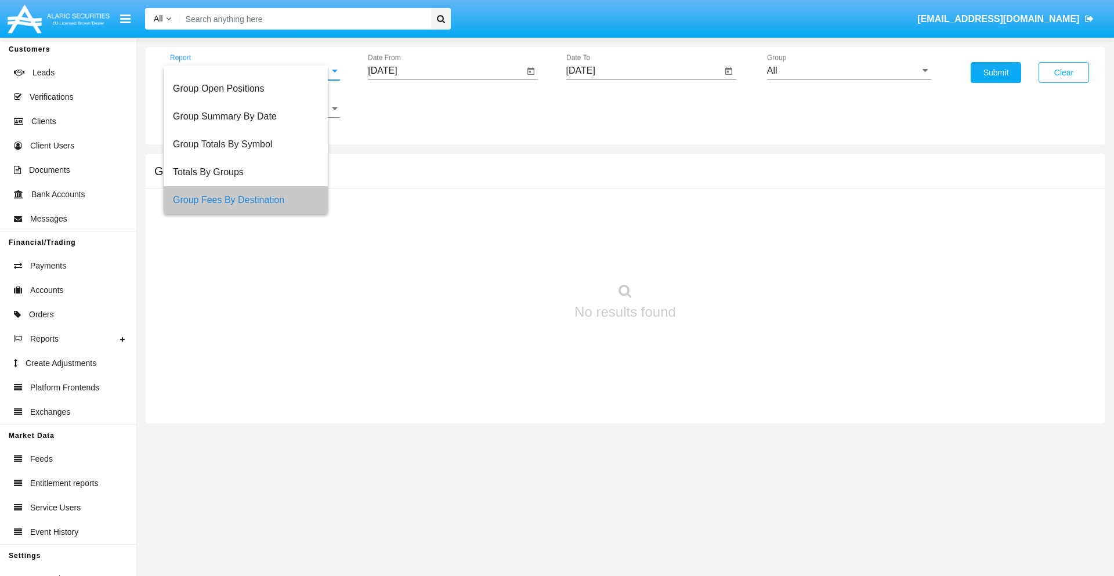
click at [446, 71] on input "[DATE]" at bounding box center [446, 71] width 156 height 10
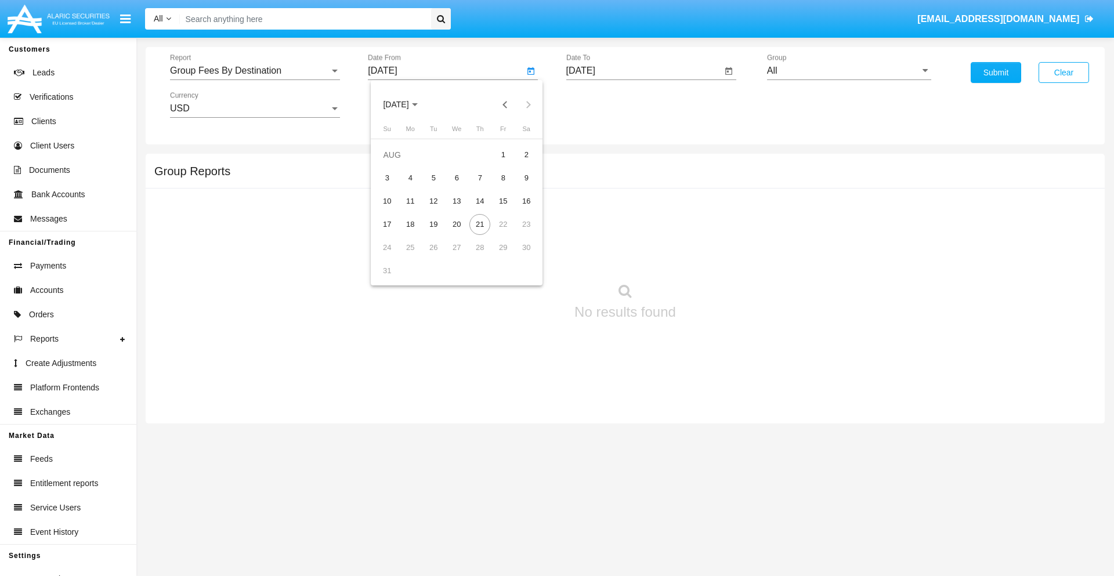
click at [406, 104] on span "[DATE]" at bounding box center [396, 104] width 26 height 9
click at [518, 256] on div "2025" at bounding box center [518, 256] width 37 height 21
click at [436, 187] on div "JUN" at bounding box center [436, 186] width 37 height 21
click at [526, 224] on div "21" at bounding box center [526, 224] width 21 height 21
type input "06/21/25"
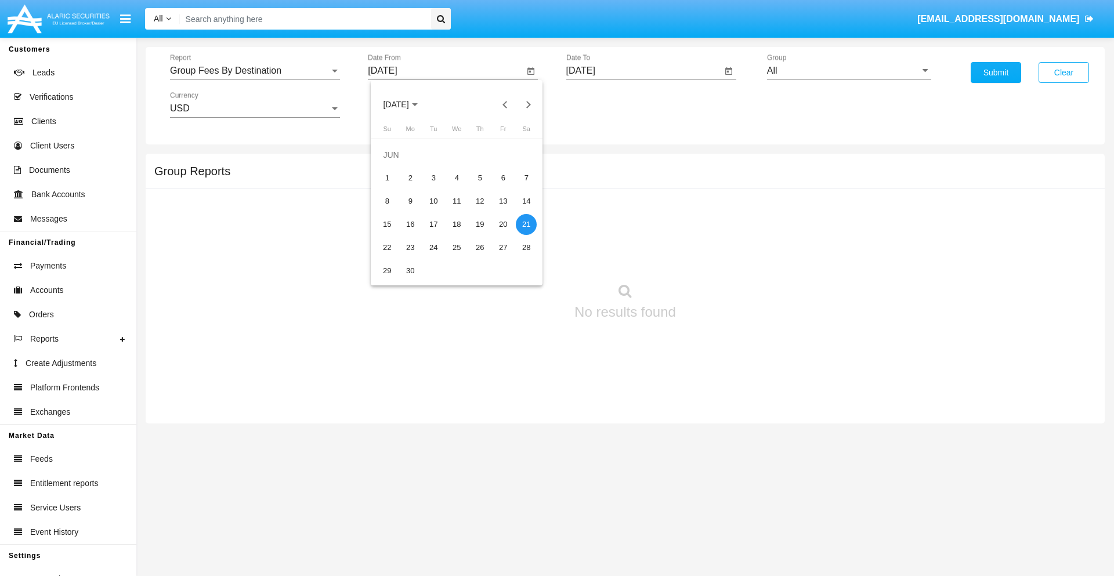
click at [644, 71] on input "[DATE]" at bounding box center [644, 71] width 156 height 10
click at [604, 104] on span "[DATE]" at bounding box center [594, 104] width 26 height 9
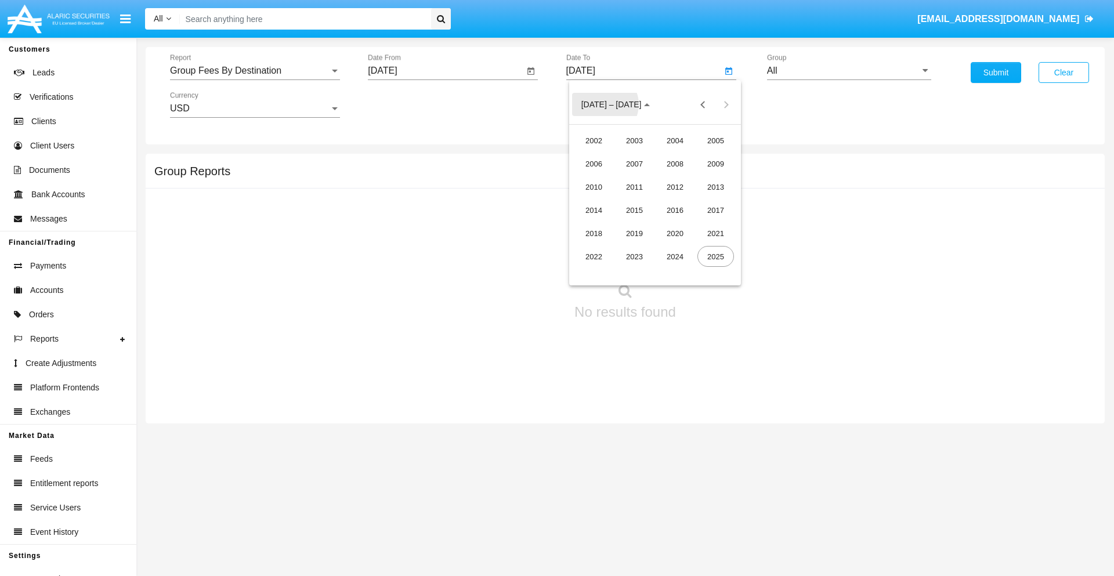
click at [715, 256] on div "2025" at bounding box center [715, 256] width 37 height 21
click at [715, 187] on div "AUG" at bounding box center [715, 186] width 37 height 21
click at [678, 224] on div "21" at bounding box center [678, 224] width 21 height 21
type input "[DATE]"
click at [849, 71] on input "All" at bounding box center [849, 71] width 164 height 10
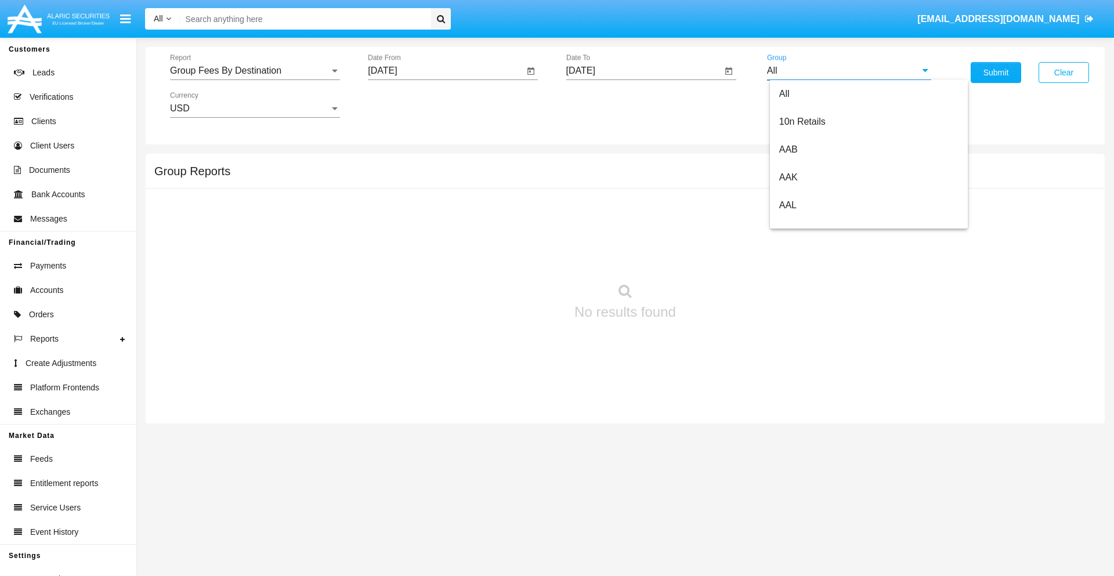
type input "Hammer Web Lite"
click at [996, 73] on button "Submit" at bounding box center [996, 72] width 50 height 21
click at [255, 71] on span "Report" at bounding box center [250, 71] width 160 height 10
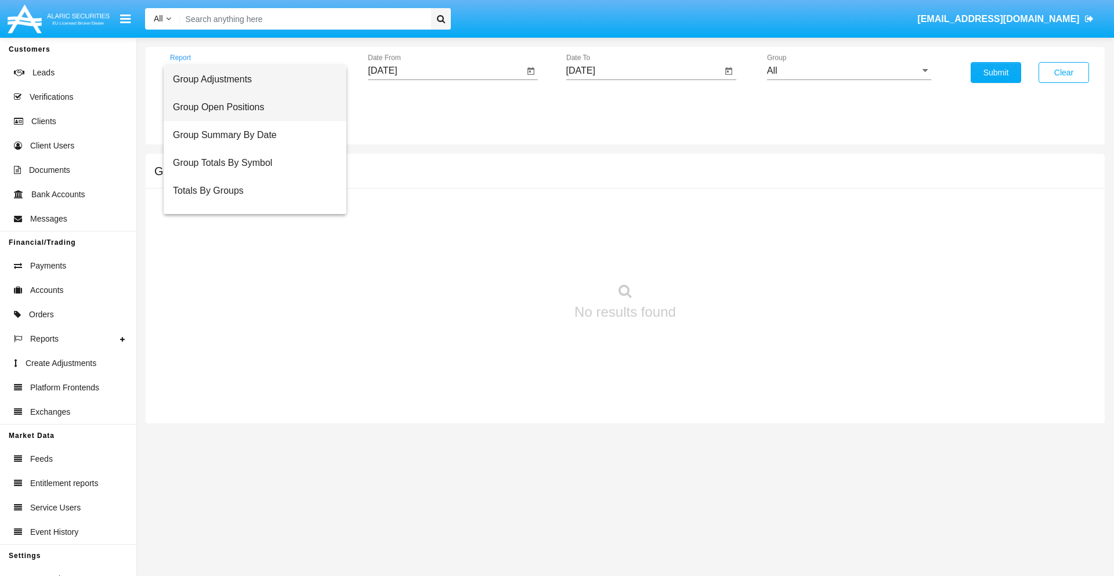
click at [250, 107] on span "Group Open Positions" at bounding box center [255, 107] width 164 height 28
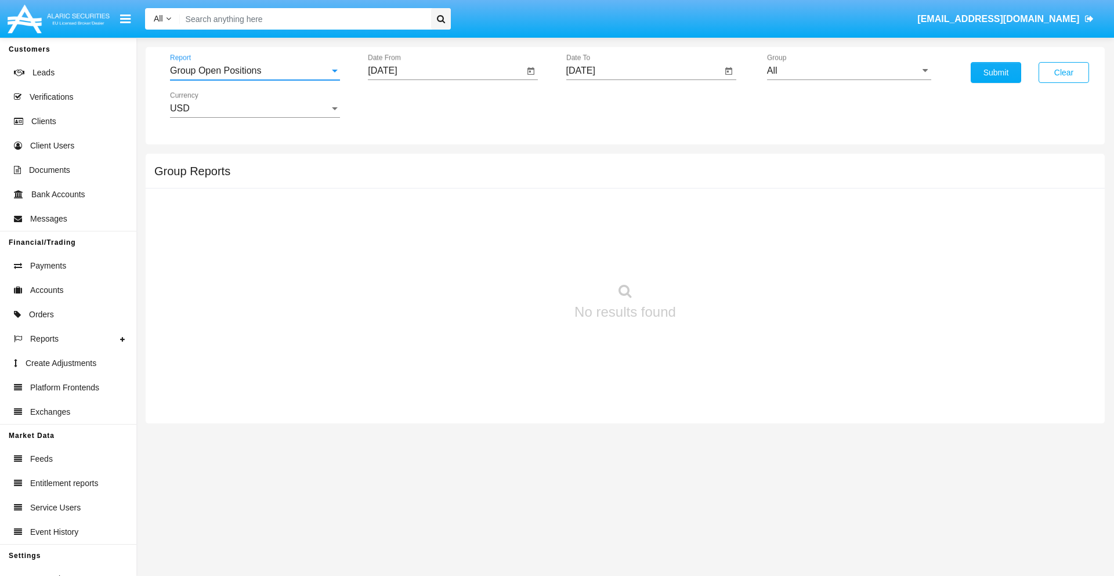
click at [446, 71] on input "[DATE]" at bounding box center [446, 71] width 156 height 10
click at [406, 104] on span "[DATE]" at bounding box center [396, 104] width 26 height 9
click at [518, 256] on div "2025" at bounding box center [518, 256] width 37 height 21
click at [477, 187] on div "[DATE]" at bounding box center [477, 186] width 37 height 21
click at [410, 247] on div "21" at bounding box center [410, 247] width 21 height 21
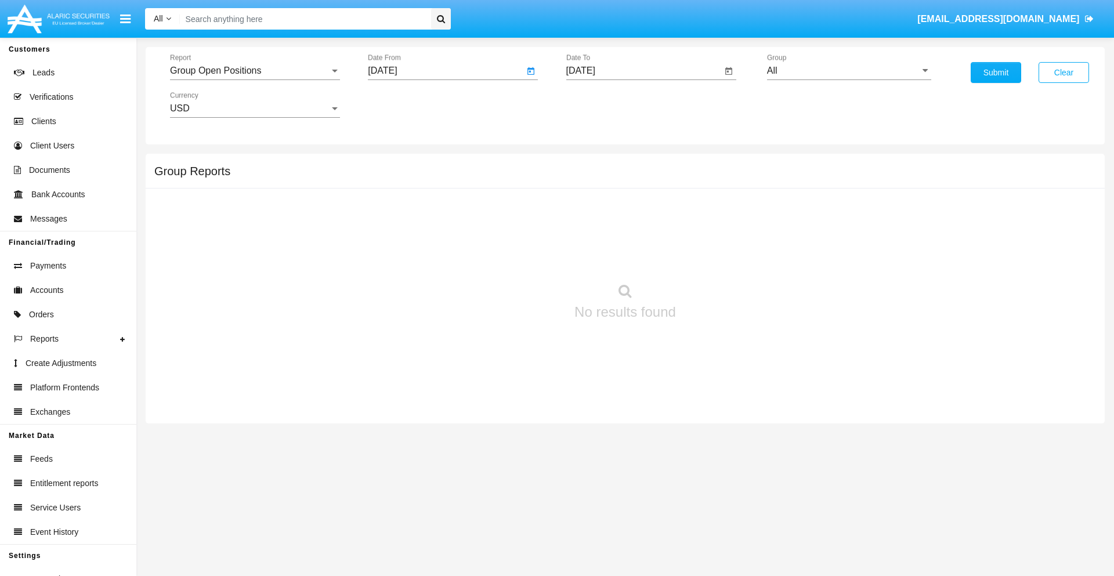
type input "07/21/25"
click at [644, 71] on input "[DATE]" at bounding box center [644, 71] width 156 height 10
click at [604, 104] on span "AUG 2025" at bounding box center [594, 104] width 26 height 9
click at [715, 256] on div "2025" at bounding box center [715, 256] width 37 height 21
click at [715, 187] on div "AUG" at bounding box center [715, 186] width 37 height 21
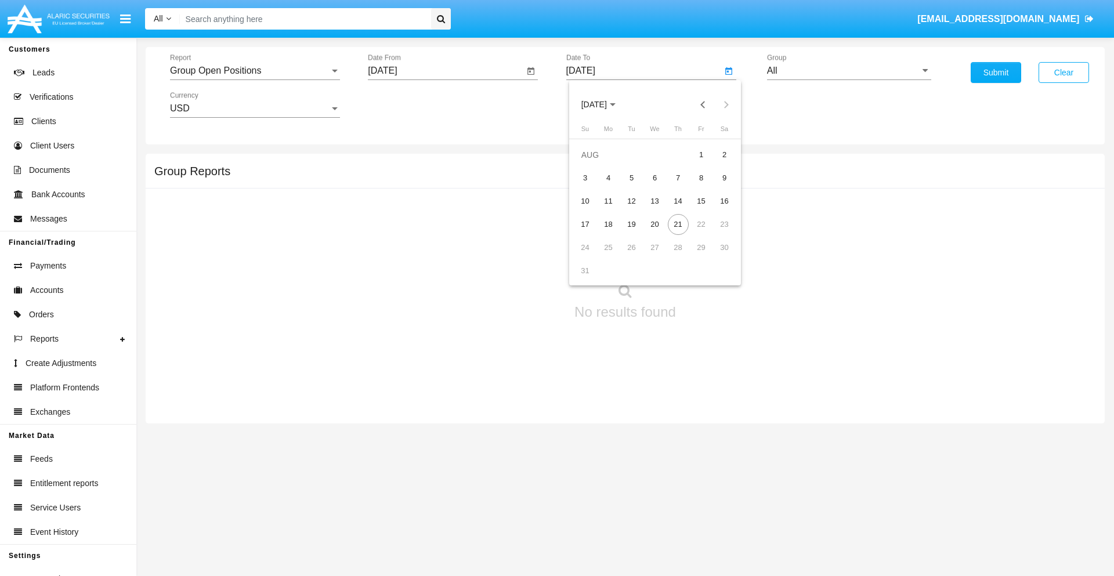
click at [678, 224] on div "21" at bounding box center [678, 224] width 21 height 21
type input "08/21/25"
click at [849, 71] on input "All" at bounding box center [849, 71] width 164 height 10
type input "Hammer Web Lite"
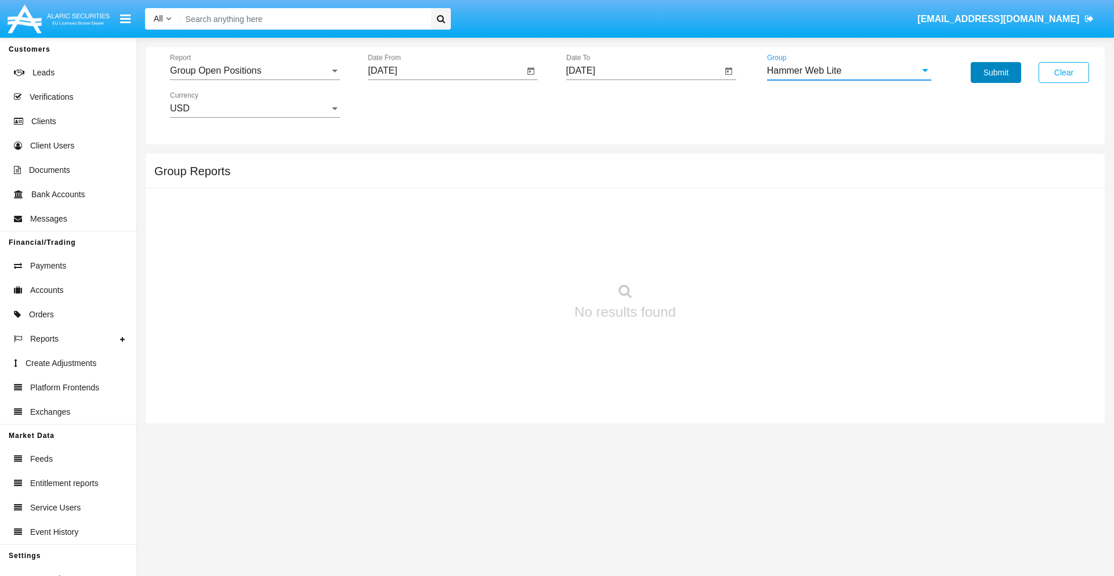
click at [996, 73] on button "Submit" at bounding box center [996, 72] width 50 height 21
click at [255, 71] on span "Report" at bounding box center [250, 71] width 160 height 10
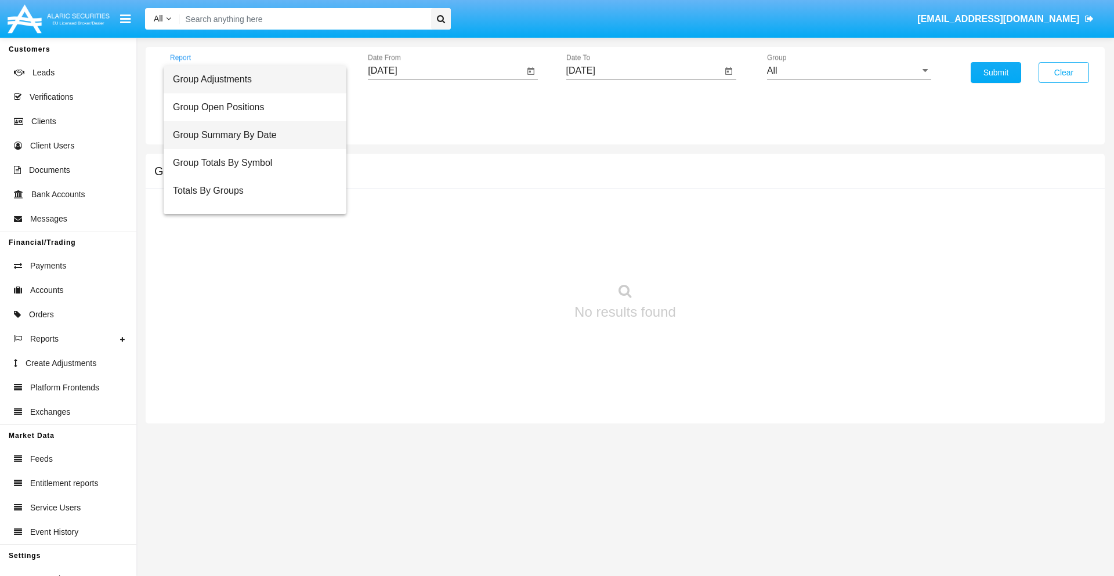
click at [250, 135] on span "Group Summary By Date" at bounding box center [255, 135] width 164 height 28
click at [446, 71] on input "[DATE]" at bounding box center [446, 71] width 156 height 10
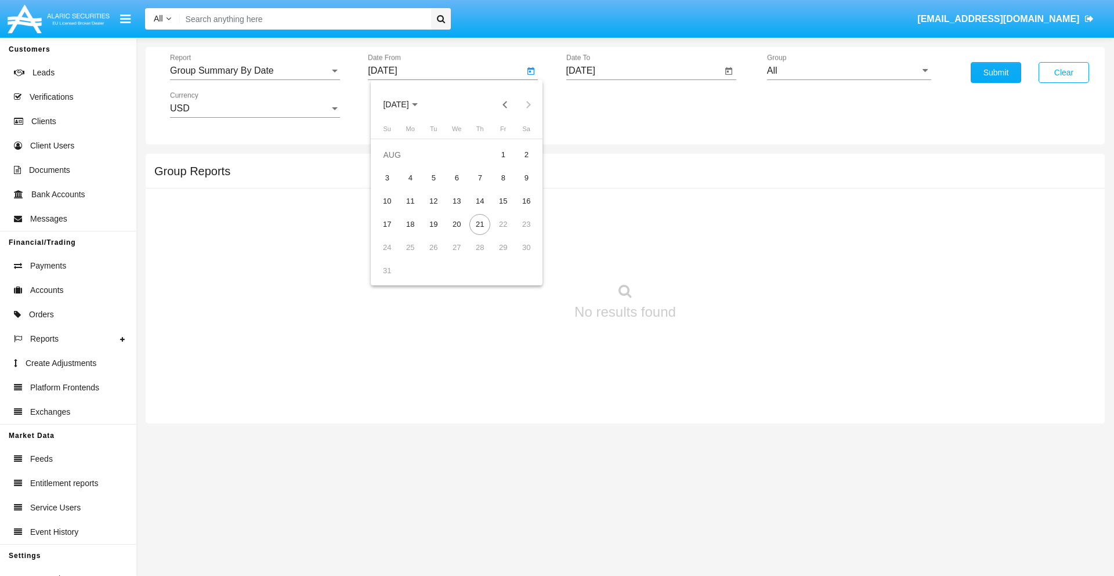
click at [406, 104] on span "[DATE]" at bounding box center [396, 104] width 26 height 9
click at [518, 256] on div "2025" at bounding box center [518, 256] width 37 height 21
click at [477, 187] on div "[DATE]" at bounding box center [477, 186] width 37 height 21
click at [410, 247] on div "21" at bounding box center [410, 247] width 21 height 21
type input "[DATE]"
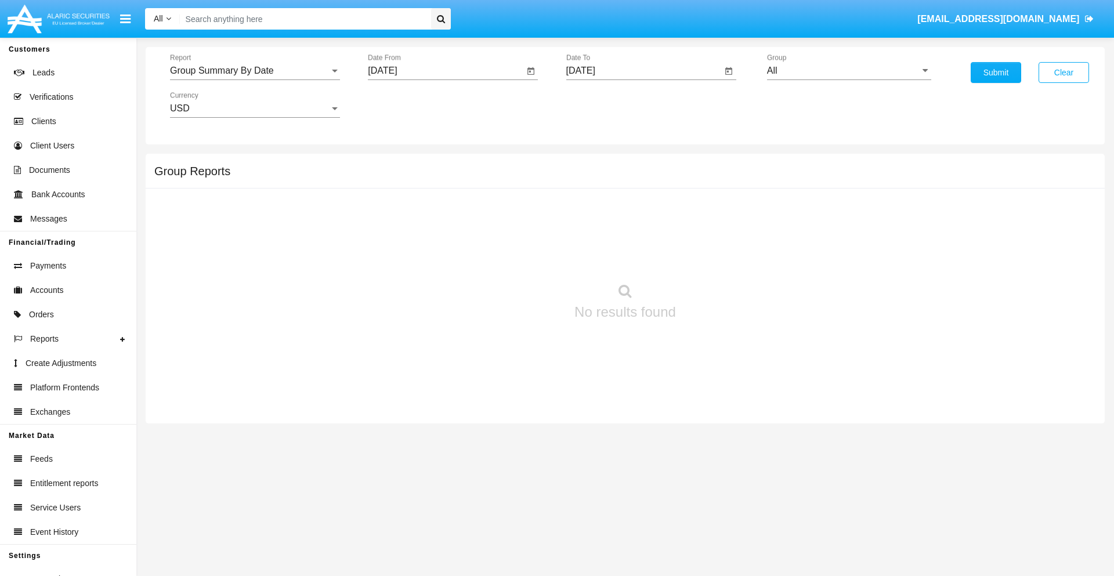
click at [644, 71] on input "[DATE]" at bounding box center [644, 71] width 156 height 10
click at [604, 104] on span "[DATE]" at bounding box center [594, 104] width 26 height 9
click at [715, 256] on div "2025" at bounding box center [715, 256] width 37 height 21
click at [715, 187] on div "AUG" at bounding box center [715, 186] width 37 height 21
click at [678, 224] on div "21" at bounding box center [678, 224] width 21 height 21
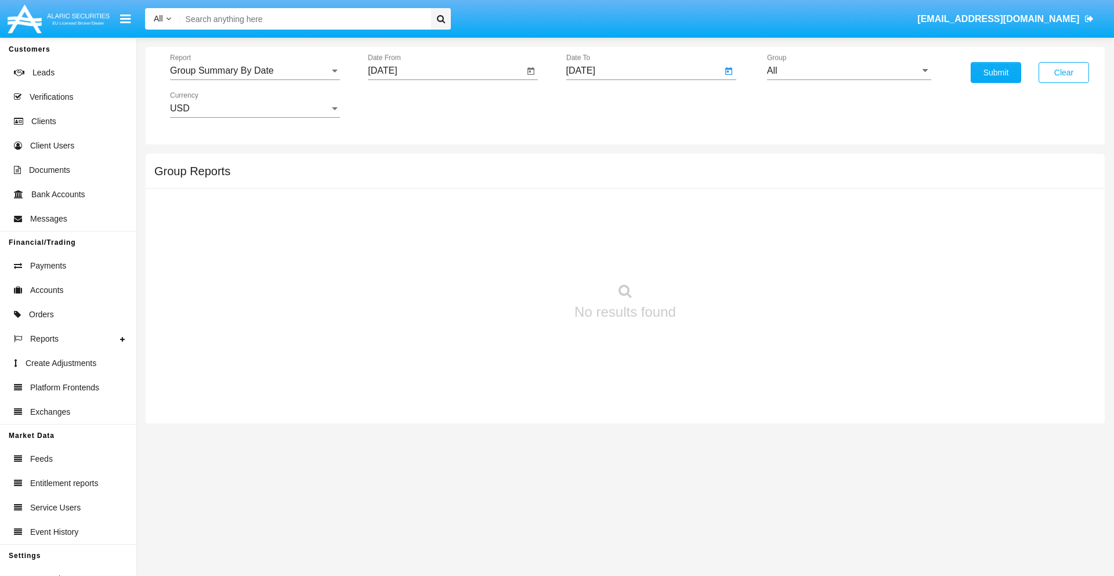
type input "[DATE]"
click at [849, 71] on input "All" at bounding box center [849, 71] width 164 height 10
type input "Hammer Web Lite"
click at [996, 73] on button "Submit" at bounding box center [996, 72] width 50 height 21
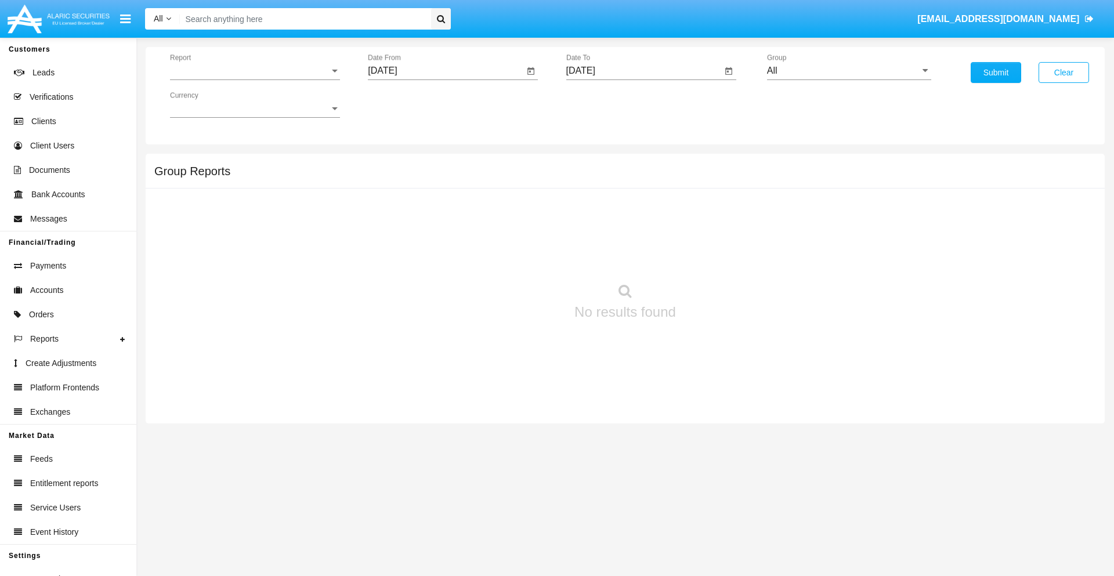
click at [255, 71] on span "Report" at bounding box center [250, 71] width 160 height 10
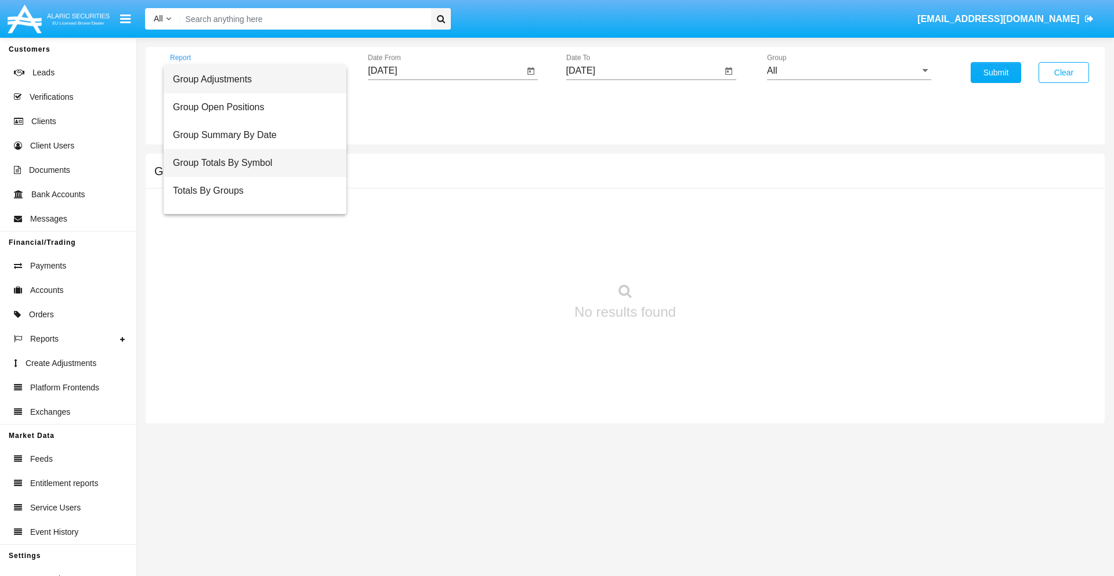
click at [250, 163] on span "Group Totals By Symbol" at bounding box center [255, 163] width 164 height 28
click at [446, 71] on input "[DATE]" at bounding box center [446, 71] width 156 height 10
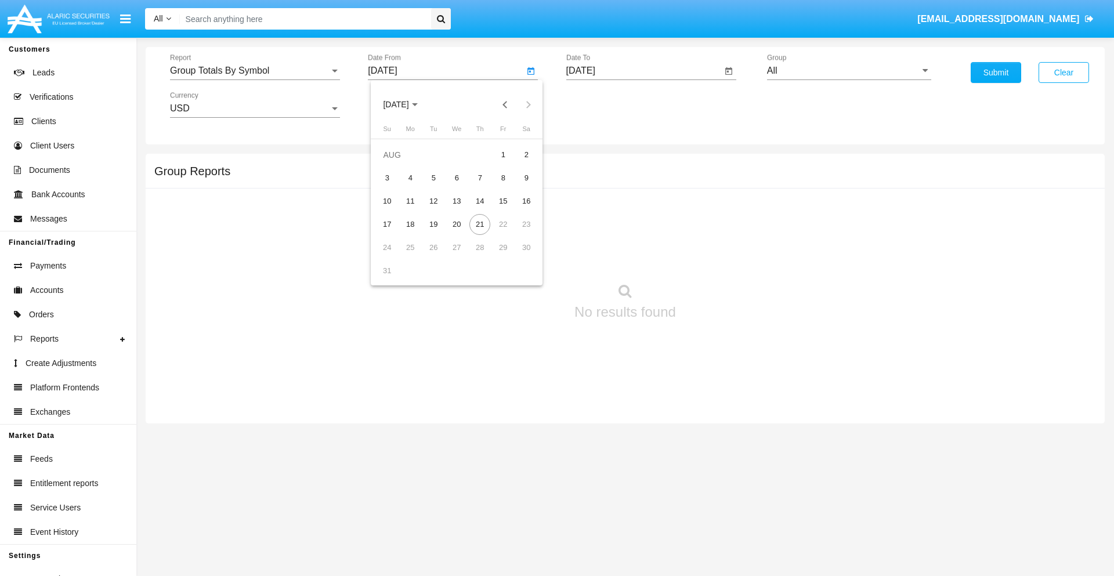
click at [406, 104] on span "[DATE]" at bounding box center [396, 104] width 26 height 9
click at [518, 256] on div "2025" at bounding box center [518, 256] width 37 height 21
click at [477, 187] on div "[DATE]" at bounding box center [477, 186] width 37 height 21
click at [410, 247] on div "21" at bounding box center [410, 247] width 21 height 21
type input "07/21/25"
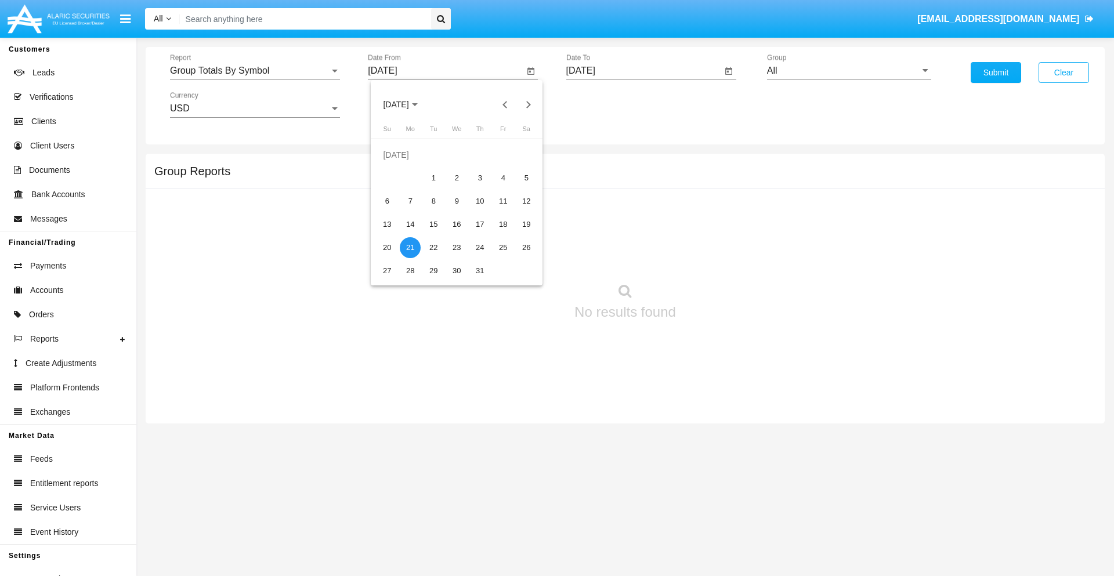
click at [644, 71] on input "[DATE]" at bounding box center [644, 71] width 156 height 10
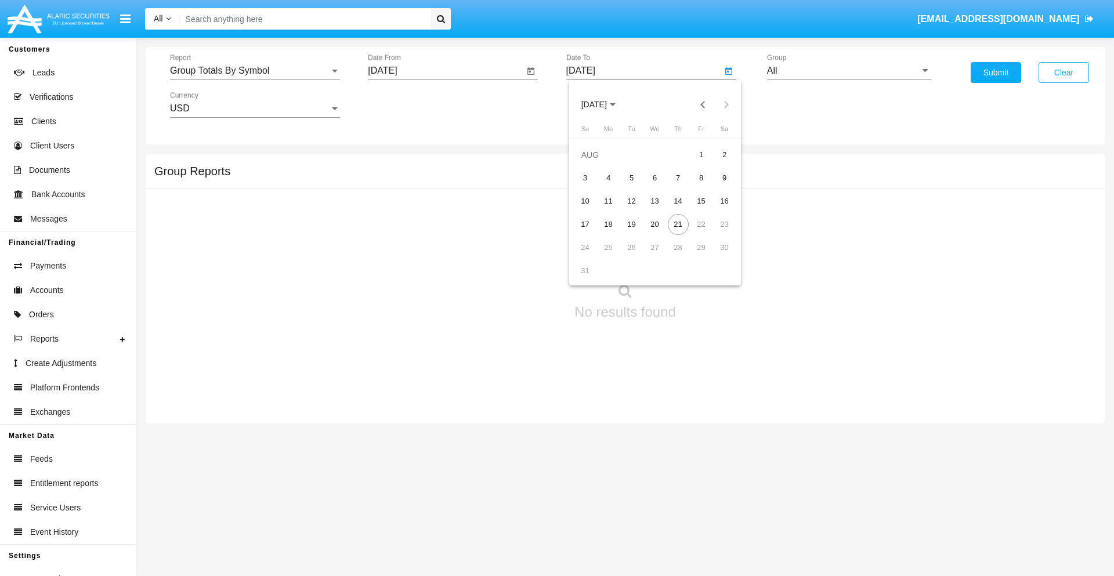
click at [604, 104] on span "[DATE]" at bounding box center [594, 104] width 26 height 9
click at [715, 256] on div "2025" at bounding box center [715, 256] width 37 height 21
click at [715, 187] on div "AUG" at bounding box center [715, 186] width 37 height 21
click at [678, 224] on div "21" at bounding box center [678, 224] width 21 height 21
type input "[DATE]"
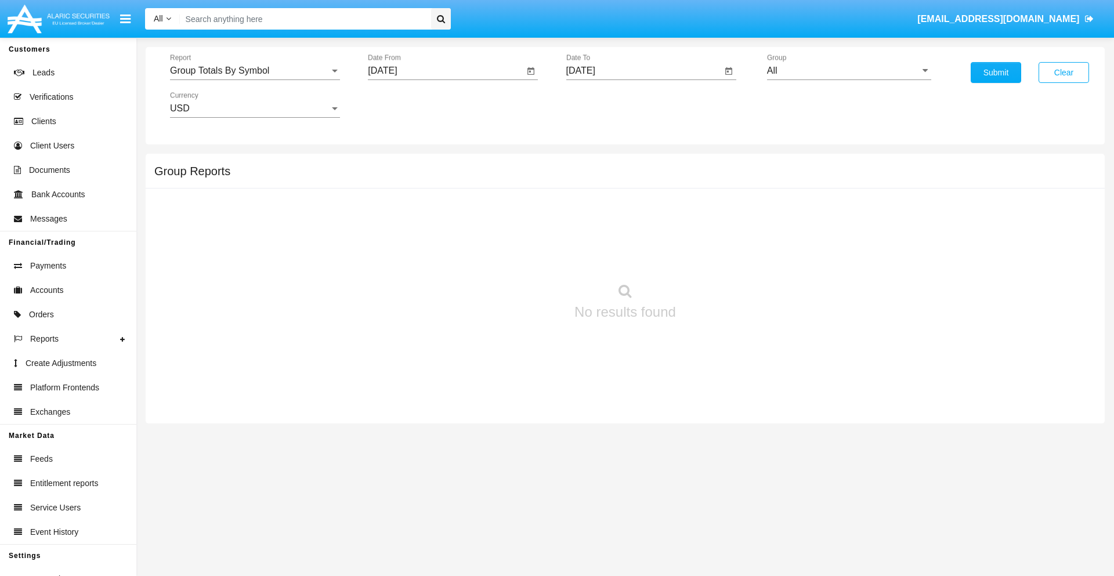
click at [849, 71] on input "All" at bounding box center [849, 71] width 164 height 10
type input "Hammer Web Lite"
click at [996, 73] on button "Submit" at bounding box center [996, 72] width 50 height 21
click at [255, 71] on span "Report" at bounding box center [250, 71] width 160 height 10
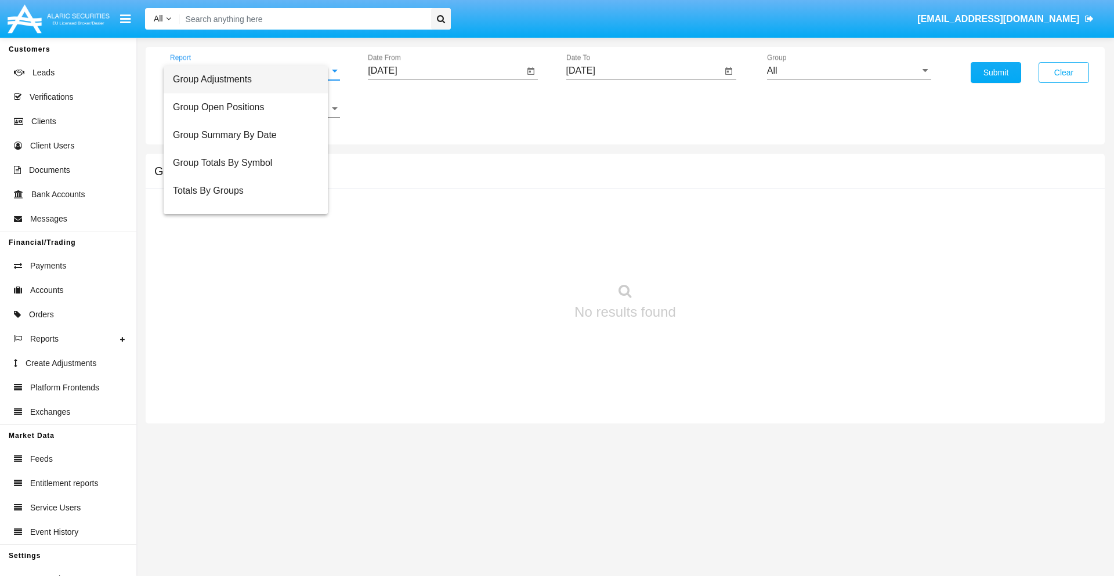
click at [250, 233] on span "Totals By Accounts" at bounding box center [246, 247] width 146 height 28
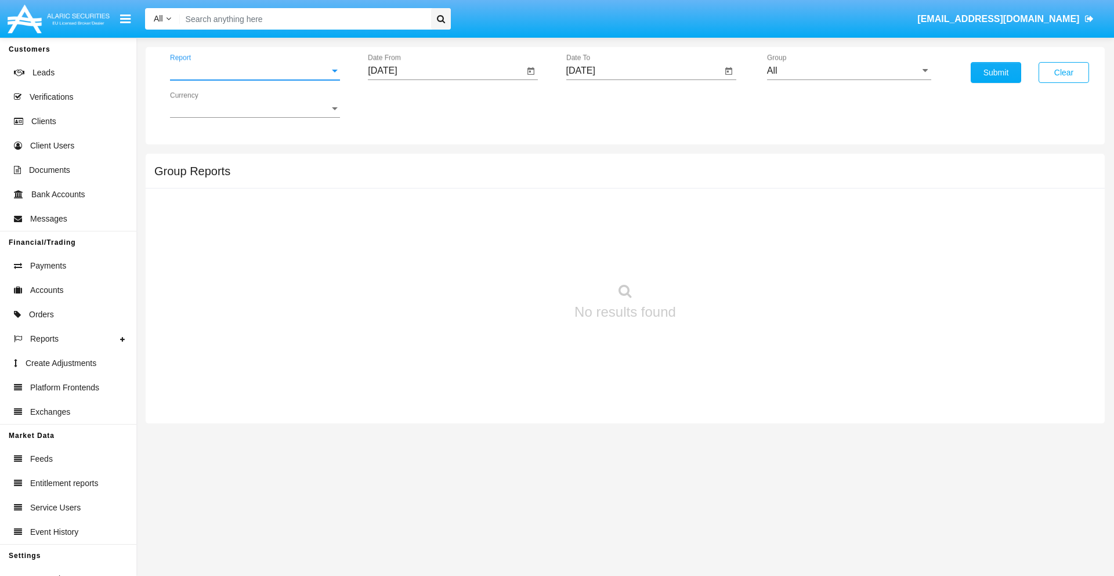
scroll to position [46, 0]
click at [446, 71] on input "[DATE]" at bounding box center [446, 71] width 156 height 10
click at [406, 104] on span "[DATE]" at bounding box center [396, 104] width 26 height 9
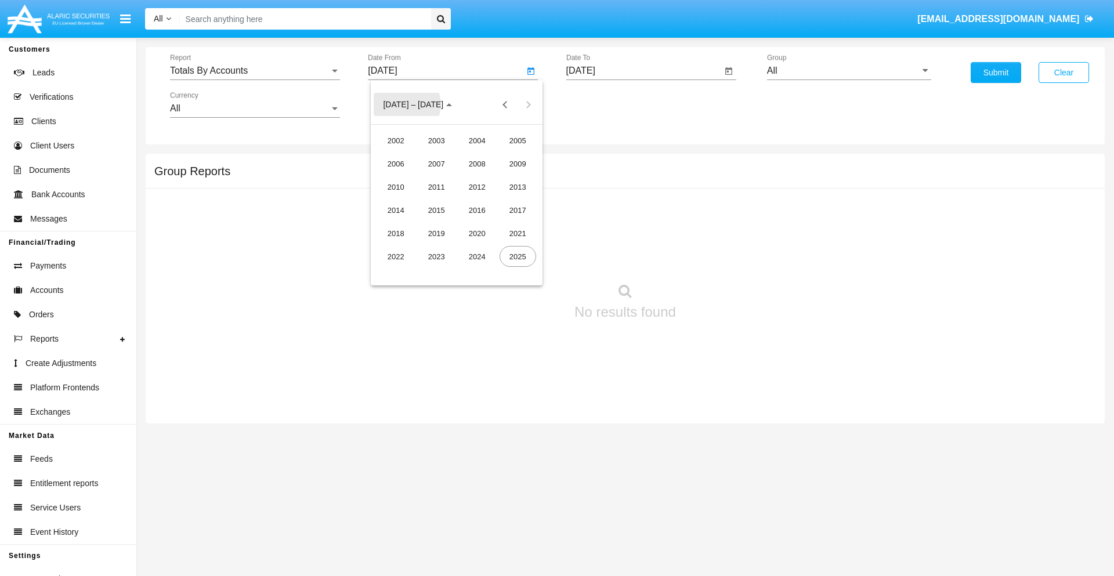
click at [518, 256] on div "2025" at bounding box center [518, 256] width 37 height 21
click at [518, 187] on div "AUG" at bounding box center [518, 186] width 37 height 21
click at [457, 178] on div "6" at bounding box center [456, 178] width 21 height 21
type input "[DATE]"
click at [644, 71] on input "[DATE]" at bounding box center [644, 71] width 156 height 10
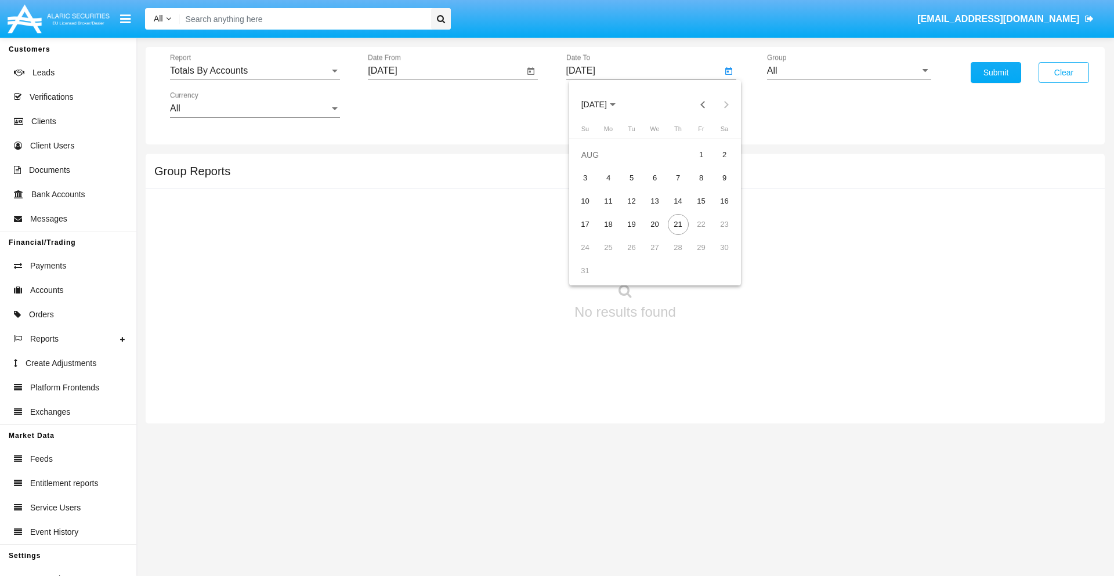
click at [604, 104] on span "[DATE]" at bounding box center [594, 104] width 26 height 9
click at [715, 256] on div "2025" at bounding box center [715, 256] width 37 height 21
click at [715, 187] on div "AUG" at bounding box center [715, 186] width 37 height 21
click at [678, 224] on div "21" at bounding box center [678, 224] width 21 height 21
type input "[DATE]"
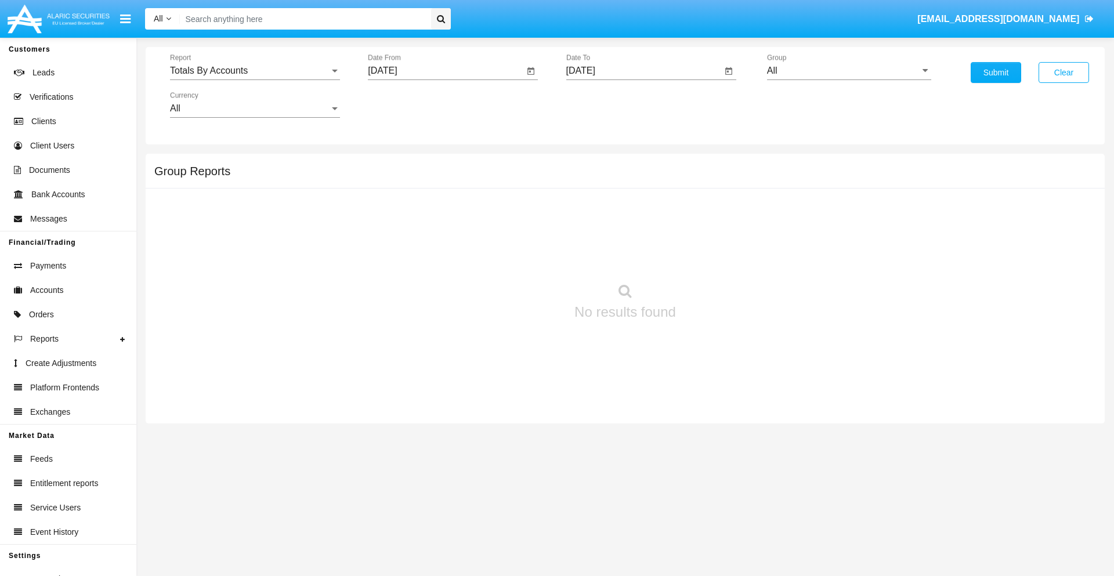
click at [849, 71] on input "All" at bounding box center [849, 71] width 164 height 10
type input "Hammer Web Lite"
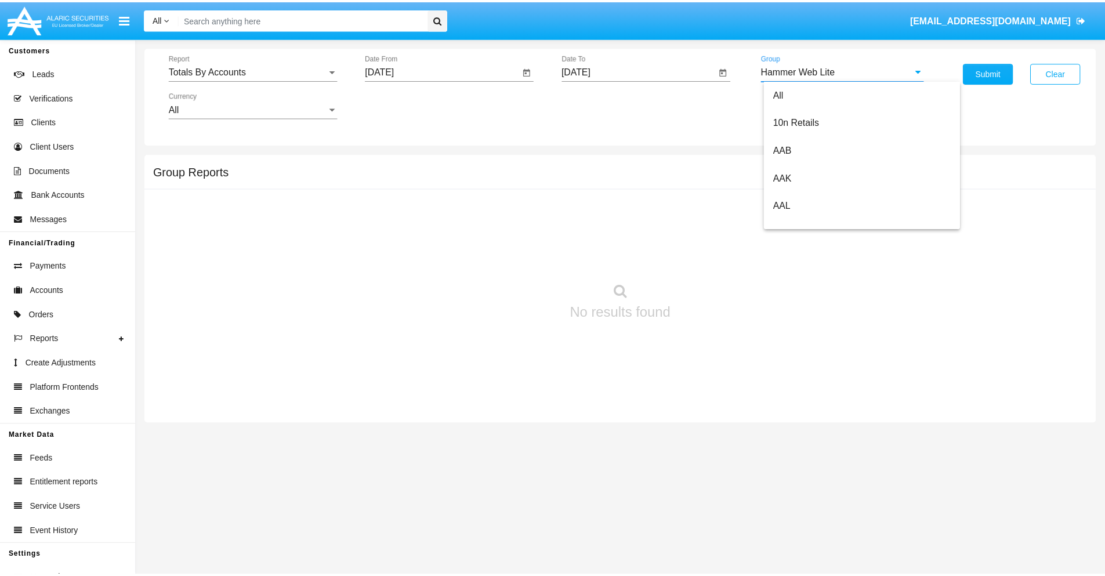
scroll to position [0, 0]
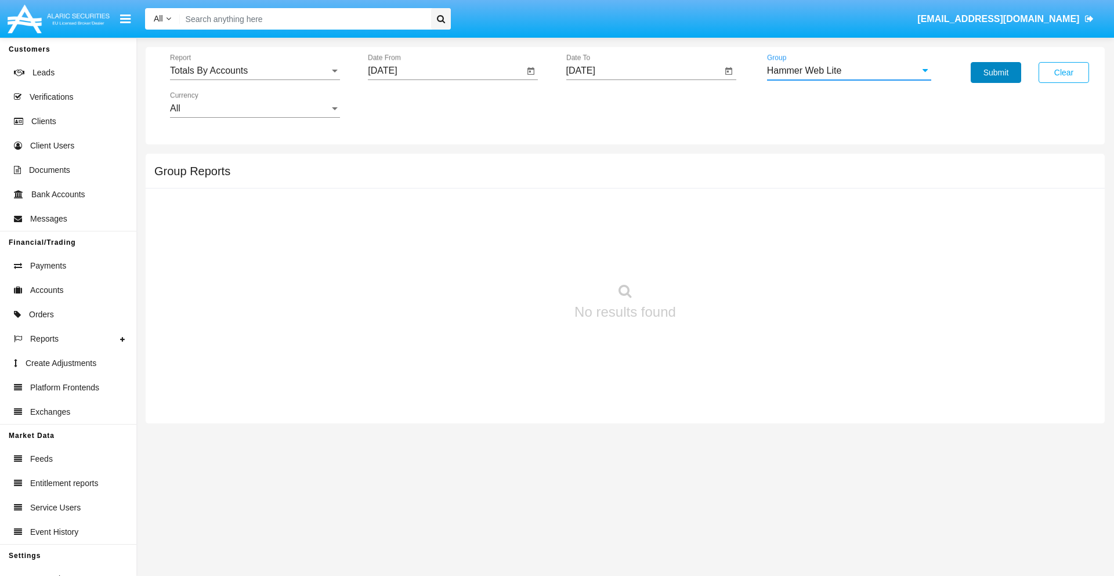
click at [996, 73] on button "Submit" at bounding box center [996, 72] width 50 height 21
click at [255, 71] on span "Report" at bounding box center [250, 71] width 160 height 10
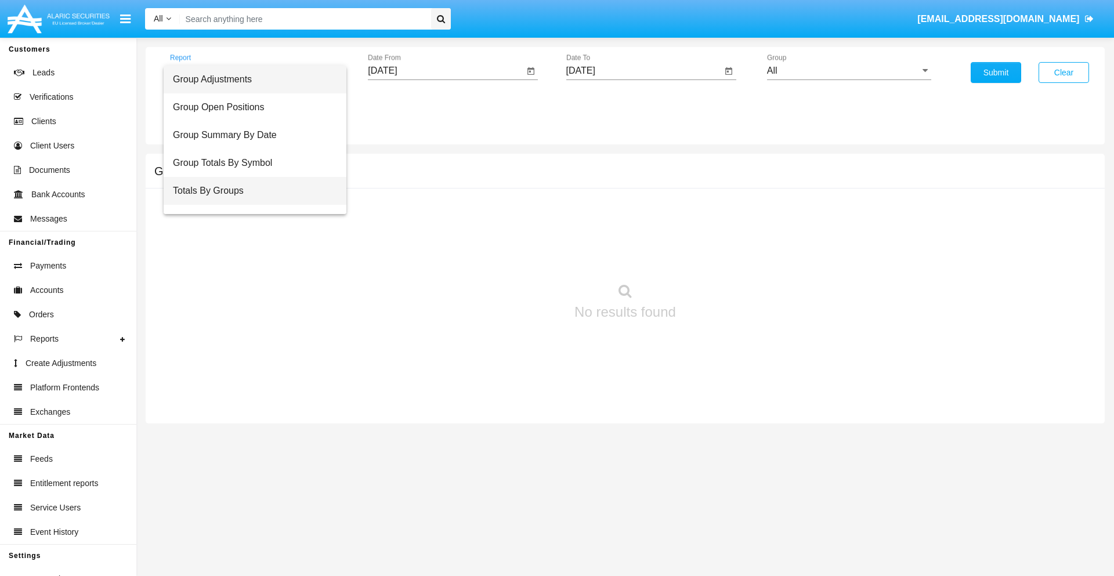
click at [250, 191] on span "Totals By Groups" at bounding box center [255, 191] width 164 height 28
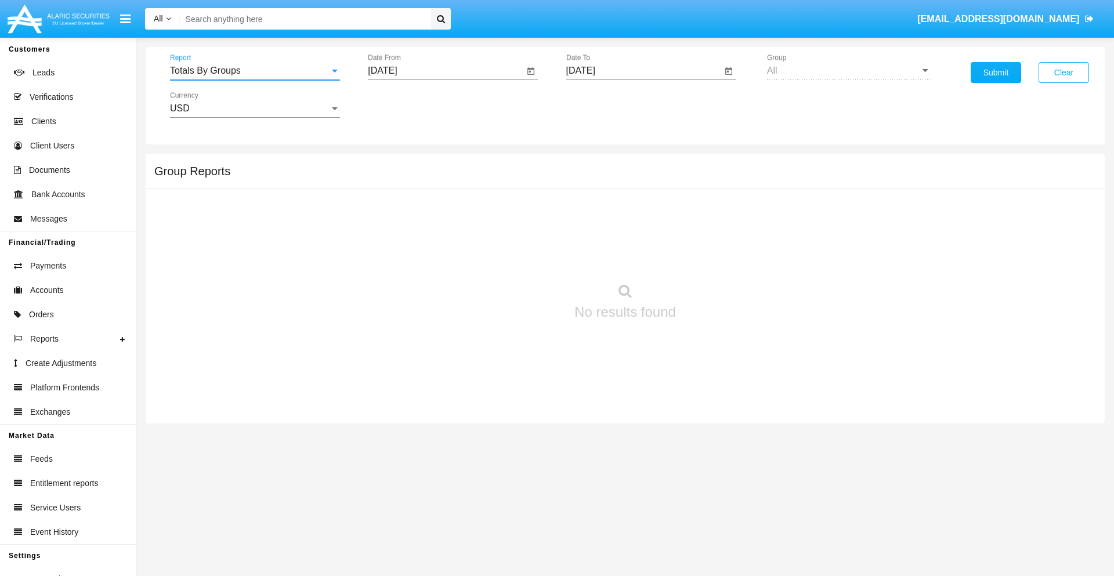
click at [446, 71] on input "[DATE]" at bounding box center [446, 71] width 156 height 10
click at [406, 104] on span "AUG 2025" at bounding box center [396, 104] width 26 height 9
click at [518, 256] on div "2025" at bounding box center [518, 256] width 37 height 21
click at [518, 187] on div "AUG" at bounding box center [518, 186] width 37 height 21
click at [457, 178] on div "6" at bounding box center [456, 178] width 21 height 21
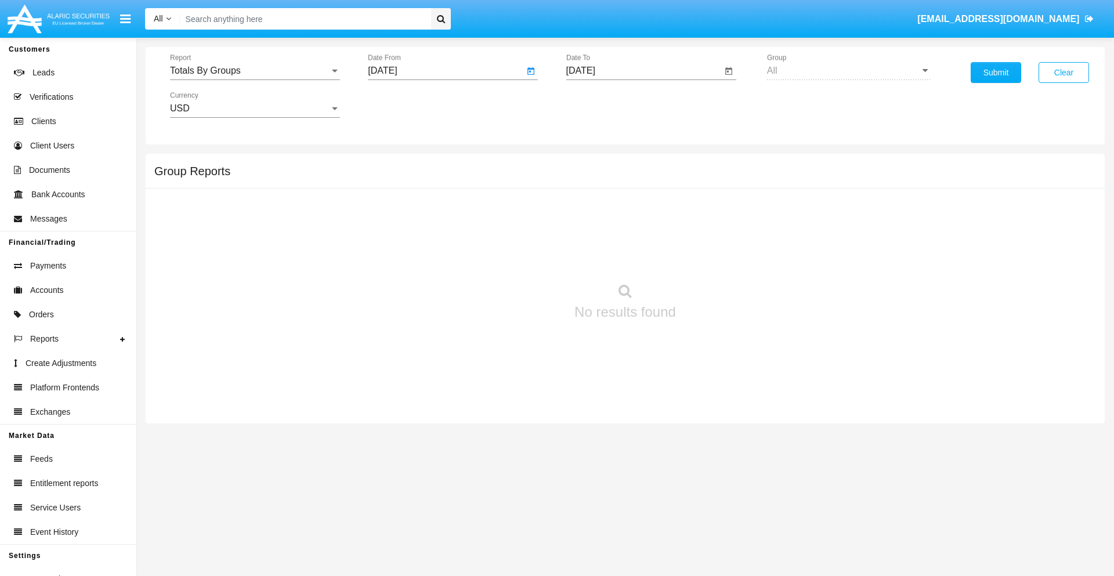
type input "08/06/25"
click at [644, 71] on input "[DATE]" at bounding box center [644, 71] width 156 height 10
click at [604, 104] on span "AUG 2025" at bounding box center [594, 104] width 26 height 9
click at [715, 256] on div "2025" at bounding box center [715, 256] width 37 height 21
click at [715, 187] on div "AUG" at bounding box center [715, 186] width 37 height 21
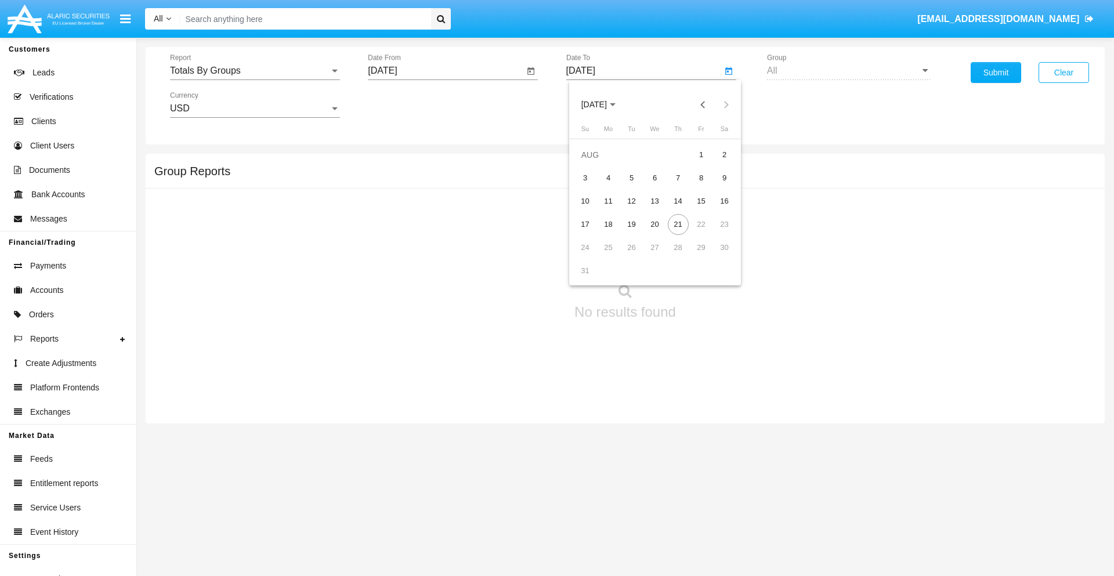
click at [678, 224] on div "21" at bounding box center [678, 224] width 21 height 21
type input "08/21/25"
click at [996, 73] on button "Submit" at bounding box center [996, 72] width 50 height 21
click at [255, 71] on span "Report" at bounding box center [250, 71] width 160 height 10
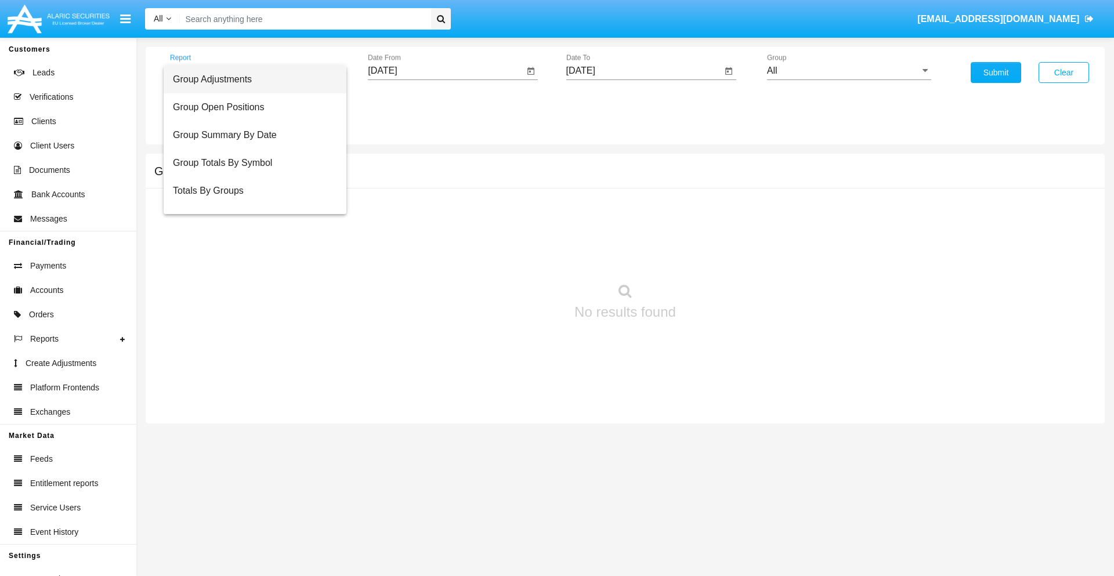
click at [250, 79] on span "Group Adjustments" at bounding box center [255, 80] width 164 height 28
click at [849, 71] on input "All" at bounding box center [849, 71] width 164 height 10
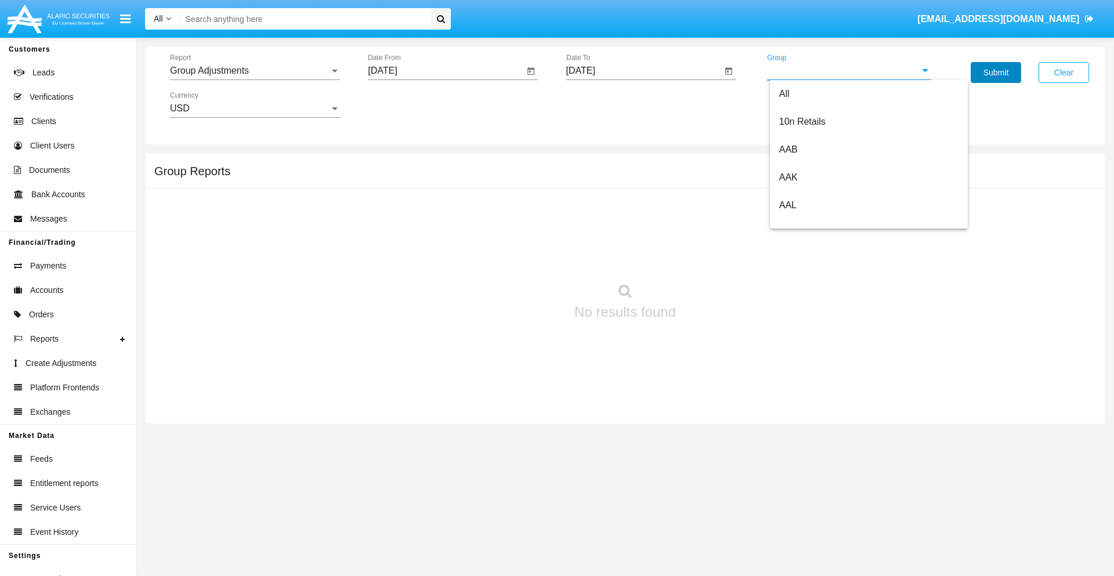
click at [996, 73] on button "Submit" at bounding box center [996, 72] width 50 height 21
click at [255, 71] on span "Report" at bounding box center [250, 71] width 160 height 10
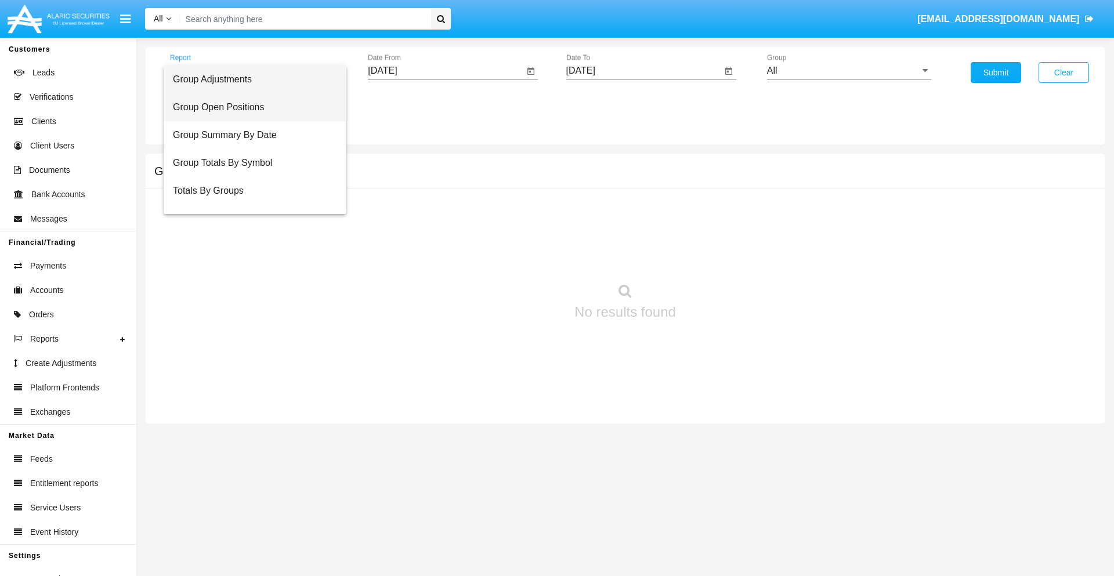
click at [250, 107] on span "Group Open Positions" at bounding box center [255, 107] width 164 height 28
click at [849, 71] on input "All" at bounding box center [849, 71] width 164 height 10
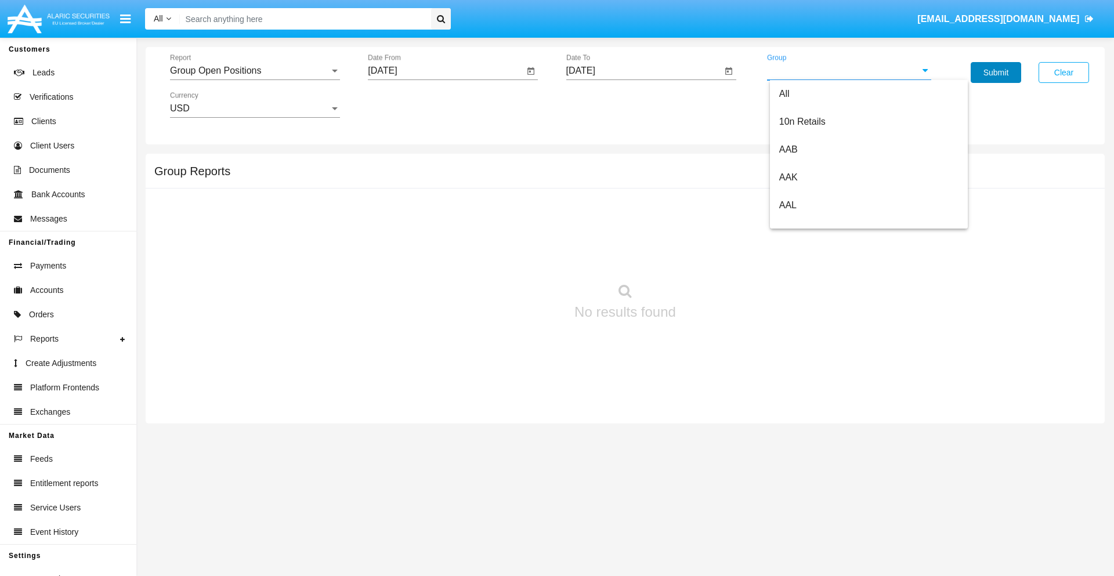
click at [996, 73] on button "Submit" at bounding box center [996, 72] width 50 height 21
click at [255, 71] on span "Report" at bounding box center [250, 71] width 160 height 10
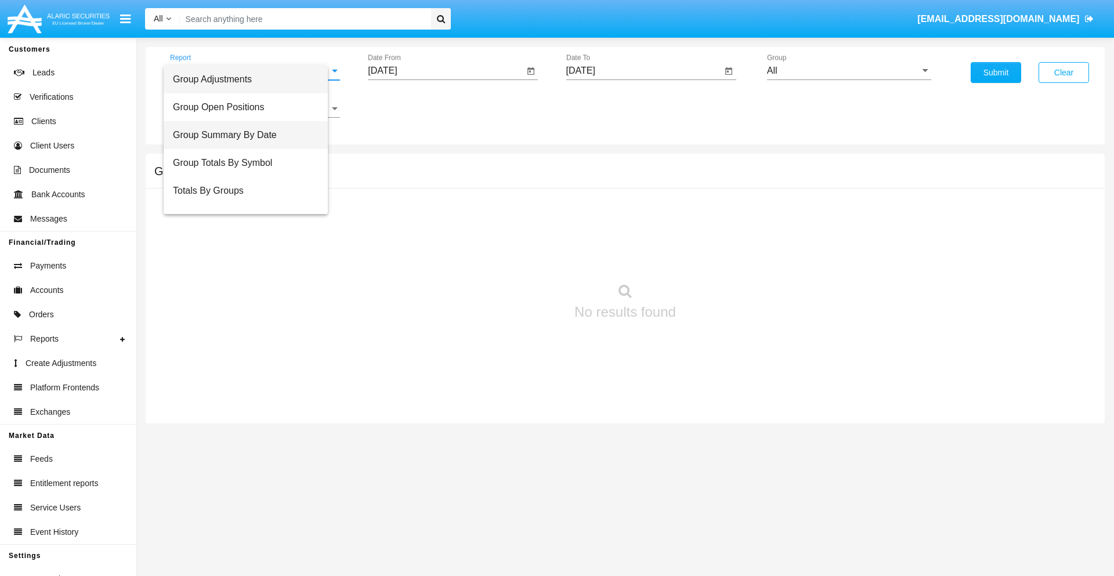
click at [250, 135] on span "Group Summary By Date" at bounding box center [246, 135] width 146 height 28
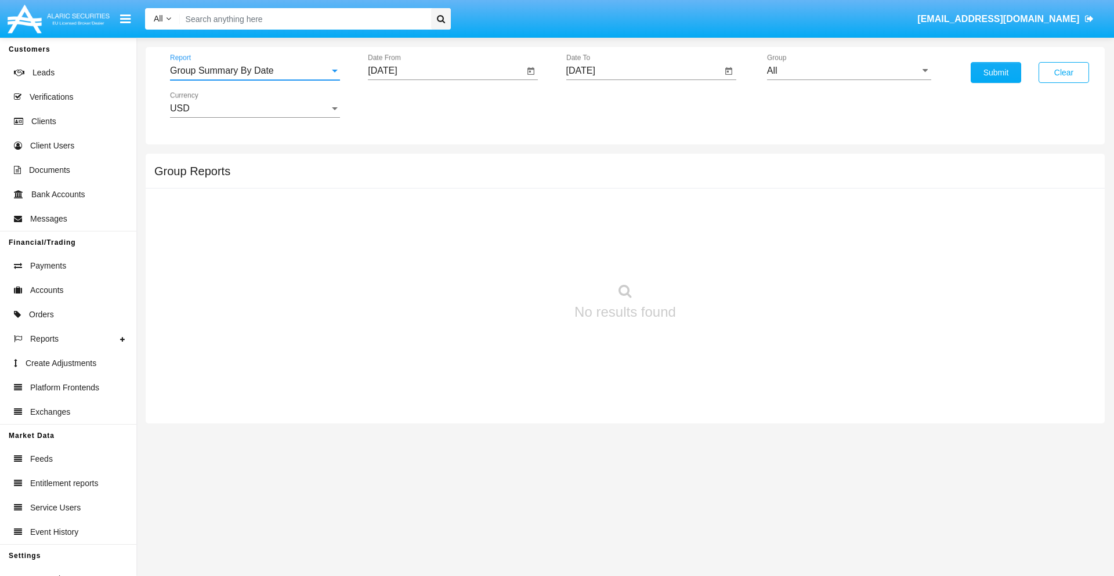
click at [849, 71] on input "All" at bounding box center [849, 71] width 164 height 10
click at [996, 73] on button "Submit" at bounding box center [996, 72] width 50 height 21
click at [255, 71] on span "Report" at bounding box center [250, 71] width 160 height 10
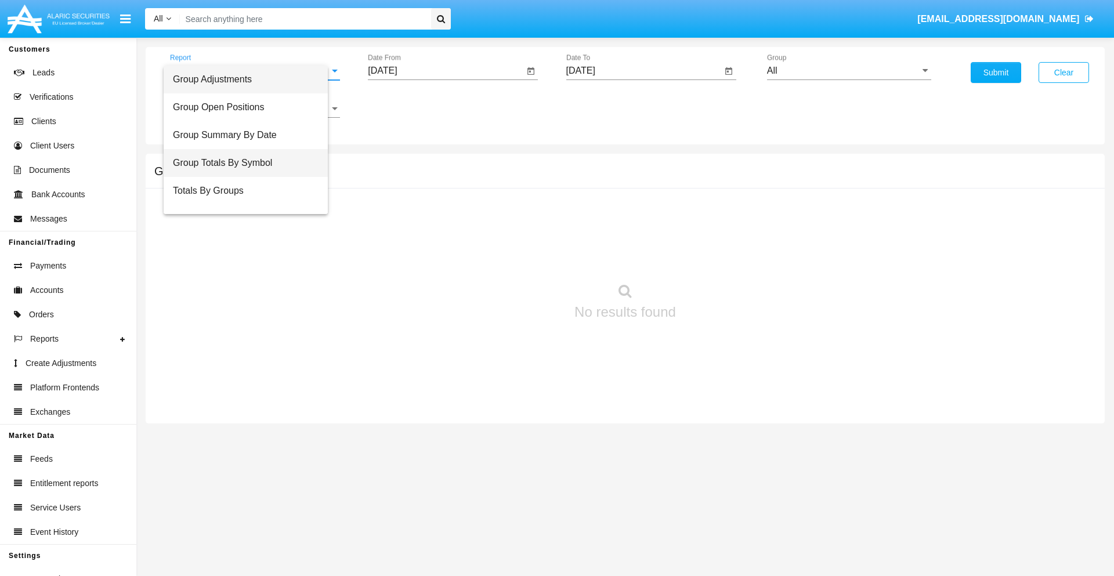
click at [250, 163] on span "Group Totals By Symbol" at bounding box center [246, 163] width 146 height 28
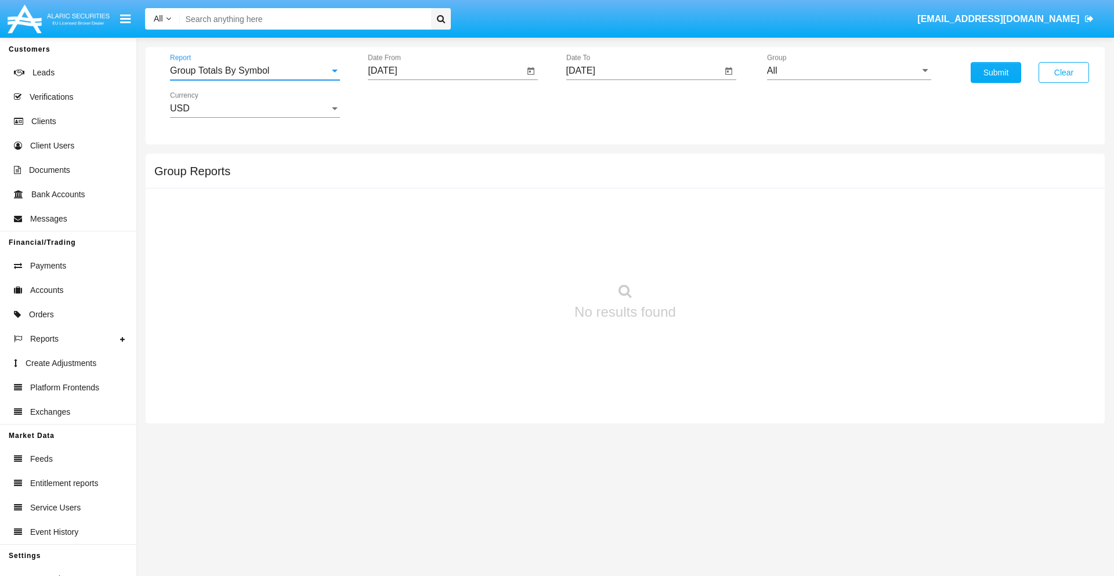
click at [849, 71] on input "All" at bounding box center [849, 71] width 164 height 10
click at [996, 73] on button "Submit" at bounding box center [996, 72] width 50 height 21
click at [255, 71] on span "Report" at bounding box center [250, 71] width 160 height 10
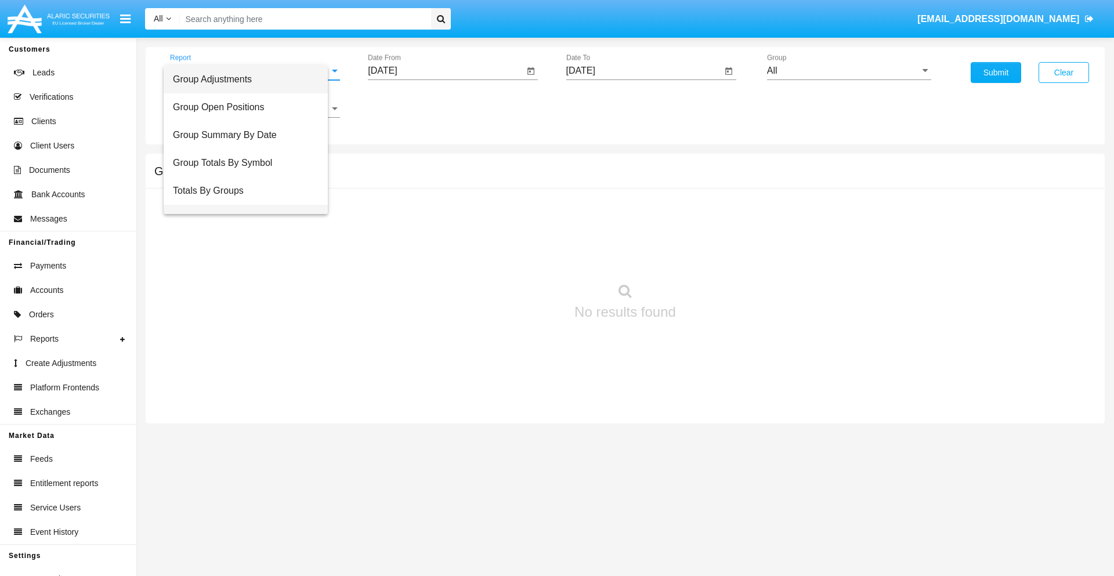
click at [250, 205] on span "Group Fees By Destination" at bounding box center [246, 219] width 146 height 28
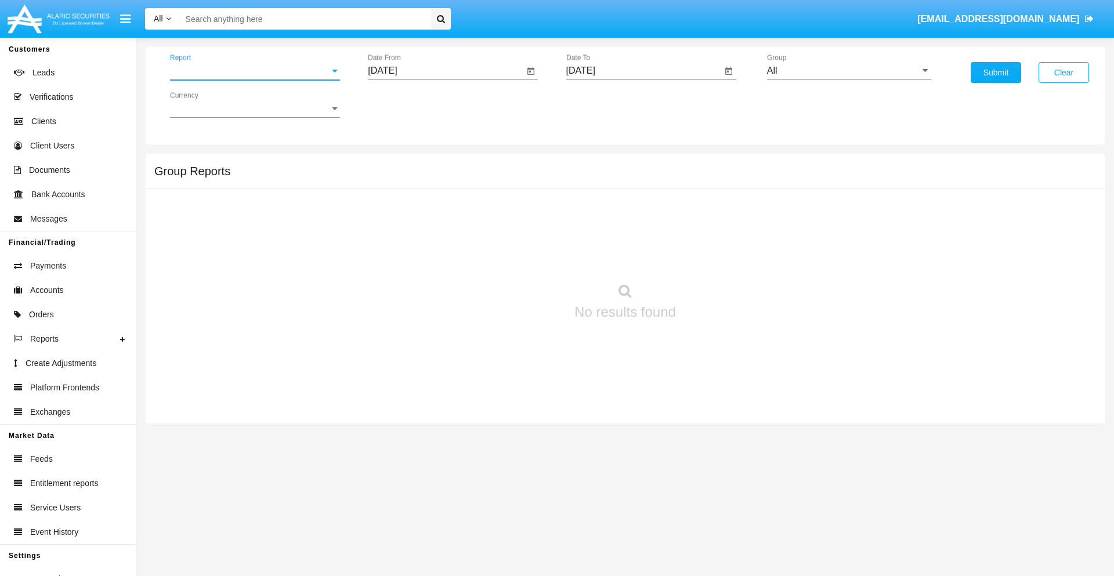
scroll to position [19, 0]
click at [849, 71] on input "All" at bounding box center [849, 71] width 164 height 10
click at [996, 73] on button "Submit" at bounding box center [996, 72] width 50 height 21
